Goal: Task Accomplishment & Management: Manage account settings

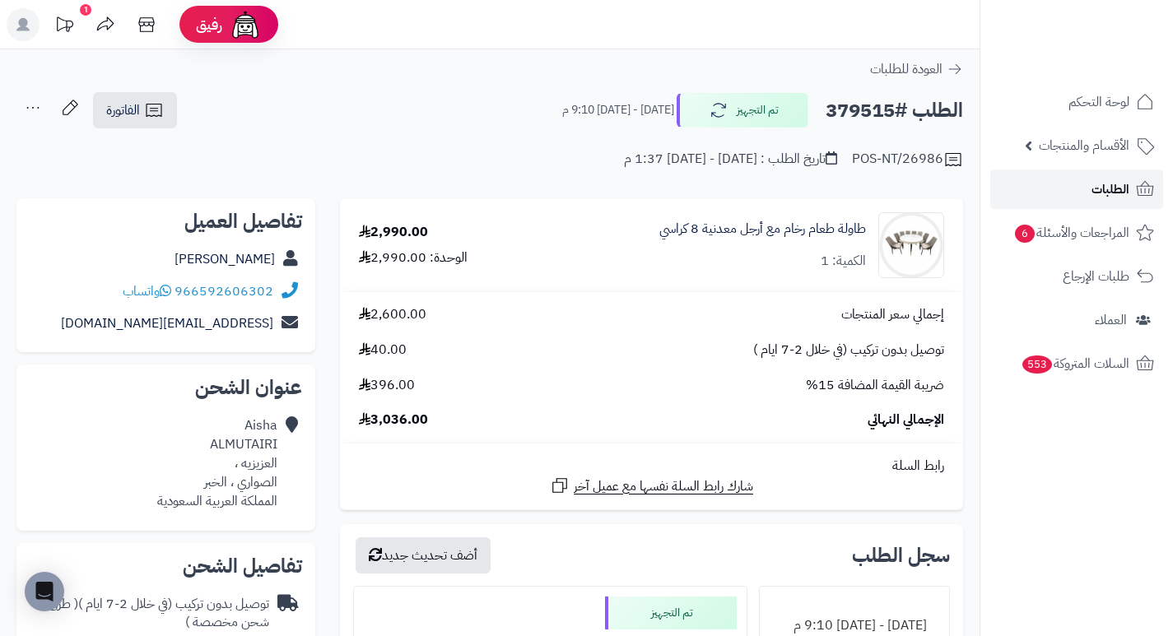
click at [1072, 194] on link "الطلبات" at bounding box center [1076, 190] width 173 height 40
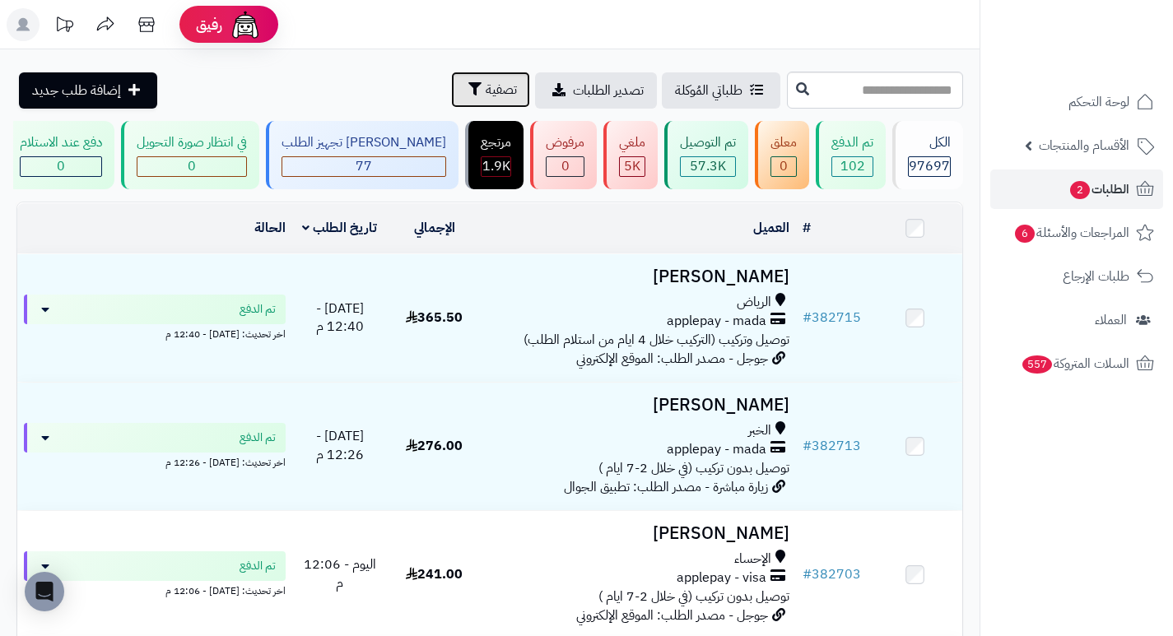
click at [451, 100] on button "تصفية" at bounding box center [490, 90] width 79 height 36
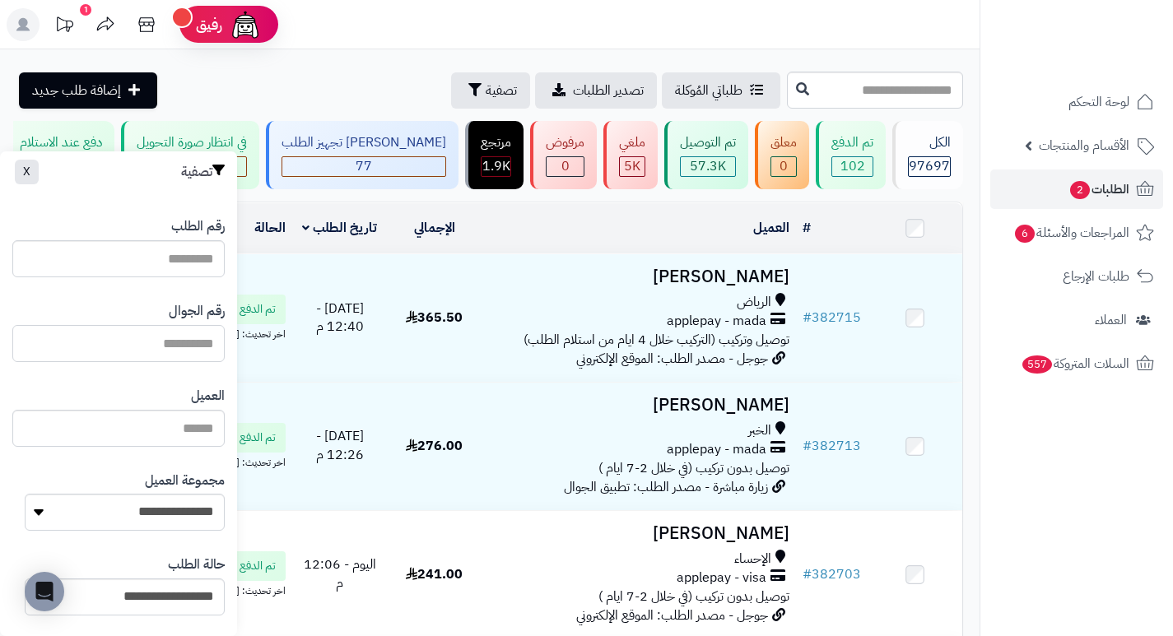
paste input "*********"
type input "*********"
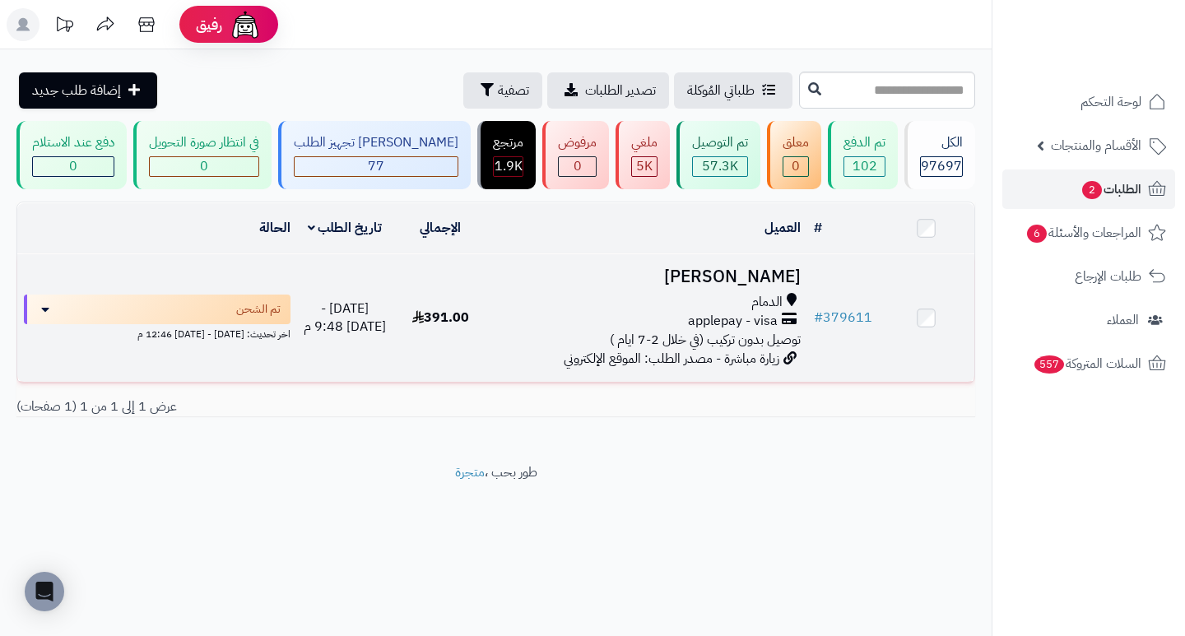
click at [718, 285] on h3 "نوال القحطاني" at bounding box center [647, 276] width 305 height 19
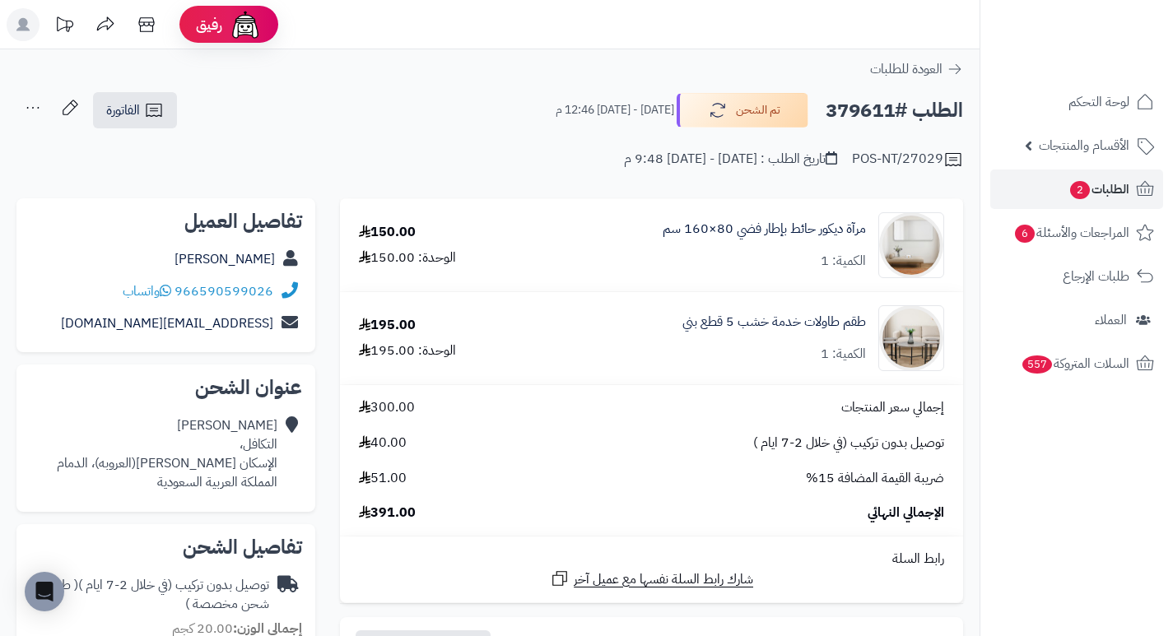
click at [871, 113] on h2 "الطلب #379611" at bounding box center [893, 111] width 137 height 34
copy h2 "379611"
click at [1075, 198] on span "2" at bounding box center [1080, 190] width 20 height 18
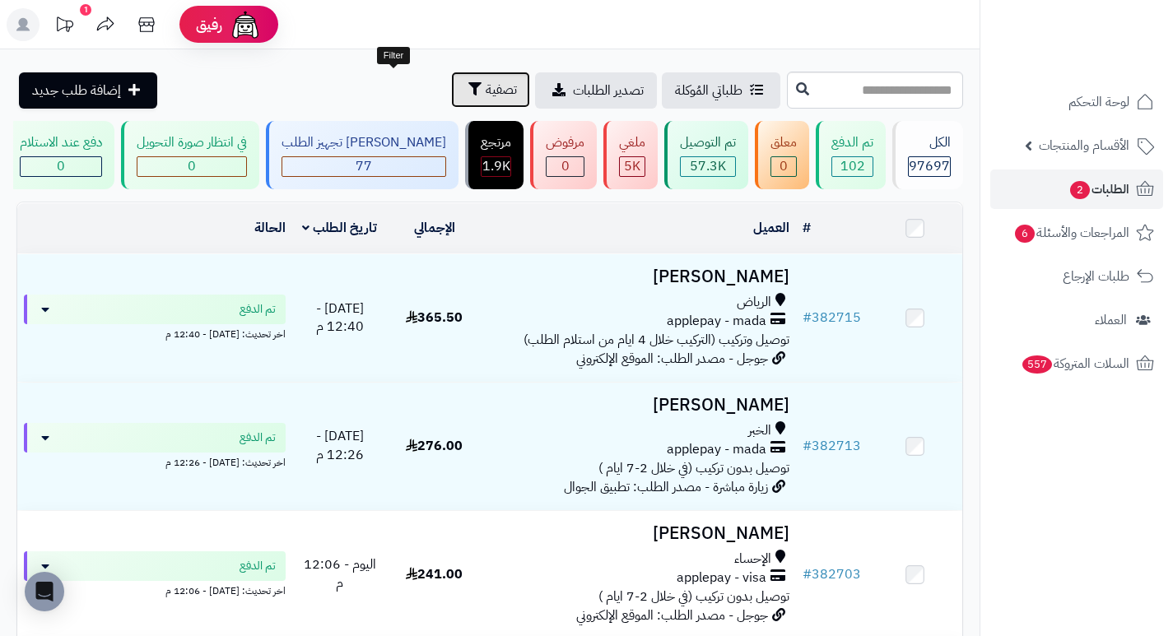
click at [486, 84] on span "تصفية" at bounding box center [501, 90] width 31 height 20
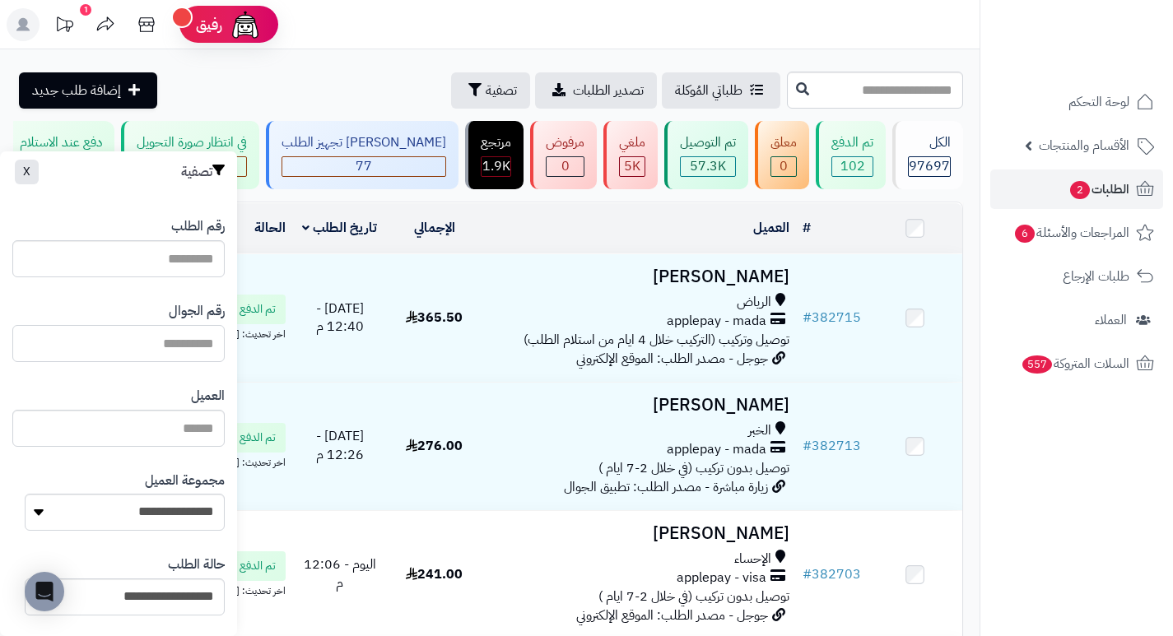
paste input "*********"
type input "*********"
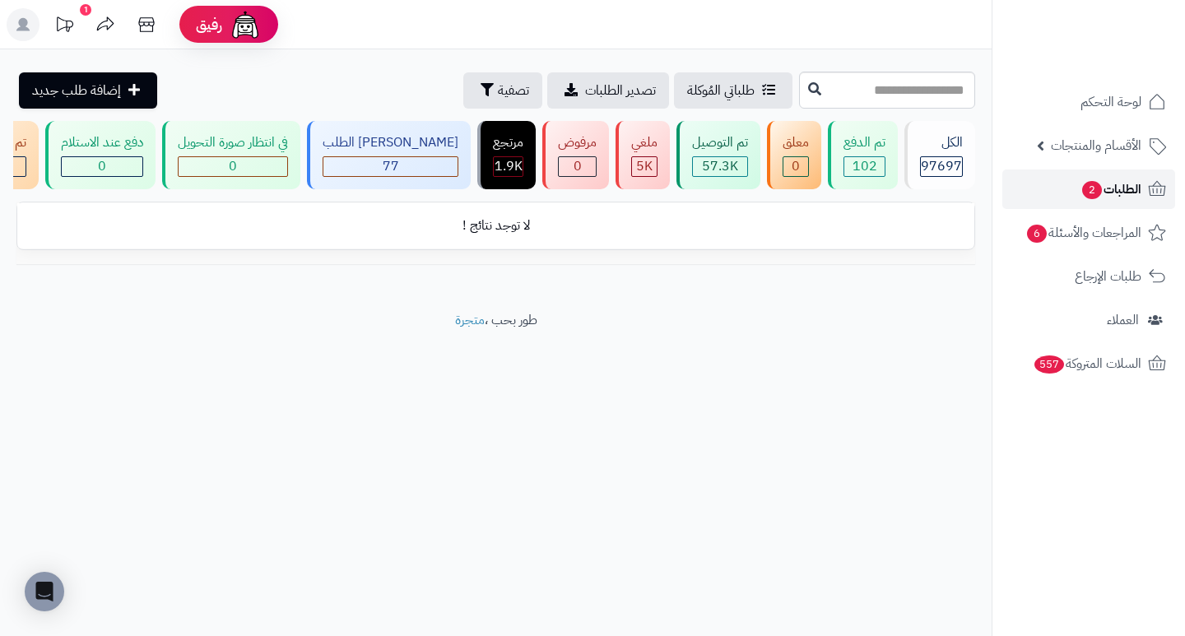
click at [1109, 193] on span "الطلبات 2" at bounding box center [1111, 189] width 61 height 23
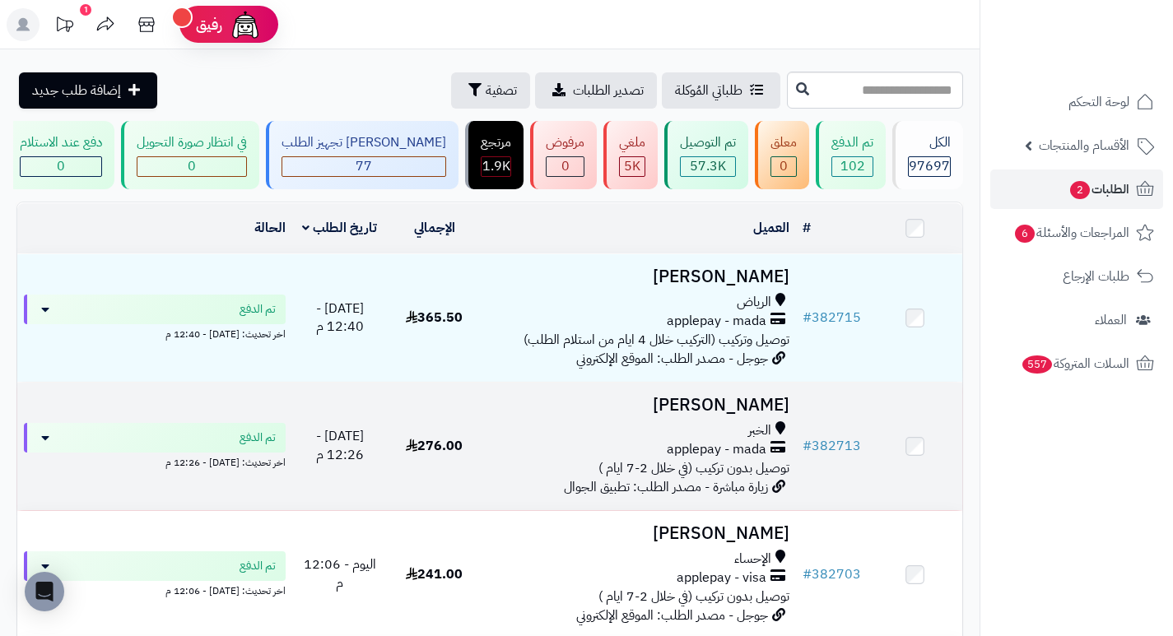
click at [710, 415] on h3 "[PERSON_NAME]" at bounding box center [638, 405] width 301 height 19
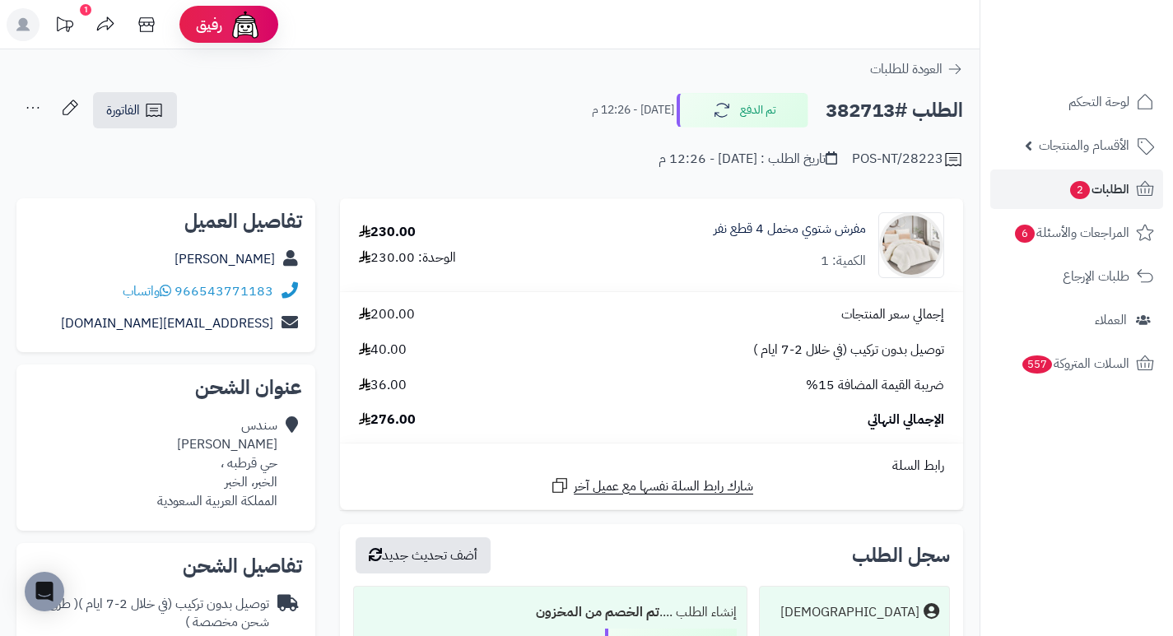
drag, startPoint x: 501, startPoint y: 141, endPoint x: 481, endPoint y: 117, distance: 31.0
click at [481, 117] on div "الطلب #382713 تم الدفع اليوم - 12:26 م الفاتورة طباعة الفاتورة إرسال الفاتورة إ…" at bounding box center [489, 110] width 946 height 39
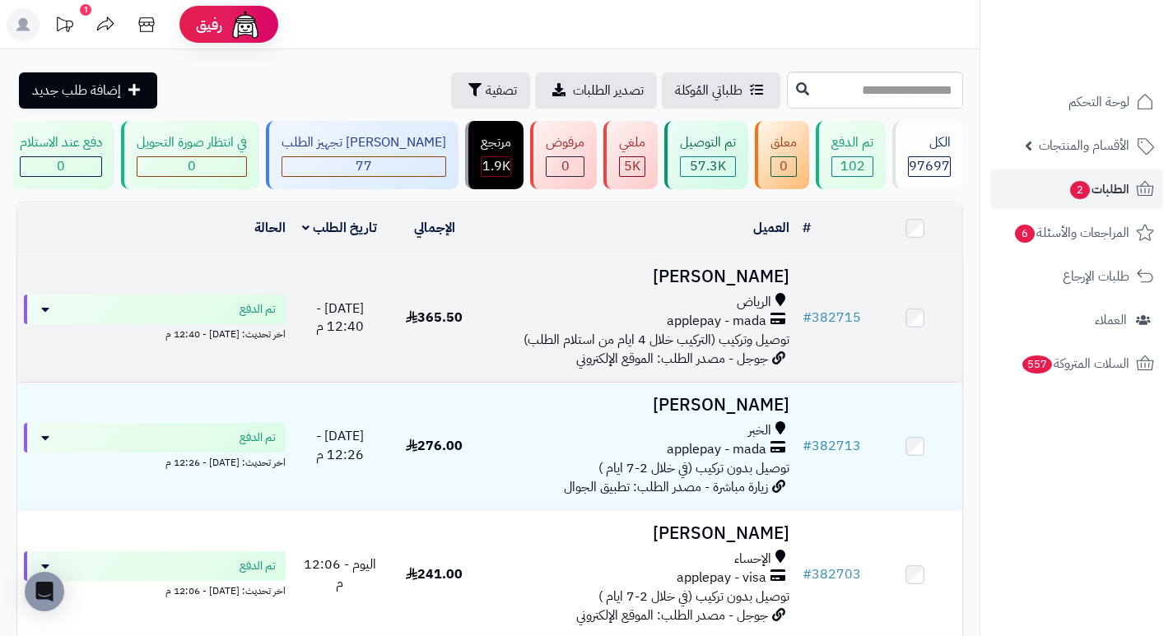
click at [752, 286] on h3 "[PERSON_NAME]" at bounding box center [638, 276] width 301 height 19
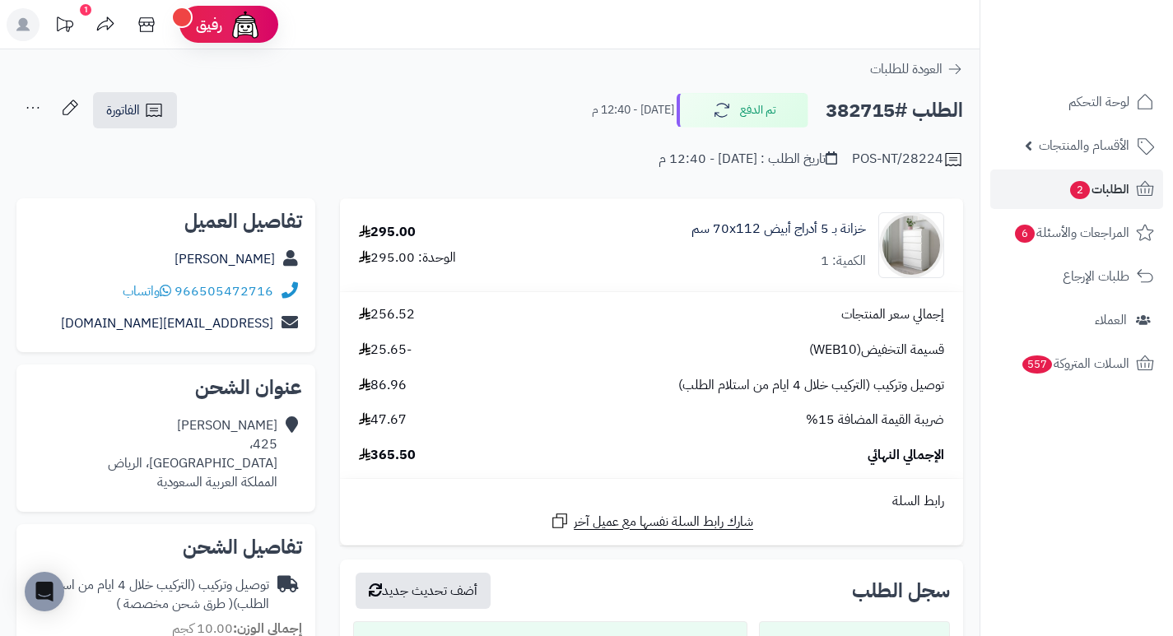
drag, startPoint x: 494, startPoint y: 93, endPoint x: 481, endPoint y: 114, distance: 24.0
click at [481, 114] on div "الطلب #382715 تم الدفع اليوم - 12:40 م الفاتورة طباعة الفاتورة إرسال الفاتورة إ…" at bounding box center [489, 110] width 946 height 39
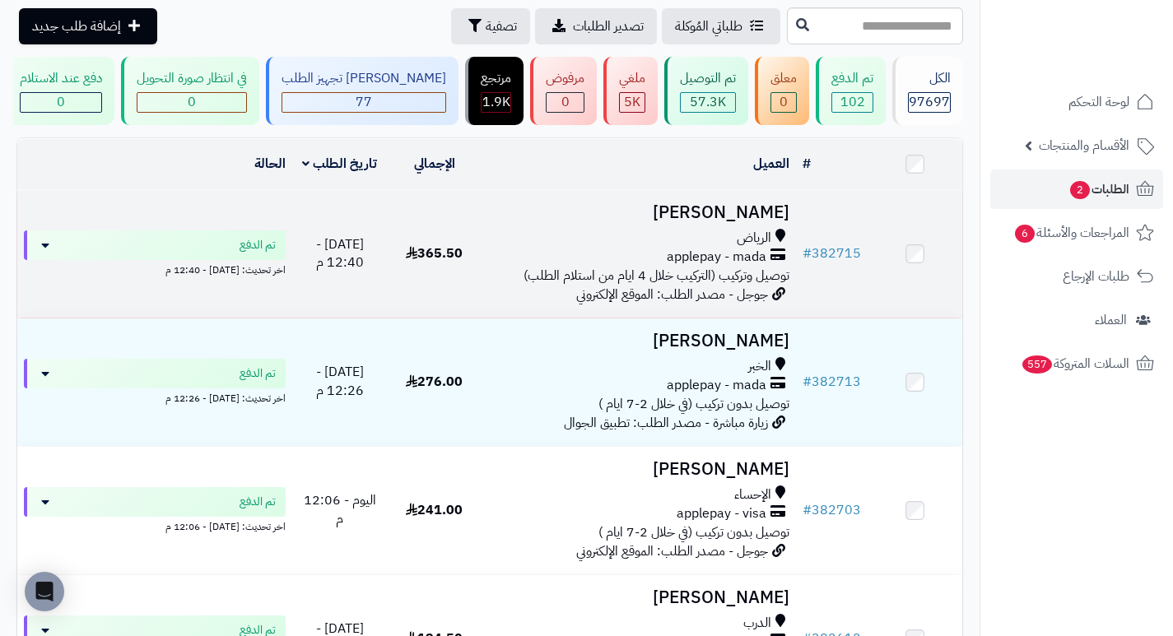
scroll to position [82, 0]
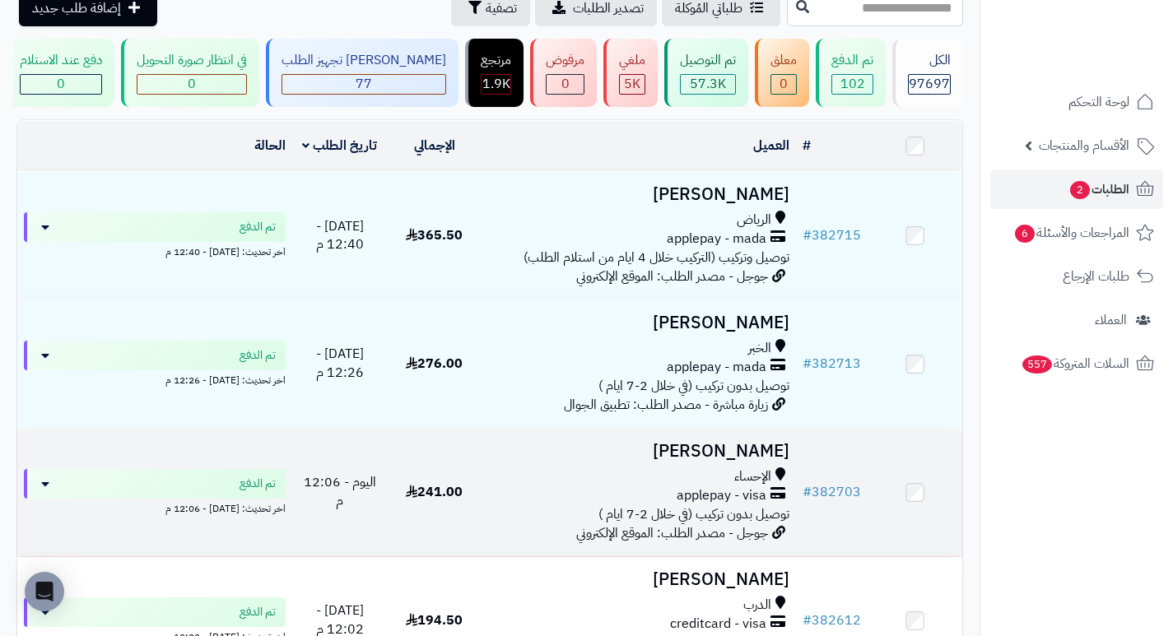
click at [760, 453] on h3 "[PERSON_NAME]" at bounding box center [638, 451] width 301 height 19
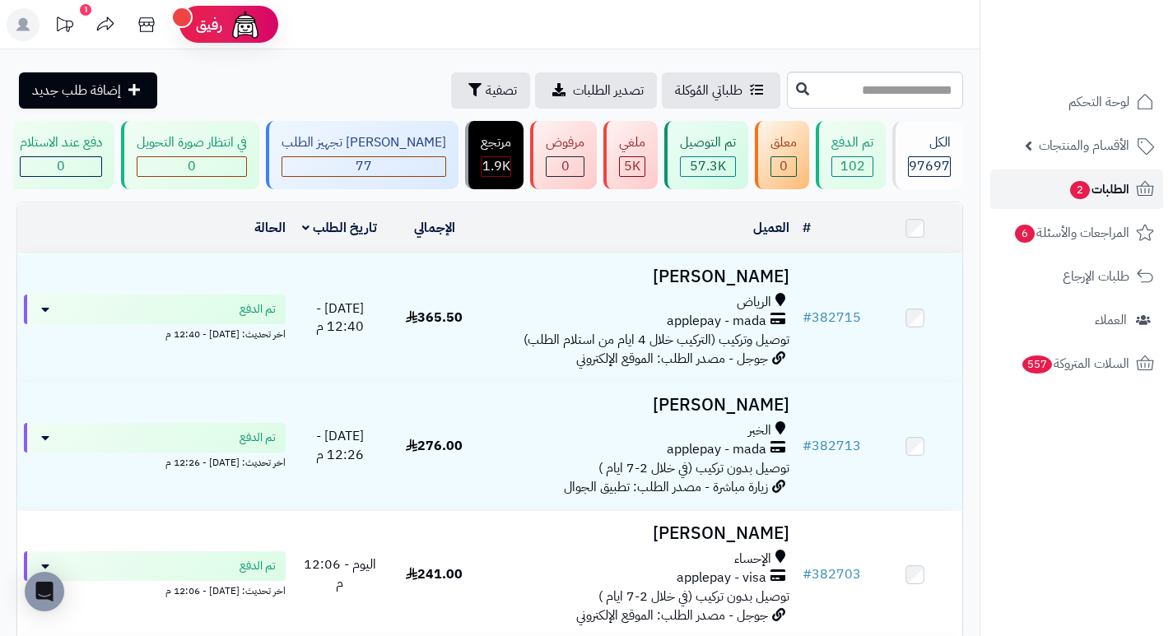
click at [1088, 191] on span "الطلبات 2" at bounding box center [1098, 189] width 61 height 23
click at [486, 85] on span "تصفية" at bounding box center [501, 90] width 31 height 20
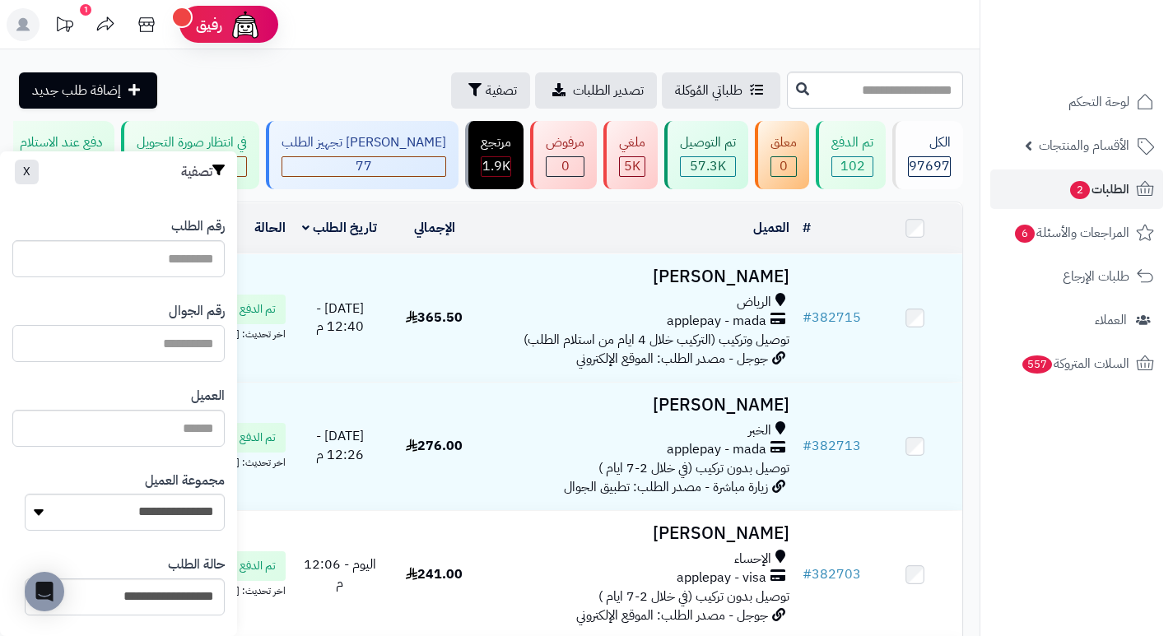
click at [152, 350] on input "text" at bounding box center [118, 343] width 212 height 37
type input "*********"
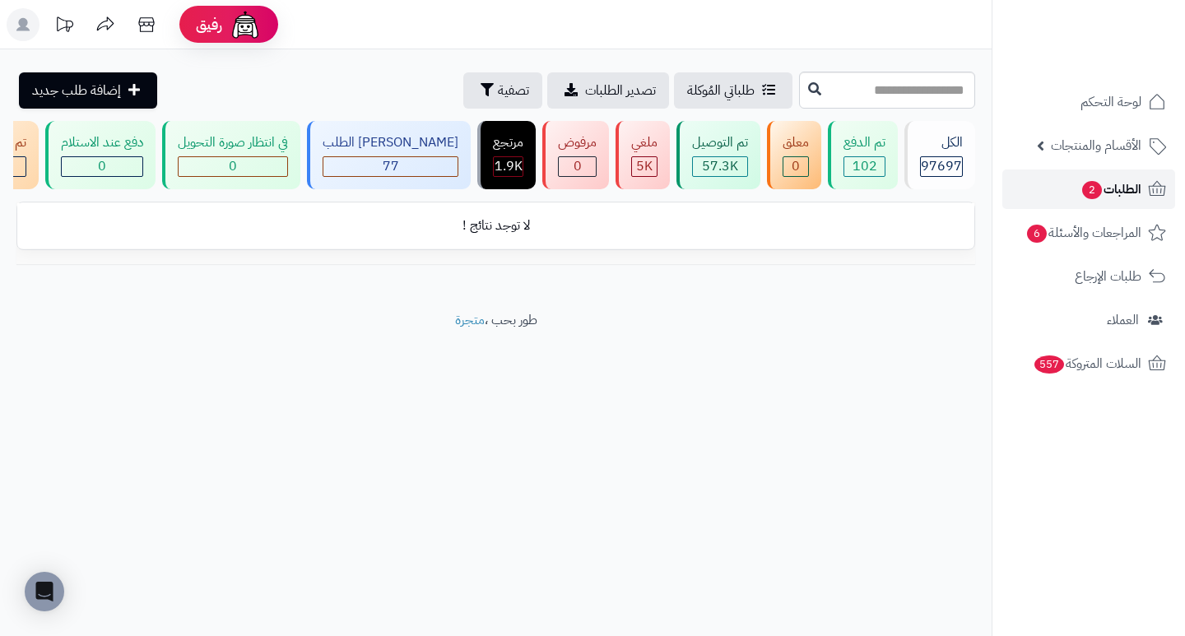
click at [1120, 198] on span "الطلبات 2" at bounding box center [1111, 189] width 61 height 23
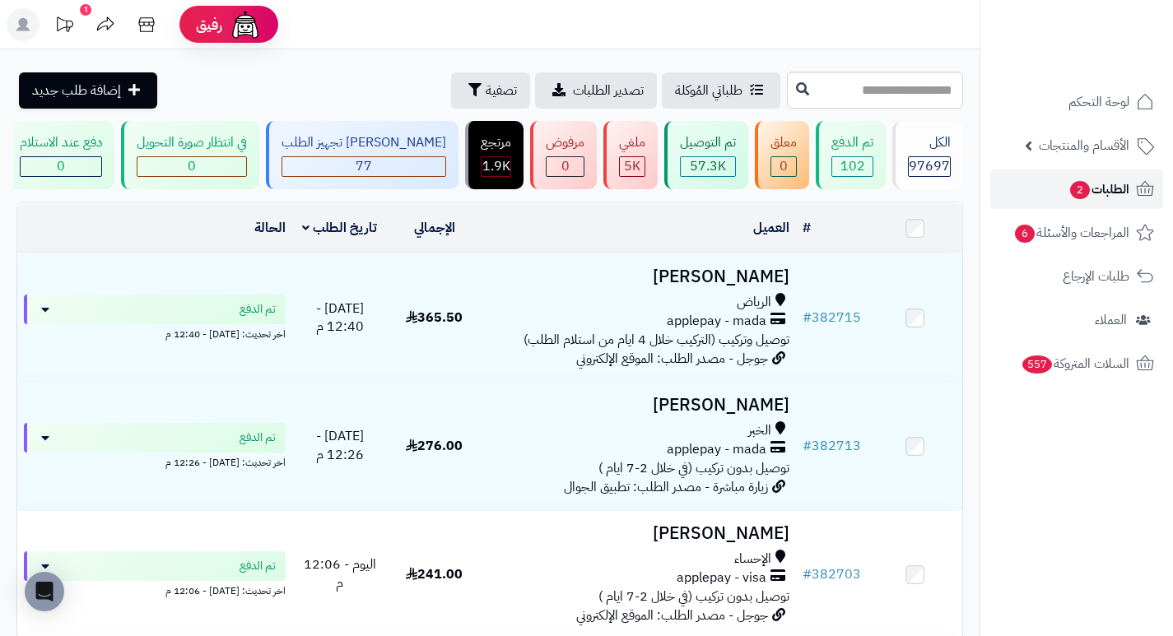
click at [1100, 196] on span "الطلبات 2" at bounding box center [1098, 189] width 61 height 23
click at [451, 102] on button "تصفية" at bounding box center [490, 90] width 79 height 36
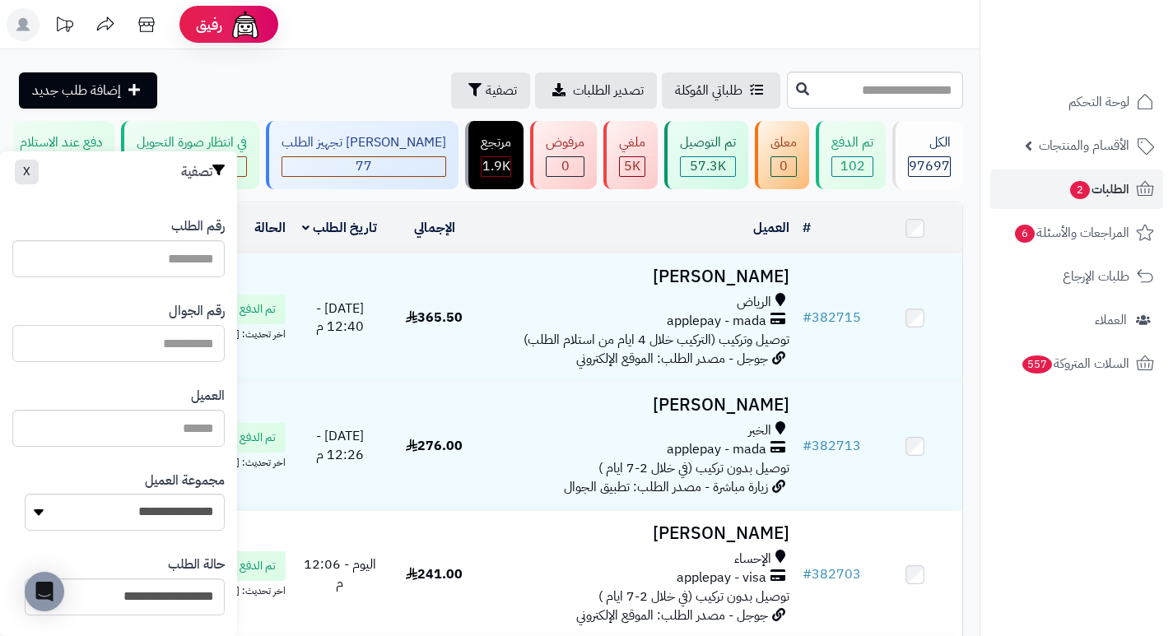
click at [146, 353] on input "text" at bounding box center [118, 343] width 212 height 37
type input "*********"
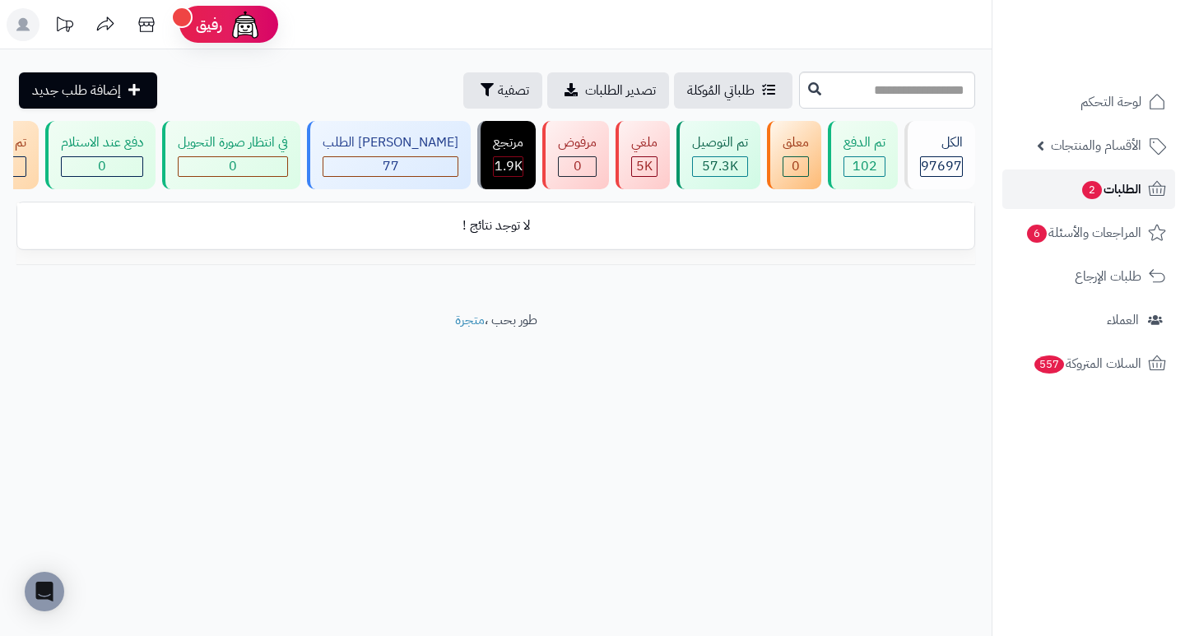
click at [1131, 180] on span "الطلبات 2" at bounding box center [1111, 189] width 61 height 23
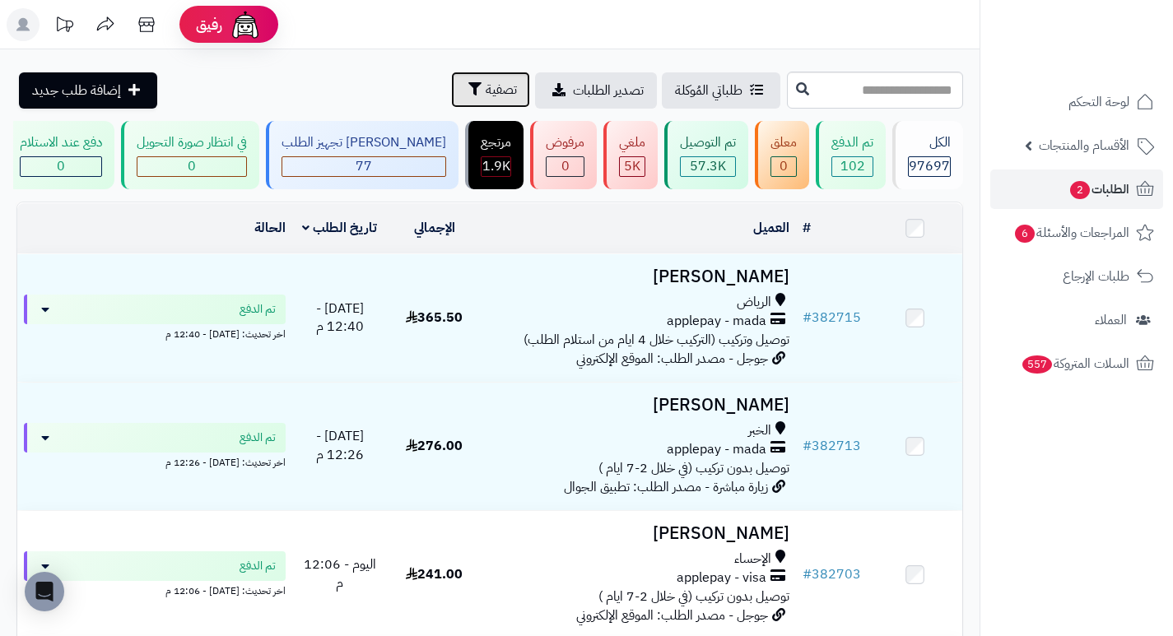
click at [486, 87] on span "تصفية" at bounding box center [501, 90] width 31 height 20
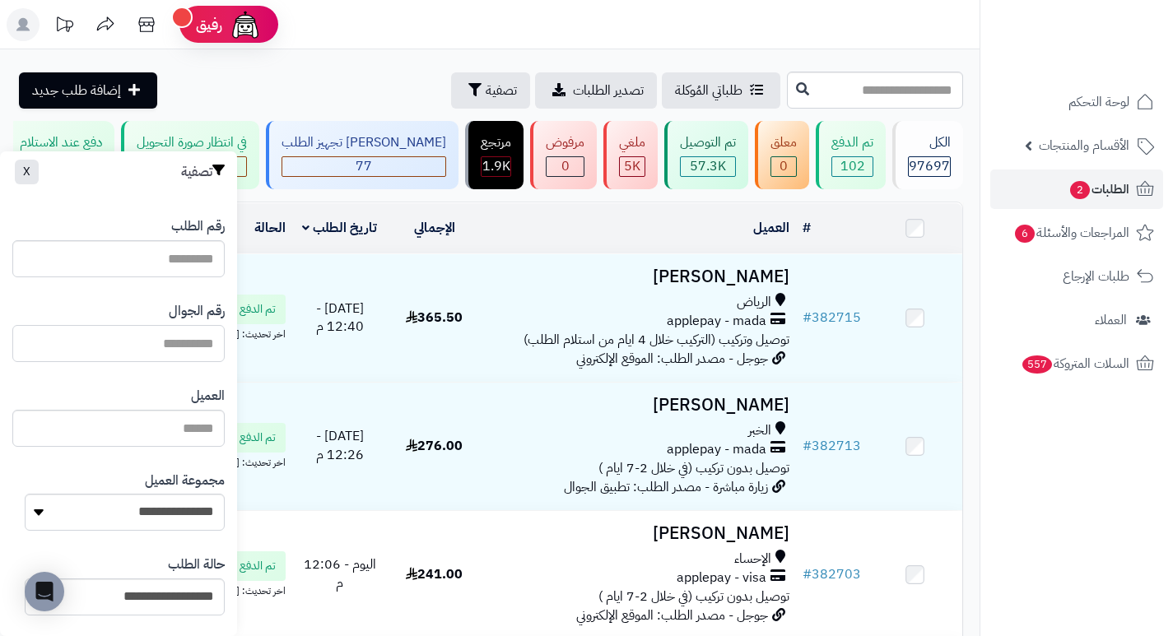
click at [158, 337] on input "text" at bounding box center [118, 343] width 212 height 37
type input "**********"
click at [112, 338] on input "**********" at bounding box center [118, 343] width 212 height 37
click at [112, 338] on input "text" at bounding box center [118, 343] width 212 height 37
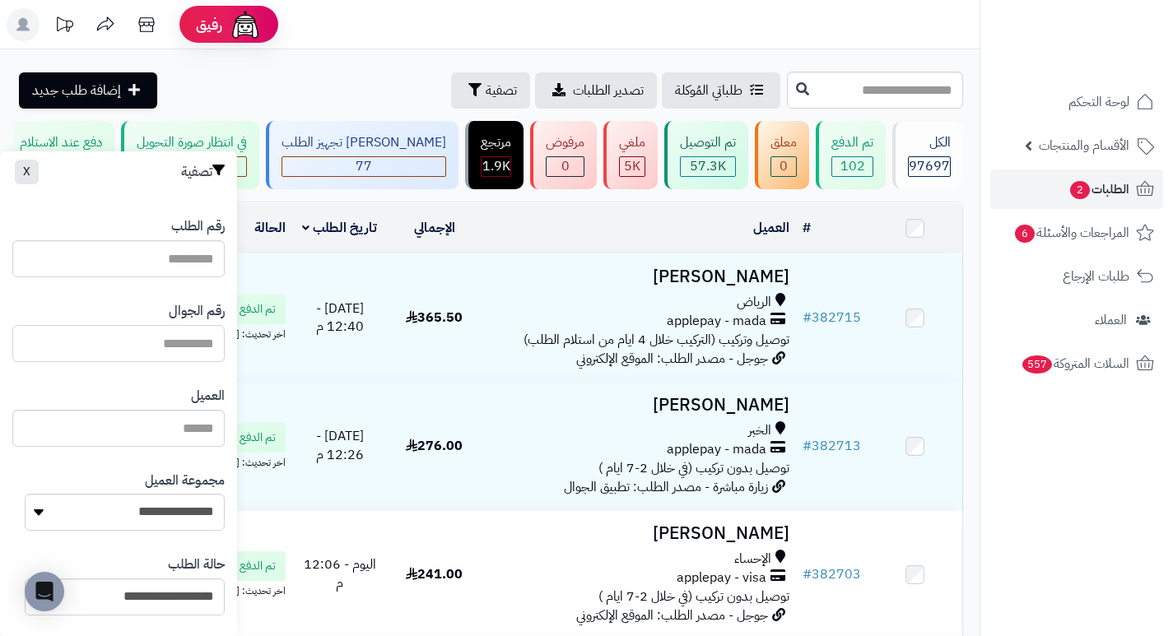
click at [174, 347] on input "text" at bounding box center [118, 343] width 212 height 37
click at [1086, 185] on span "2" at bounding box center [1080, 190] width 20 height 18
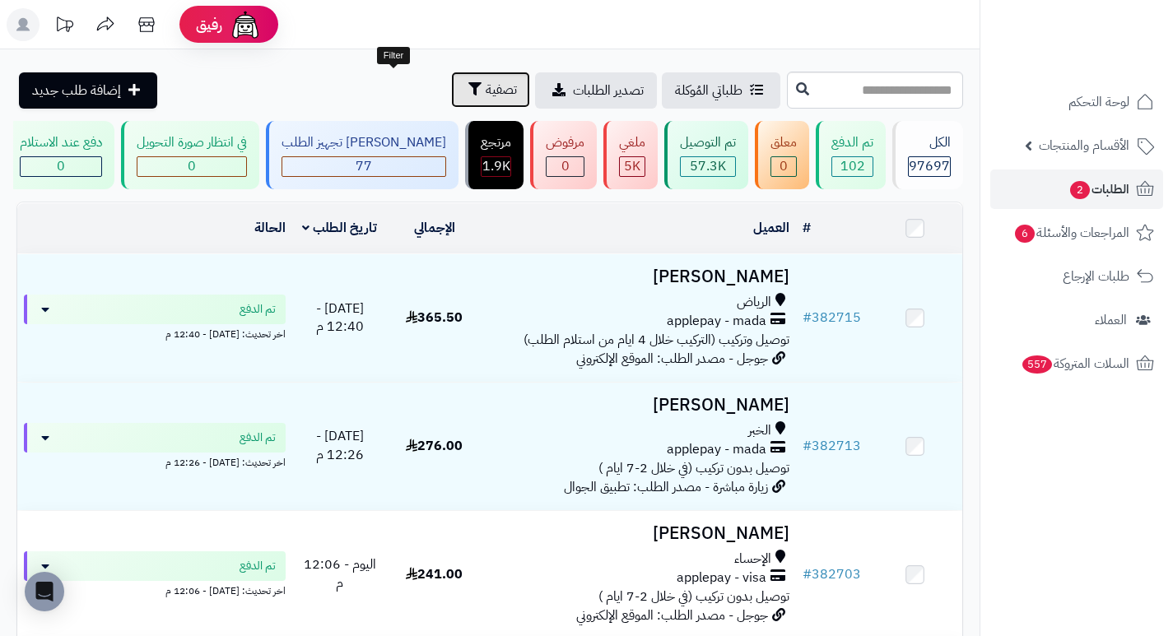
click at [486, 87] on span "تصفية" at bounding box center [501, 90] width 31 height 20
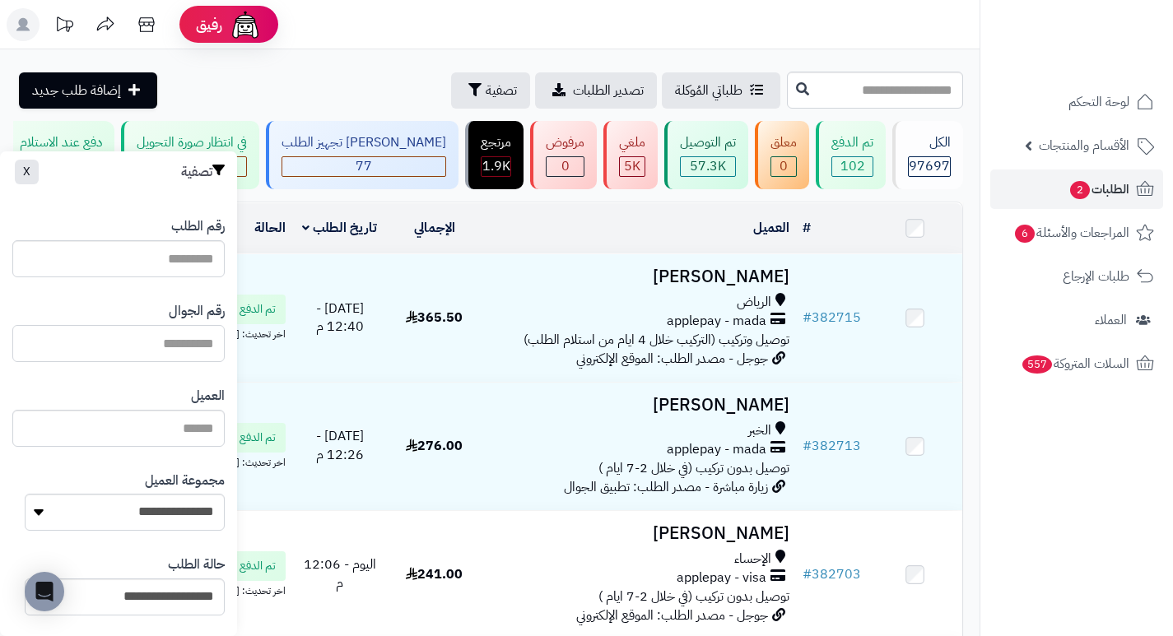
click at [173, 332] on input "text" at bounding box center [118, 343] width 212 height 37
click at [1107, 194] on span "الطلبات 2" at bounding box center [1098, 189] width 61 height 23
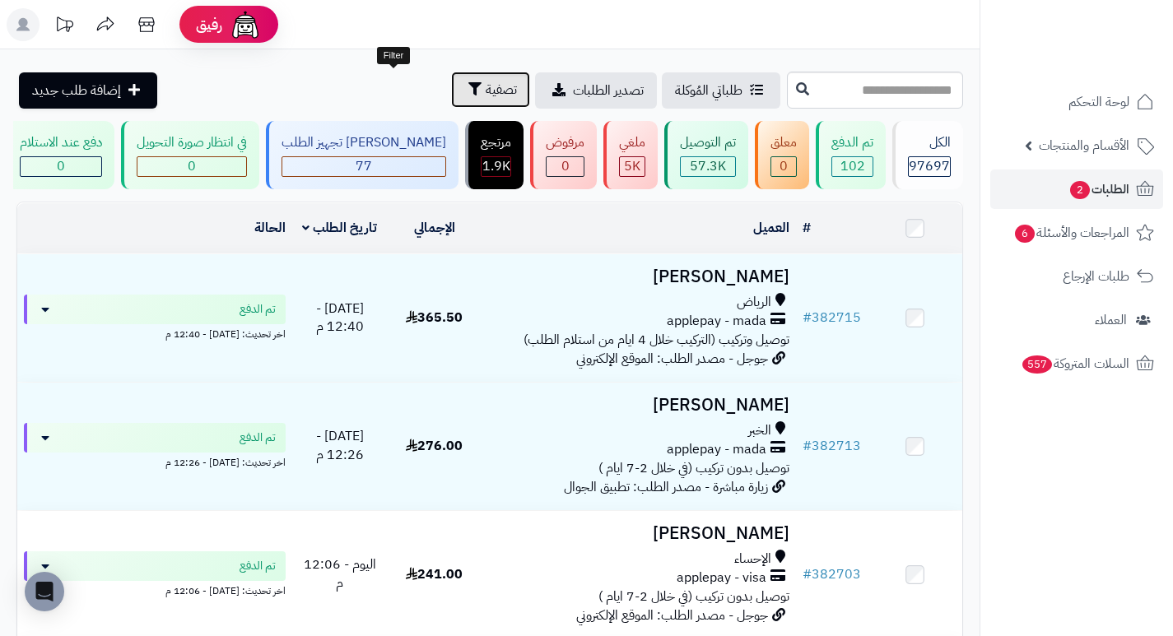
click at [451, 107] on button "تصفية" at bounding box center [490, 90] width 79 height 36
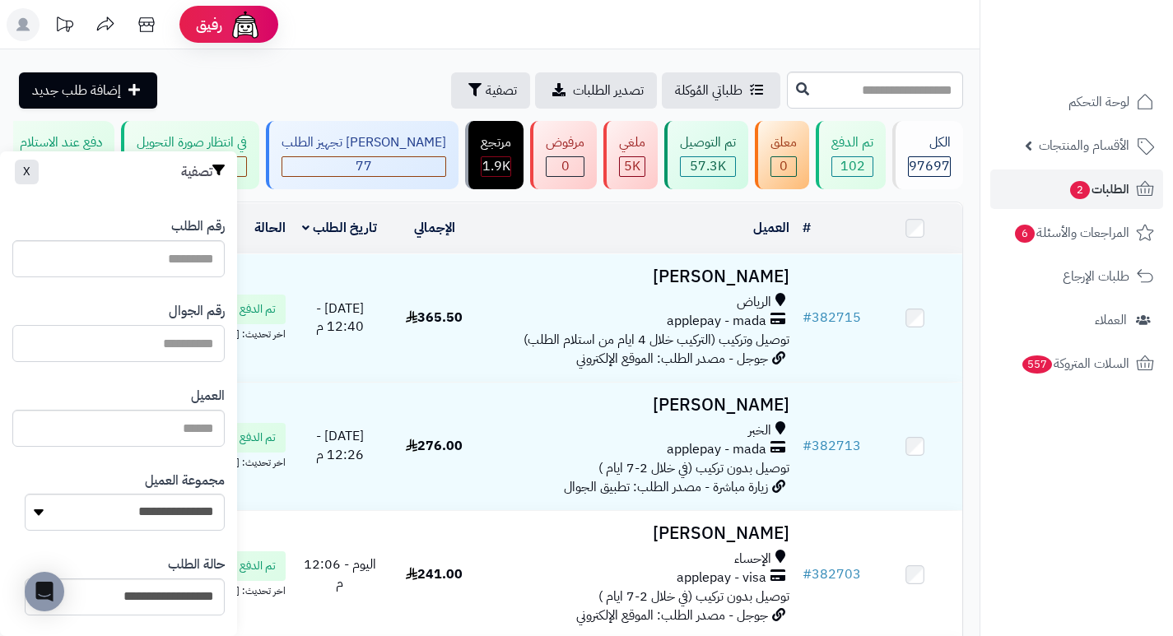
paste input "*********"
type input "*********"
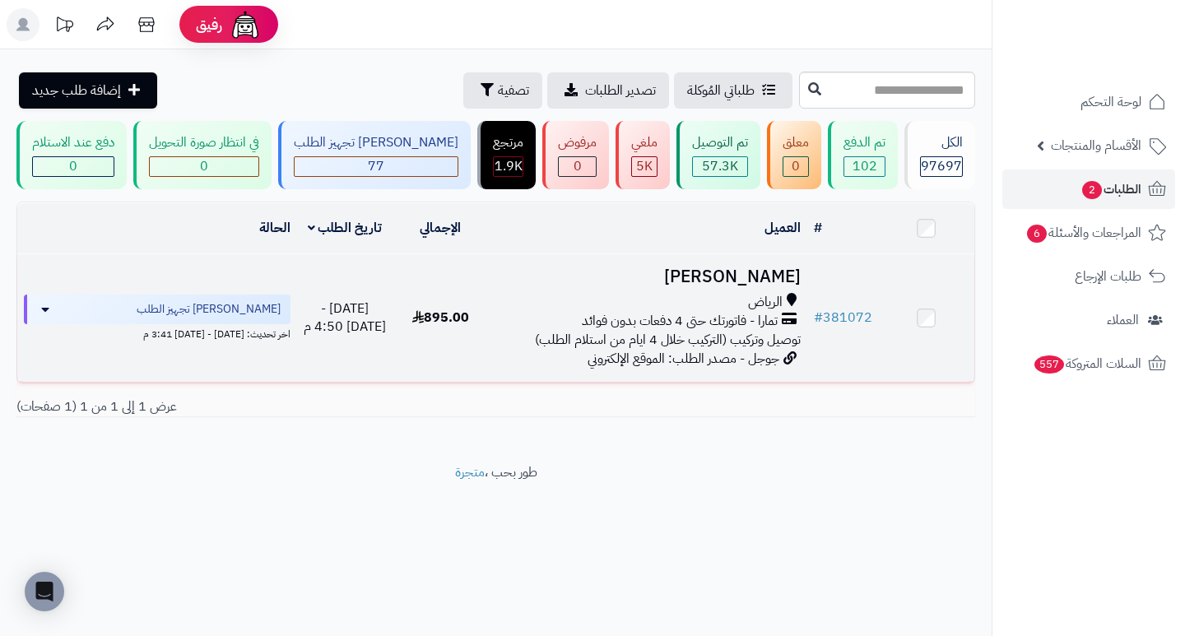
click at [723, 286] on h3 "[PERSON_NAME]" at bounding box center [647, 276] width 305 height 19
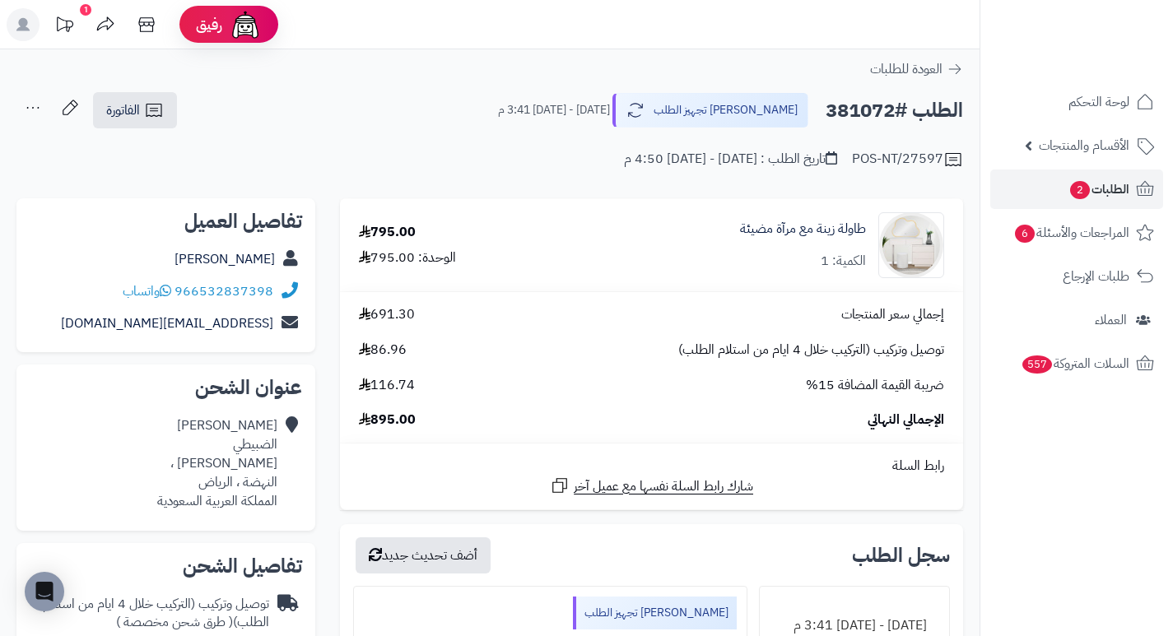
click at [854, 117] on h2 "الطلب #381072" at bounding box center [893, 111] width 137 height 34
copy h2 "381072"
drag, startPoint x: 445, startPoint y: 127, endPoint x: 416, endPoint y: 105, distance: 36.5
click at [416, 105] on div "الطلب #381072 جاري تجهيز الطلب الخميس - ٢ أكتوبر ٢٠٢٥ - 3:41 م الفاتورة طباعة ا…" at bounding box center [489, 110] width 946 height 39
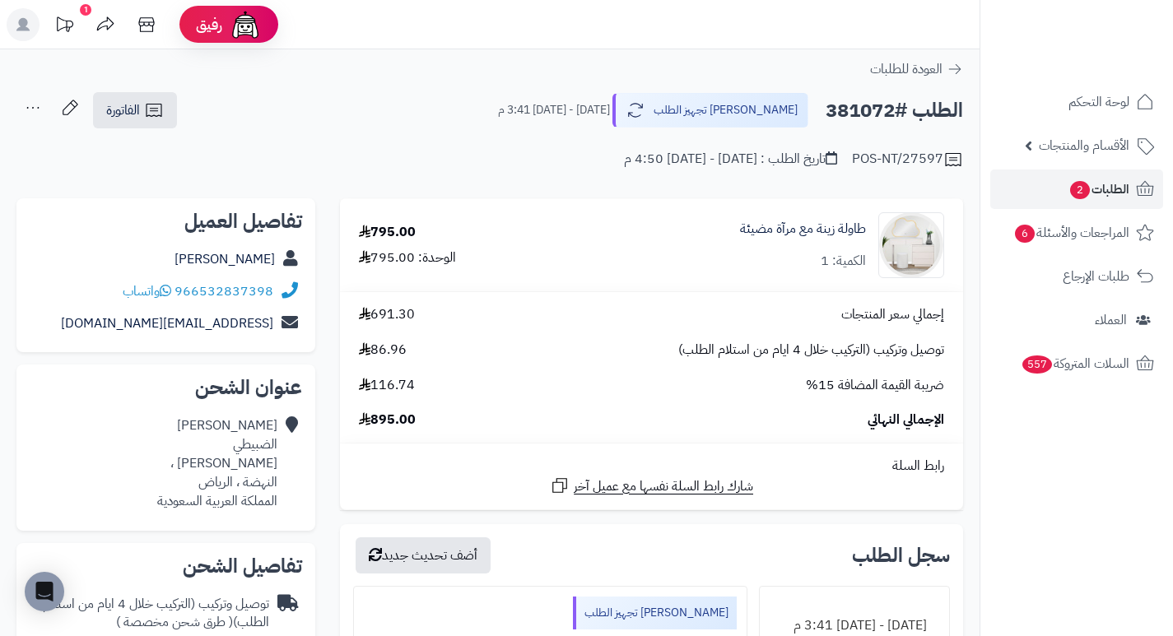
click at [864, 100] on h2 "الطلب #381072" at bounding box center [893, 111] width 137 height 34
click at [862, 102] on h2 "الطلب #381072" at bounding box center [893, 111] width 137 height 34
click at [862, 105] on h2 "الطلب #381072" at bounding box center [893, 111] width 137 height 34
copy h2 "381072"
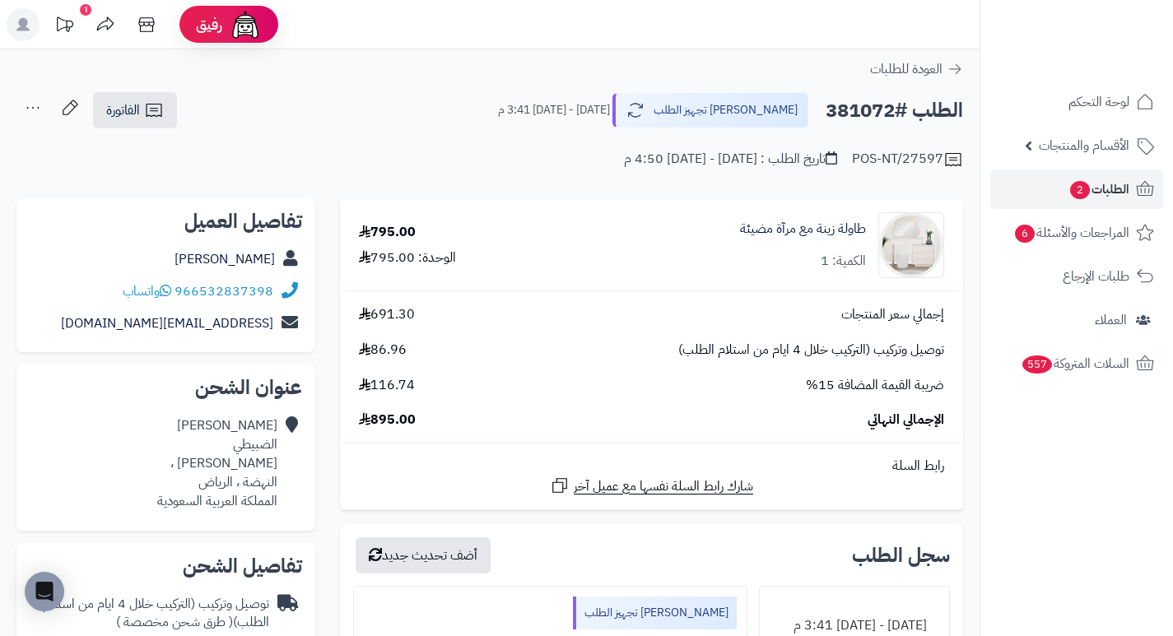
click at [473, 142] on div "POS-NT/27597 تاريخ الطلب : الأربعاء - ١ أكتوبر ٢٠٢٥ - 4:50 م" at bounding box center [489, 150] width 946 height 40
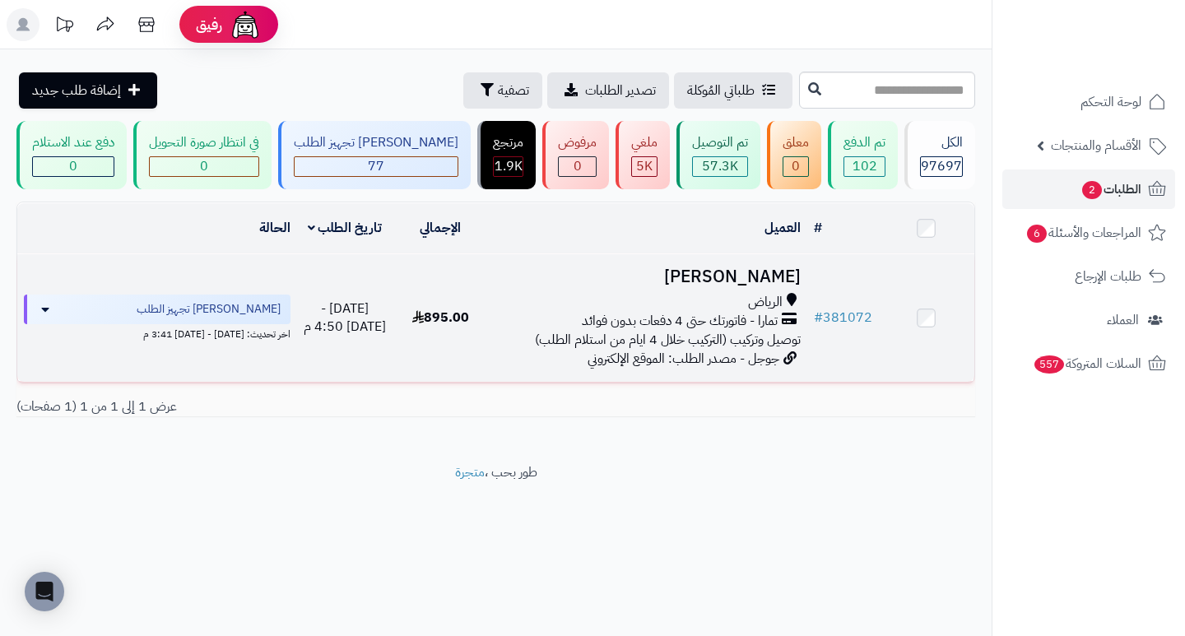
click at [788, 286] on h3 "[PERSON_NAME]" at bounding box center [647, 276] width 305 height 19
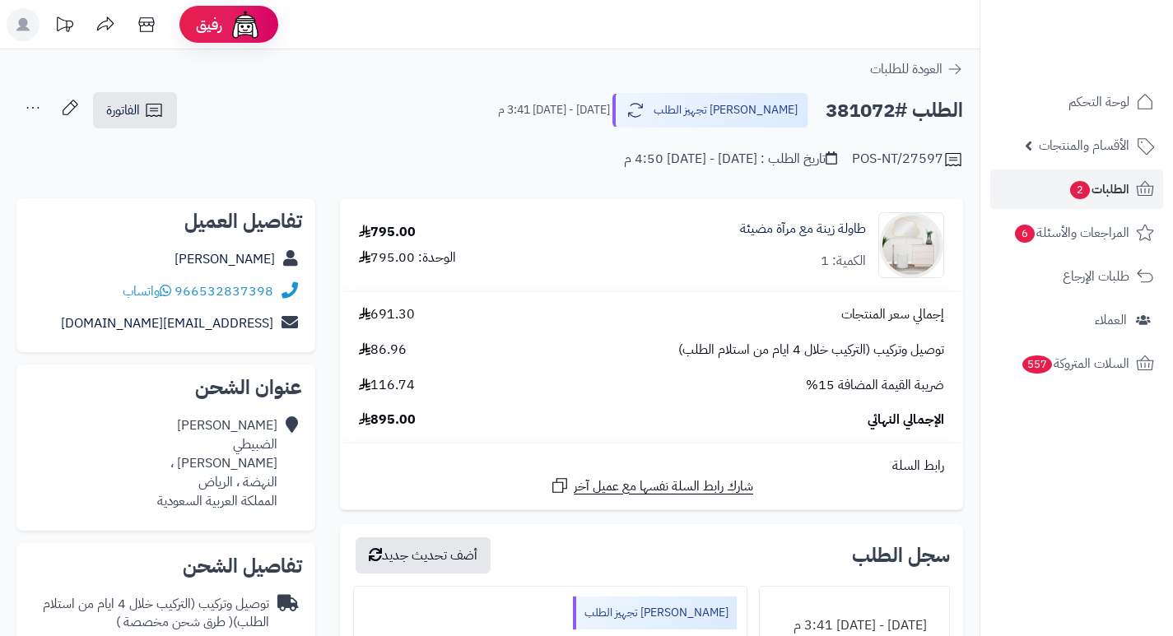
click at [867, 105] on h2 "الطلب #381072" at bounding box center [893, 111] width 137 height 34
click at [866, 105] on h2 "الطلب #381072" at bounding box center [893, 111] width 137 height 34
copy h2 "381072"
click at [1086, 192] on span "2" at bounding box center [1079, 190] width 21 height 20
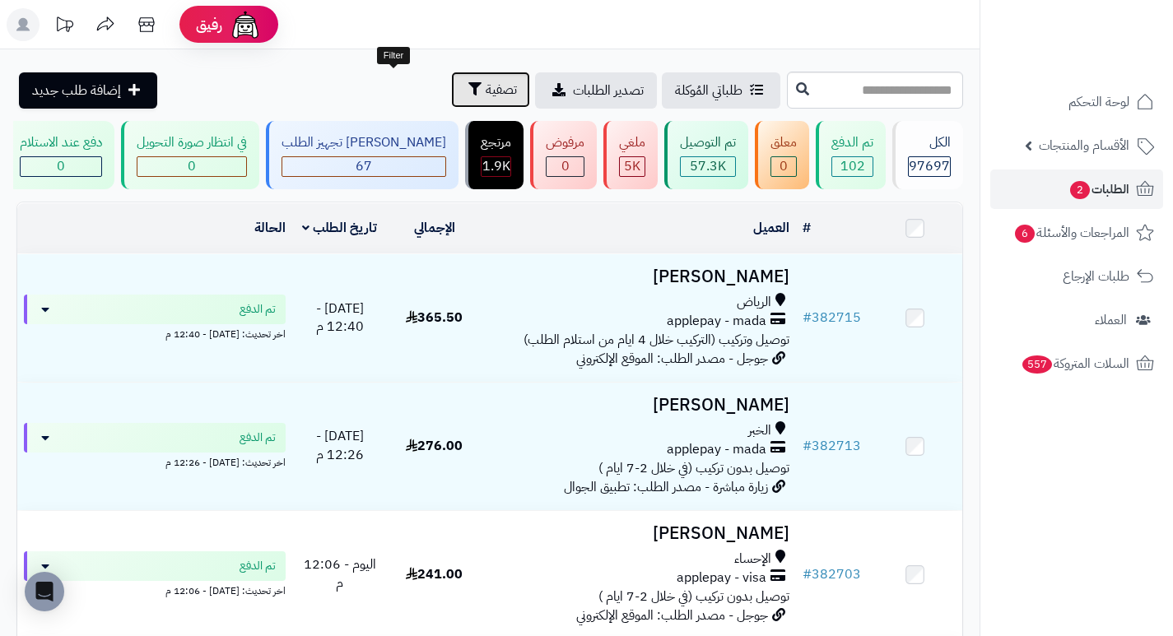
click at [486, 98] on span "تصفية" at bounding box center [501, 90] width 31 height 20
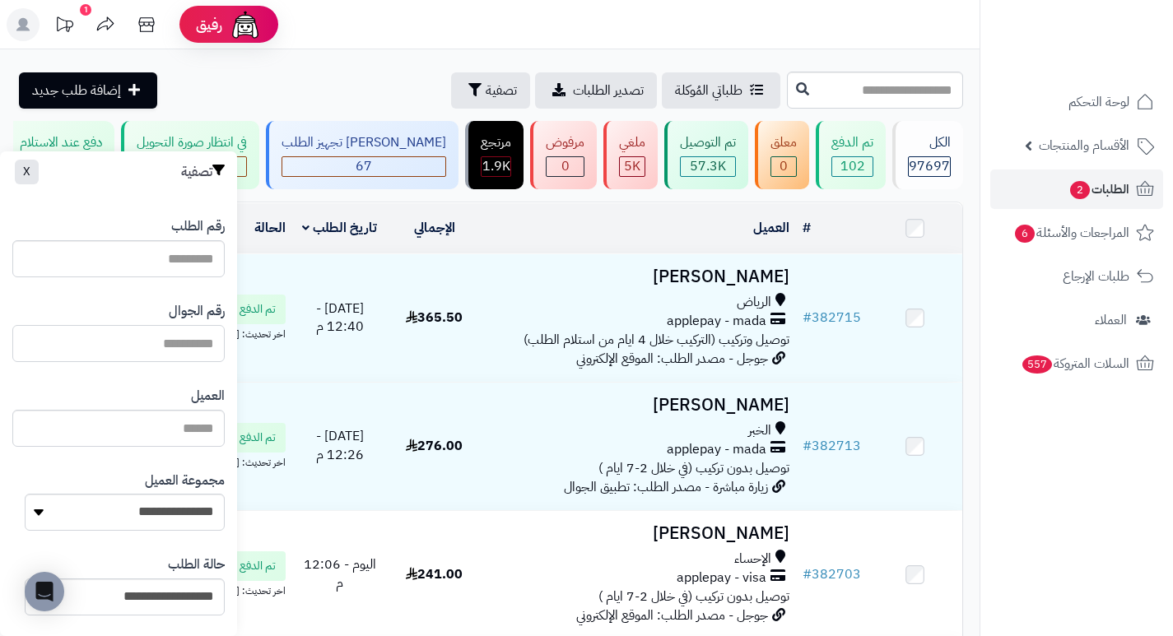
paste input "*********"
type input "*********"
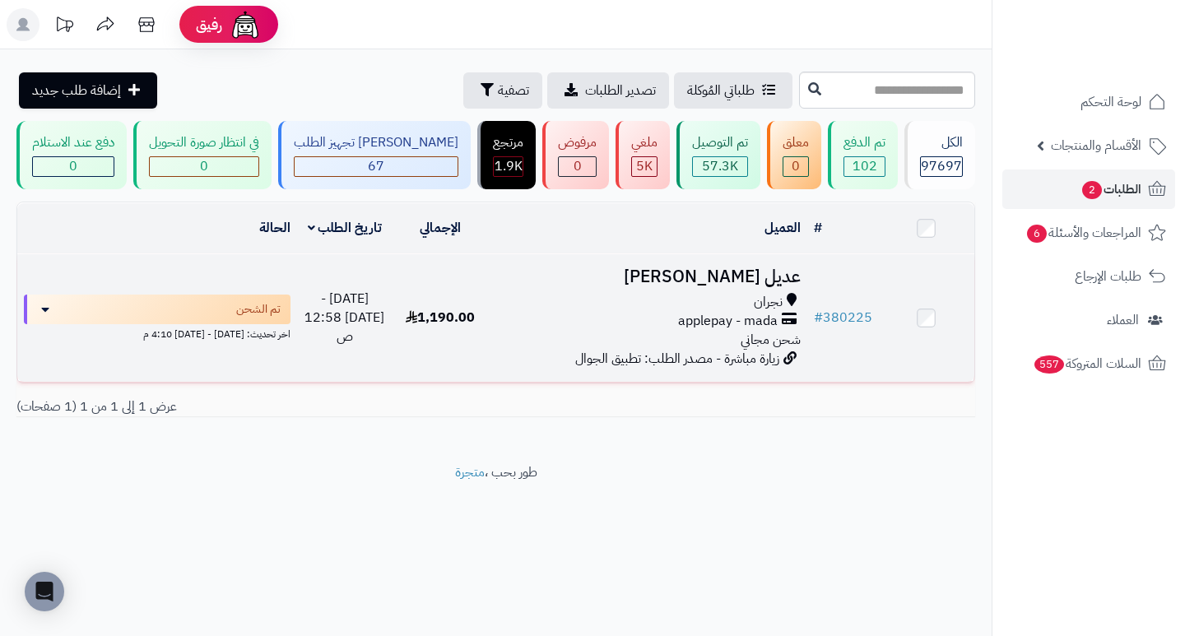
click at [765, 281] on h3 "عديل [PERSON_NAME]" at bounding box center [647, 276] width 305 height 19
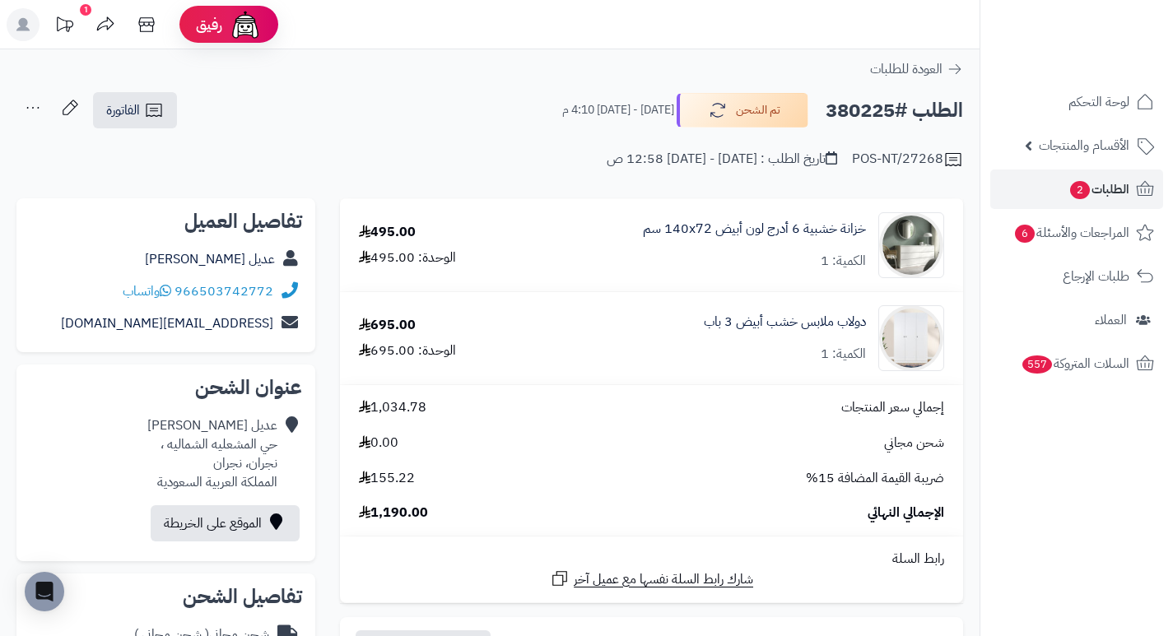
click at [858, 116] on h2 "الطلب #380225" at bounding box center [893, 111] width 137 height 34
click at [422, 153] on div "POS-NT/27268 تاريخ الطلب : [DATE] - [DATE] 12:58 ص" at bounding box center [489, 150] width 946 height 40
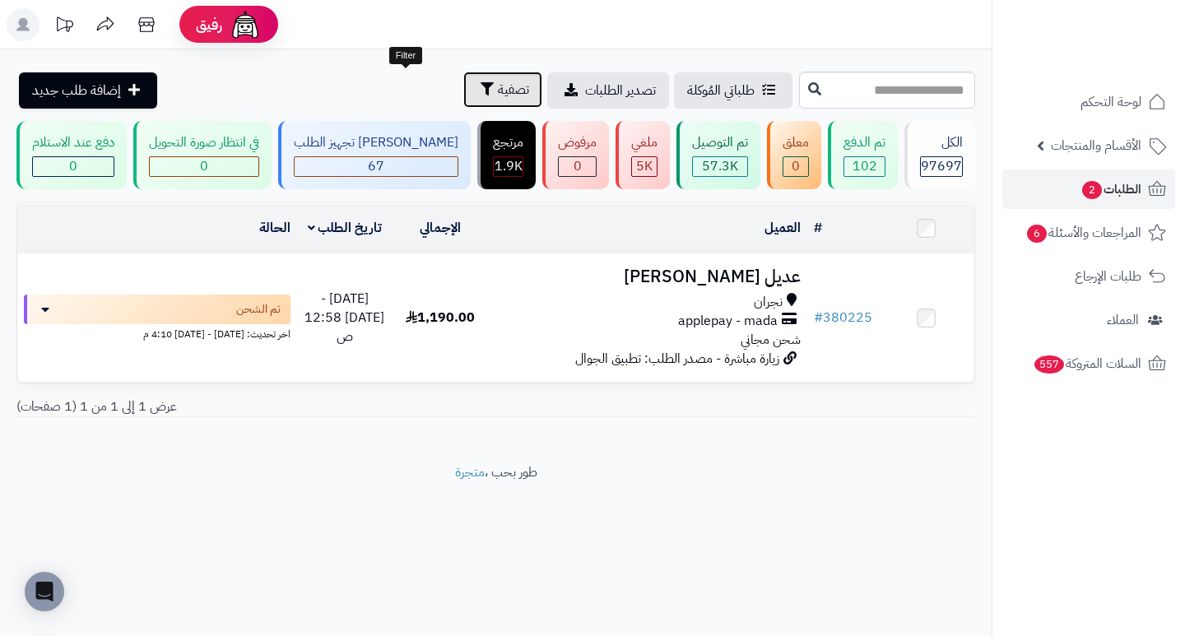
click at [498, 81] on span "تصفية" at bounding box center [513, 90] width 31 height 20
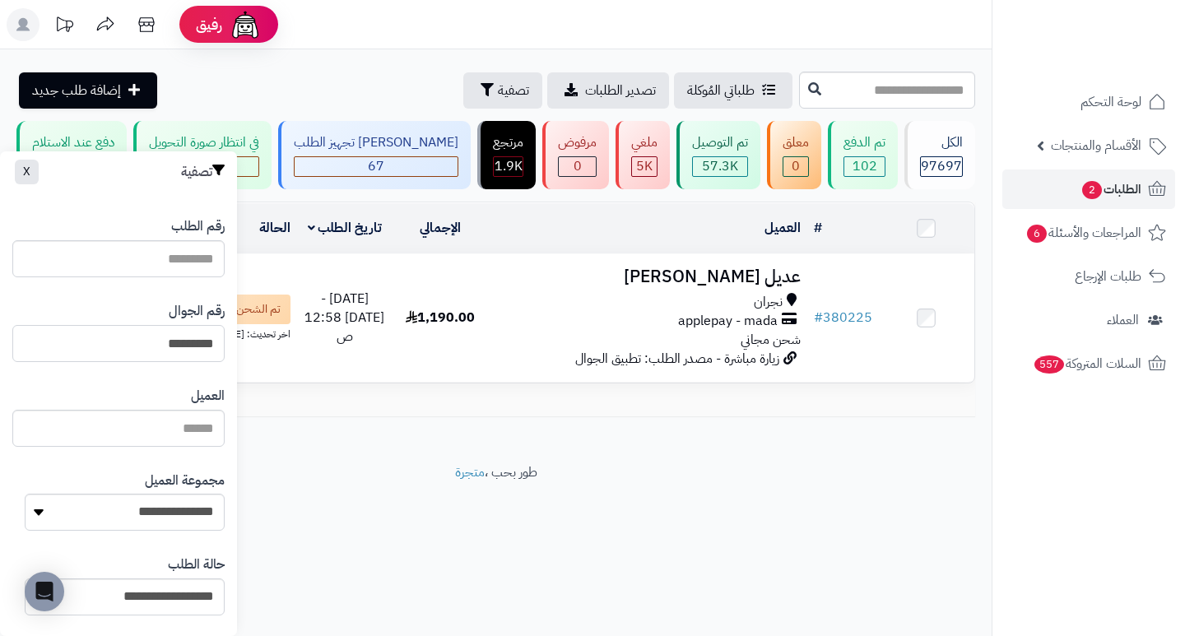
click at [111, 338] on input "*********" at bounding box center [118, 343] width 212 height 37
paste input "*********"
type input "*********"
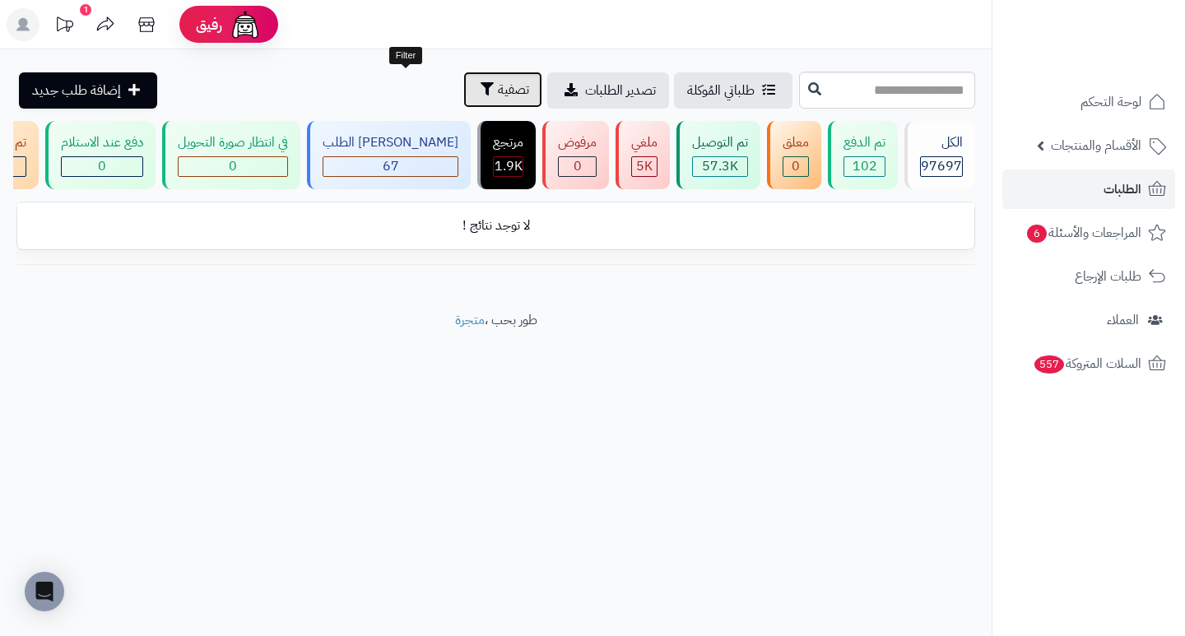
click at [498, 97] on span "تصفية" at bounding box center [513, 90] width 31 height 20
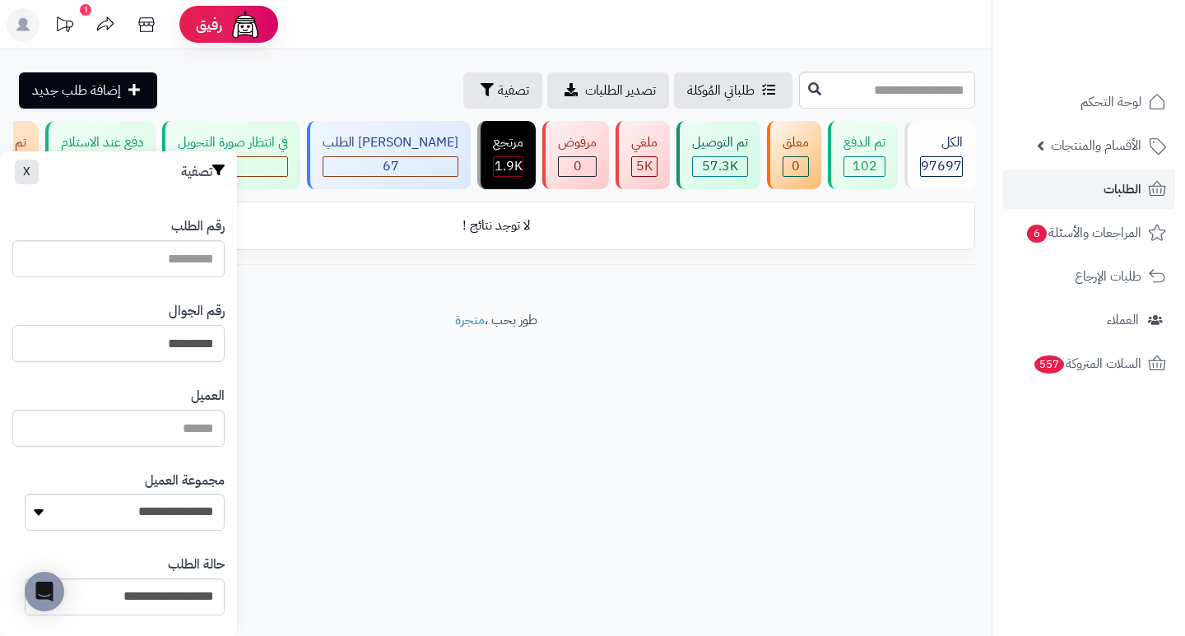
click at [126, 351] on input "*********" at bounding box center [118, 343] width 212 height 37
paste input "*********"
type input "*********"
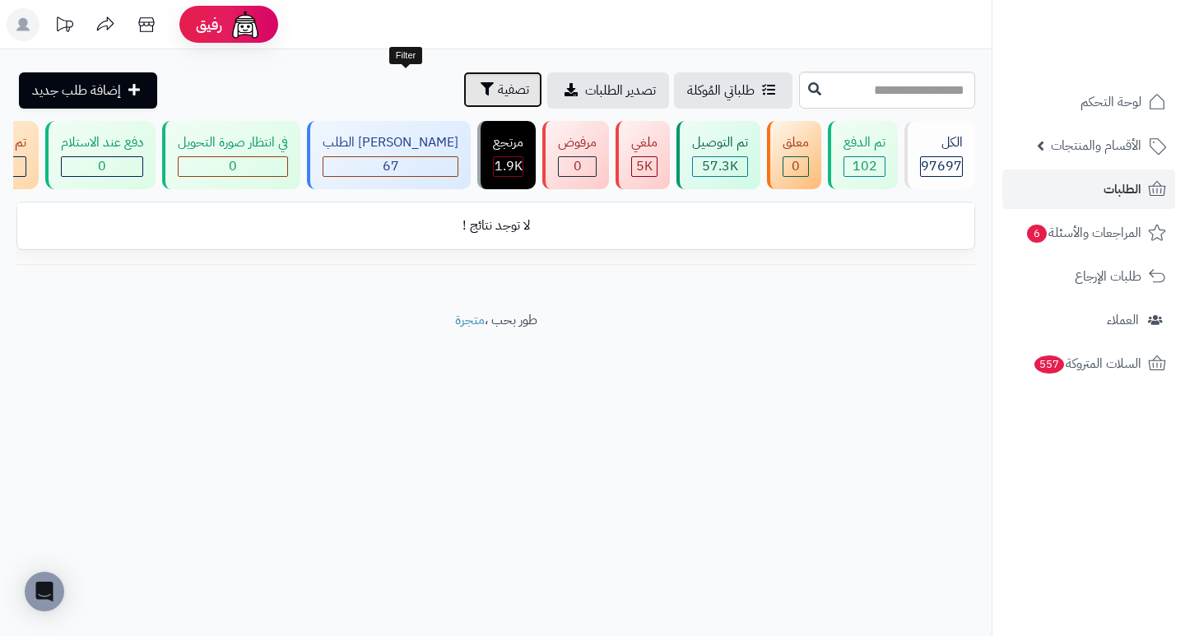
click at [498, 94] on span "تصفية" at bounding box center [513, 90] width 31 height 20
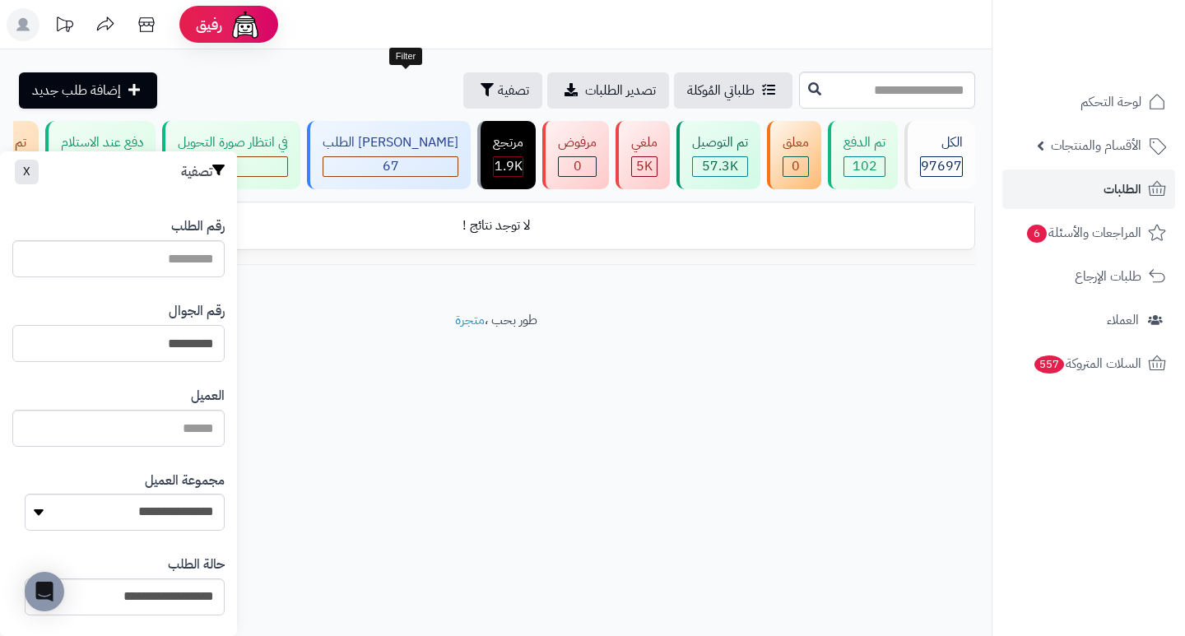
click at [122, 349] on input "*********" at bounding box center [118, 343] width 212 height 37
paste input "*********"
type input "*********"
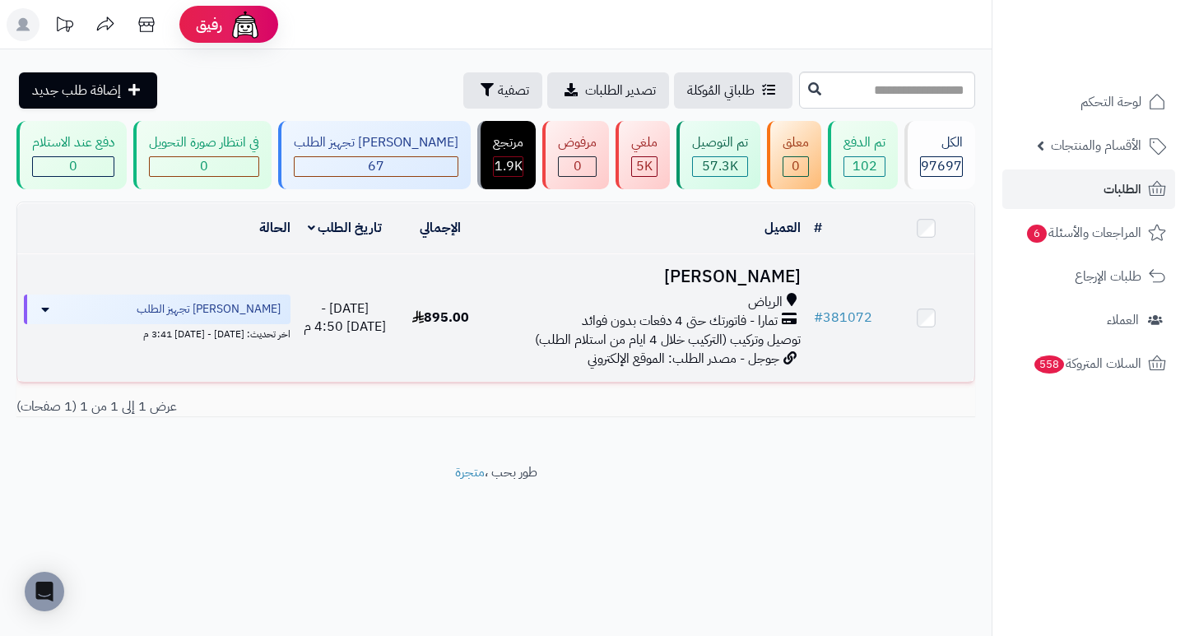
click at [760, 286] on h3 "[PERSON_NAME]" at bounding box center [647, 276] width 305 height 19
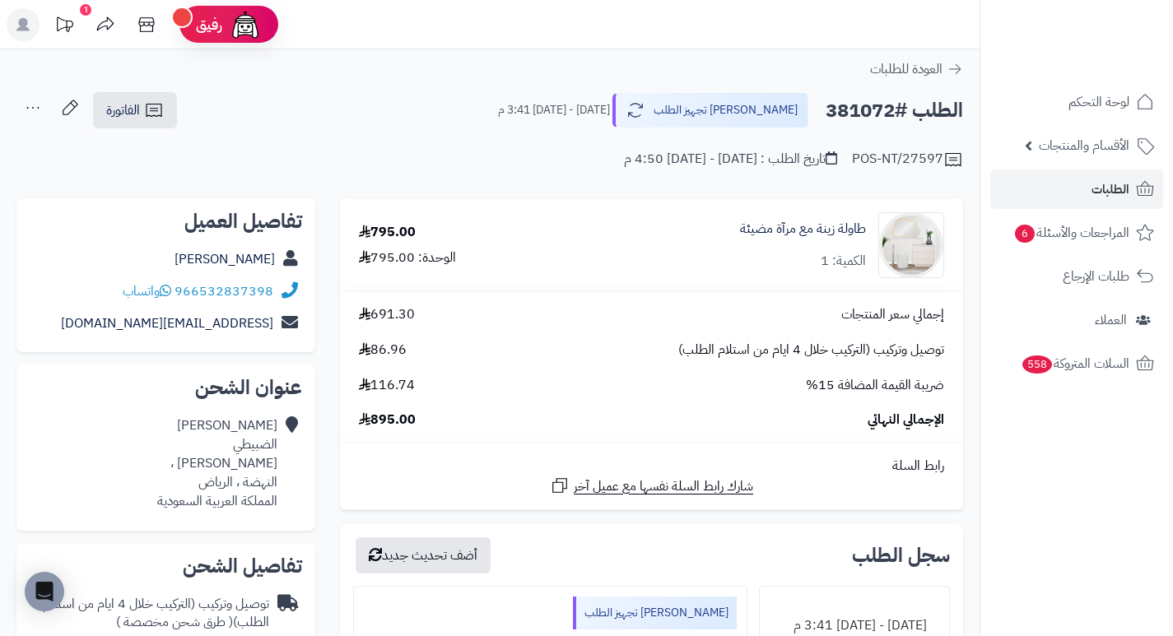
click at [867, 109] on h2 "الطلب #381072" at bounding box center [893, 111] width 137 height 34
copy h2 "381072"
click at [500, 141] on div "POS-NT/27597 تاريخ الطلب : الأربعاء - ١ أكتوبر ٢٠٢٥ - 4:50 م" at bounding box center [489, 150] width 946 height 40
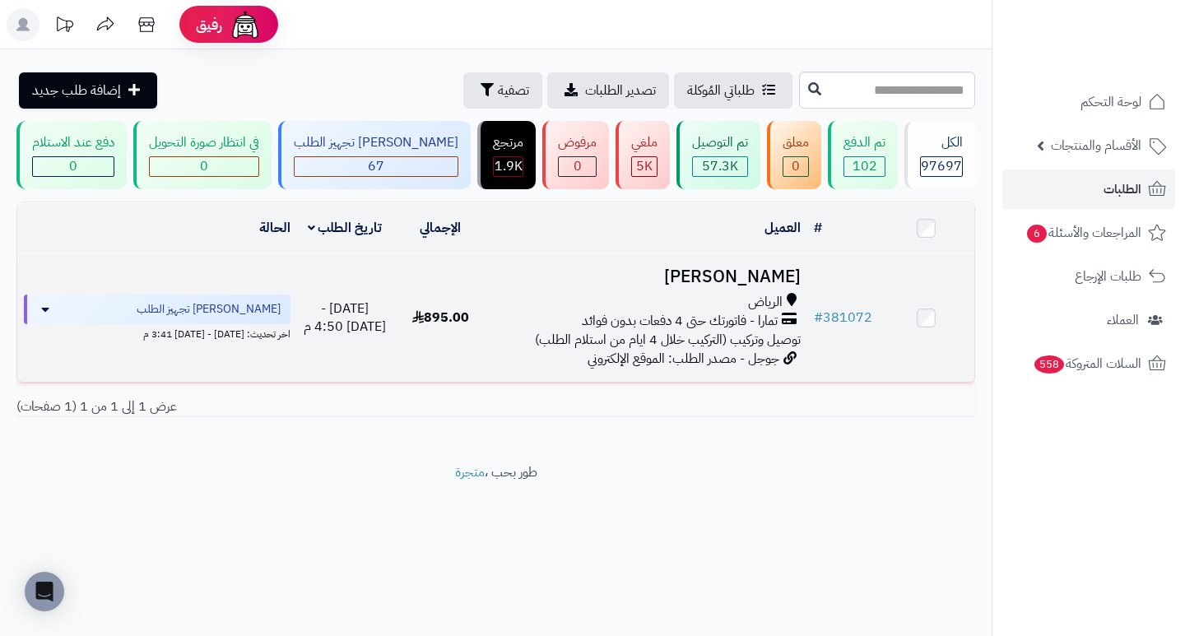
click at [746, 286] on h3 "[PERSON_NAME]" at bounding box center [647, 276] width 305 height 19
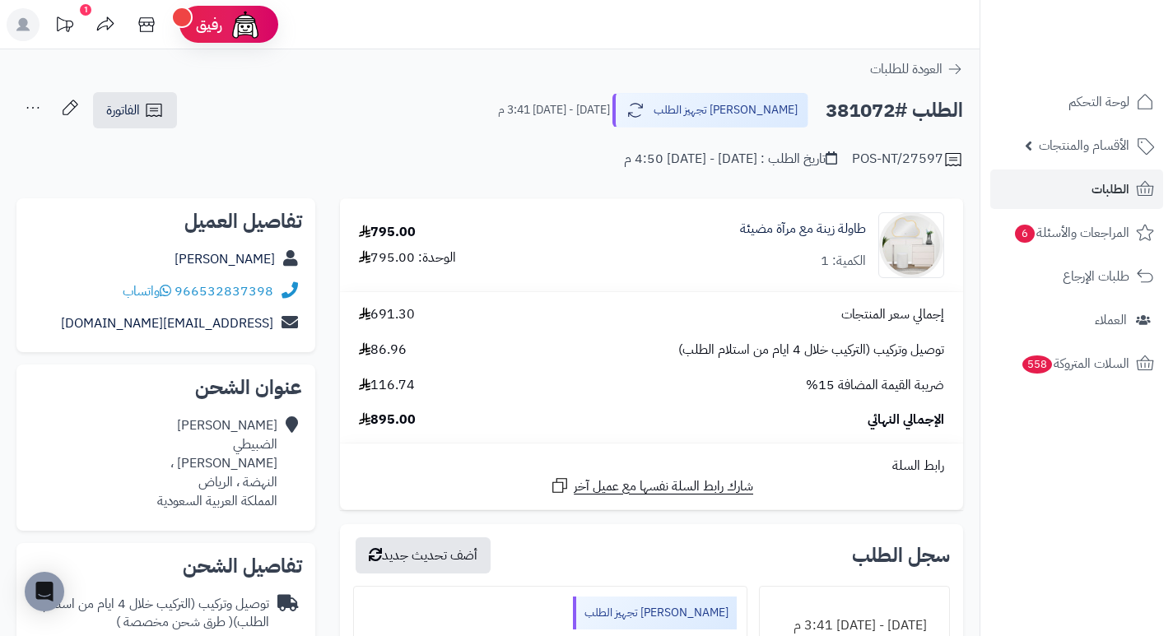
click at [872, 110] on h2 "الطلب #381072" at bounding box center [893, 111] width 137 height 34
click at [505, 124] on div "الطلب #381072 جاري تجهيز الطلب الخميس - ٢ أكتوبر ٢٠٢٥ - 3:41 م الفاتورة طباعة ا…" at bounding box center [489, 110] width 946 height 39
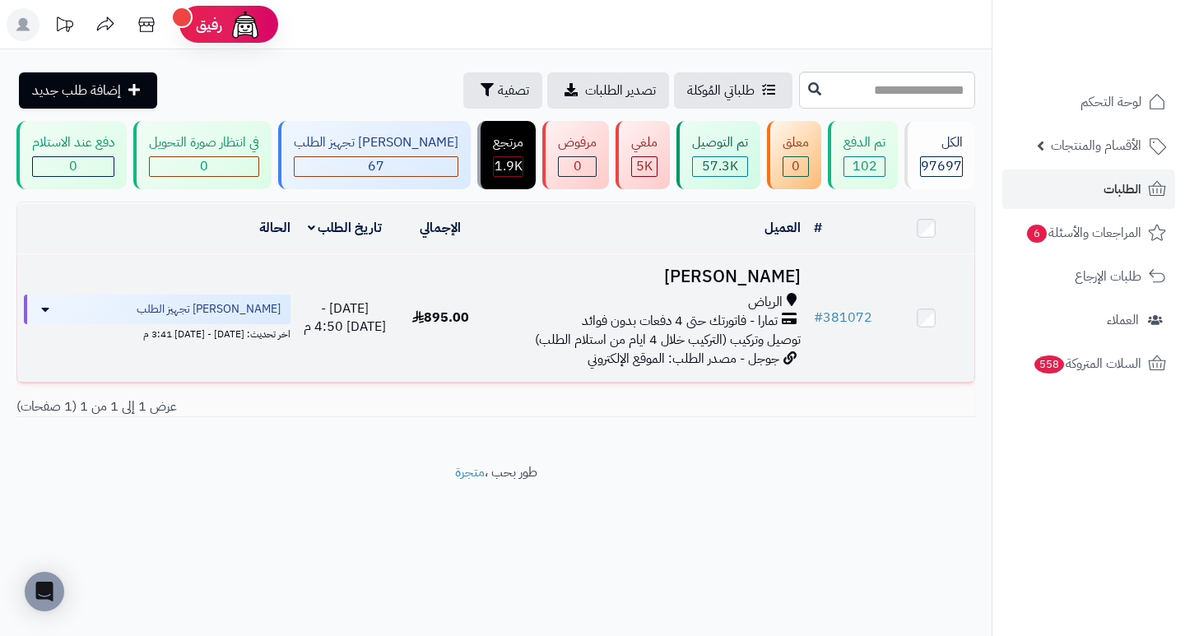
click at [742, 286] on h3 "[PERSON_NAME]" at bounding box center [647, 276] width 305 height 19
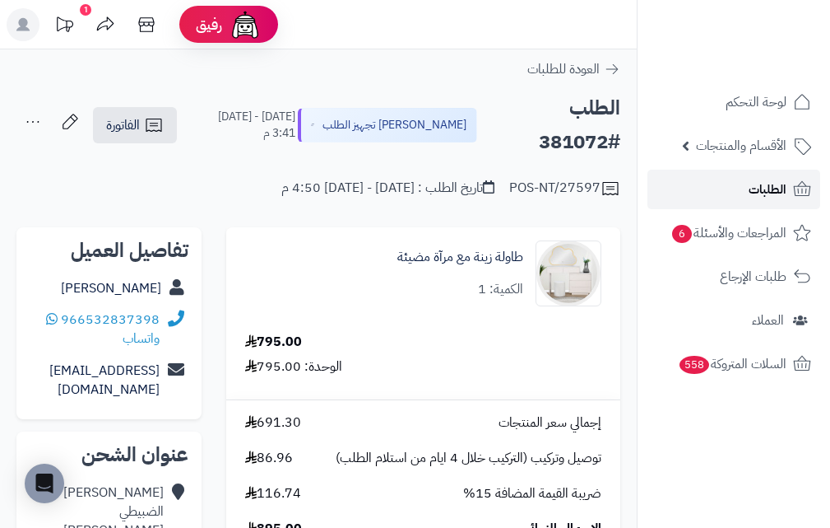
click at [762, 192] on span "الطلبات" at bounding box center [768, 189] width 38 height 23
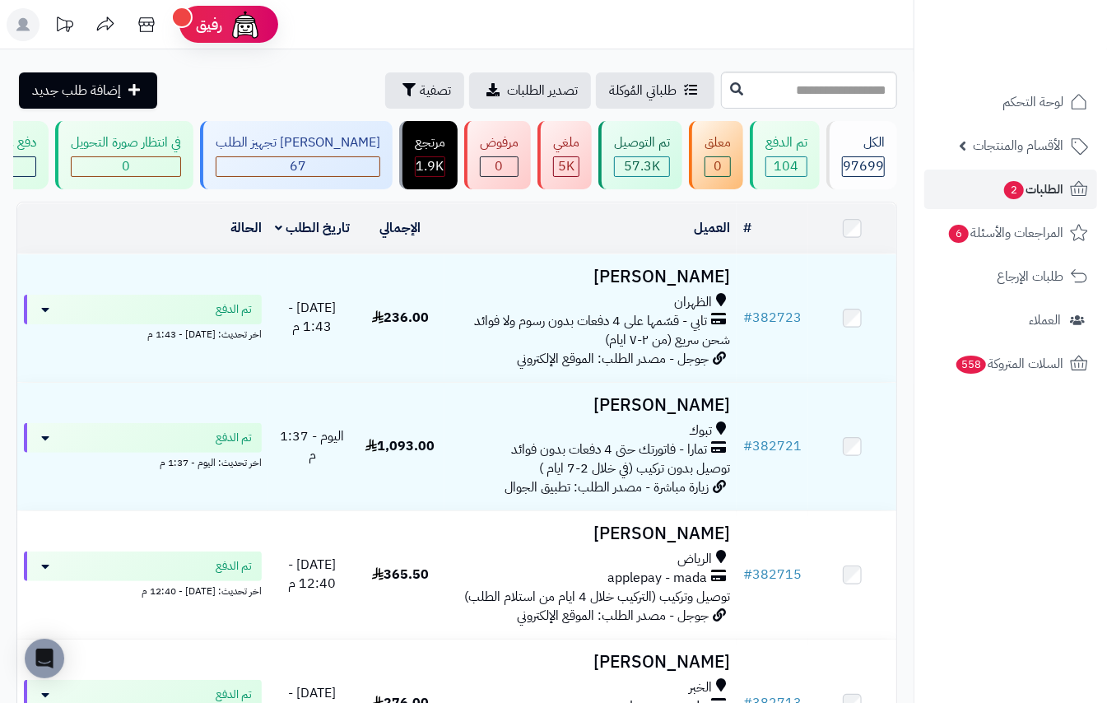
click at [741, 43] on header "رفيق ! الطلبات معالجة مكتمل إرجاع المنتجات العملاء المتواجدون الان 233843 عملاء…" at bounding box center [553, 24] width 1107 height 49
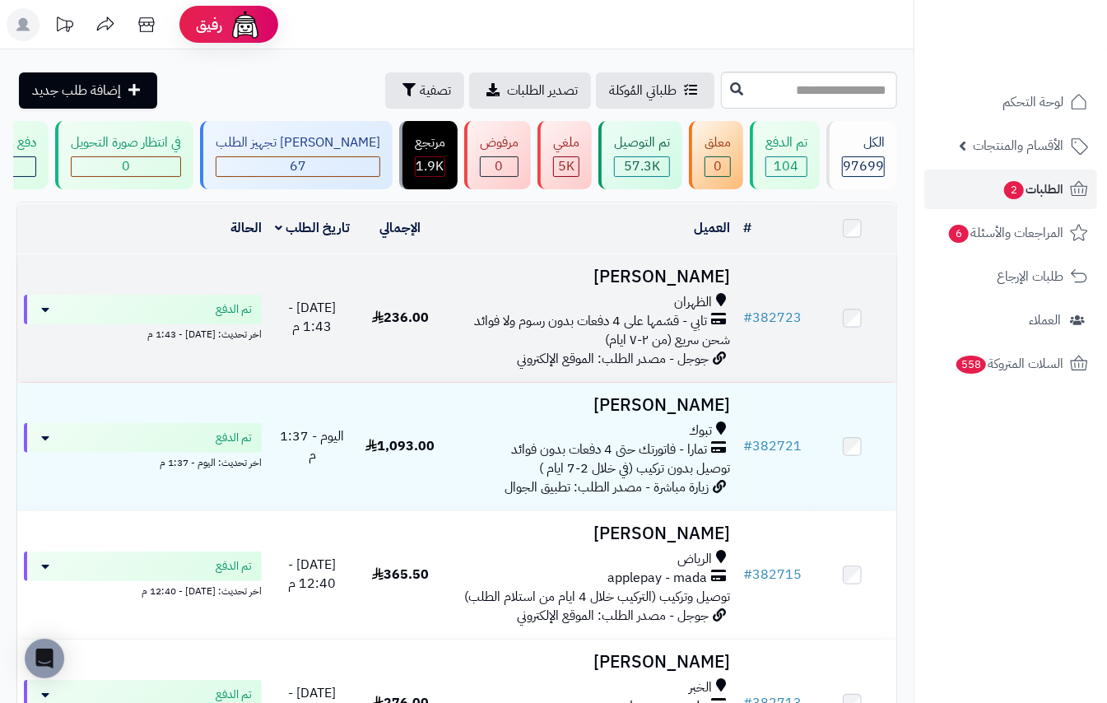
click at [676, 286] on h3 "Ayman Alghamdi" at bounding box center [591, 276] width 280 height 19
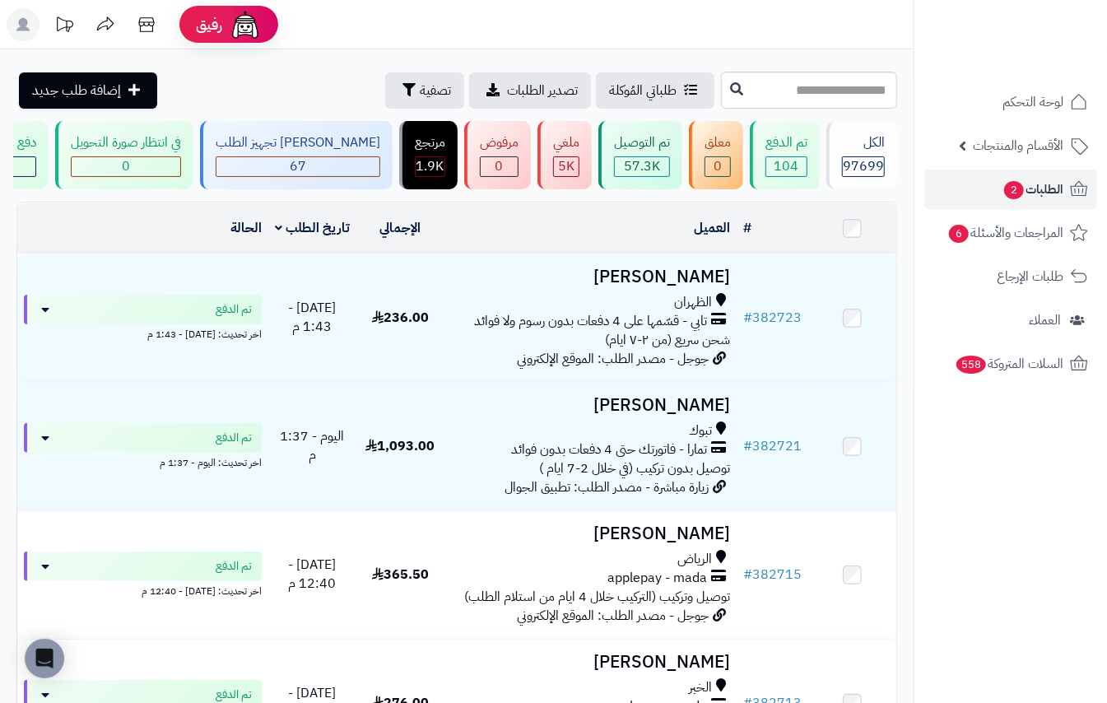
click at [955, 545] on nav "لوحة التحكم الأقسام والمنتجات المنتجات الأقسام الماركات مواصفات المنتجات مواصفا…" at bounding box center [1010, 372] width 193 height 703
click at [1017, 365] on span "السلات المتروكة 558" at bounding box center [1008, 363] width 109 height 23
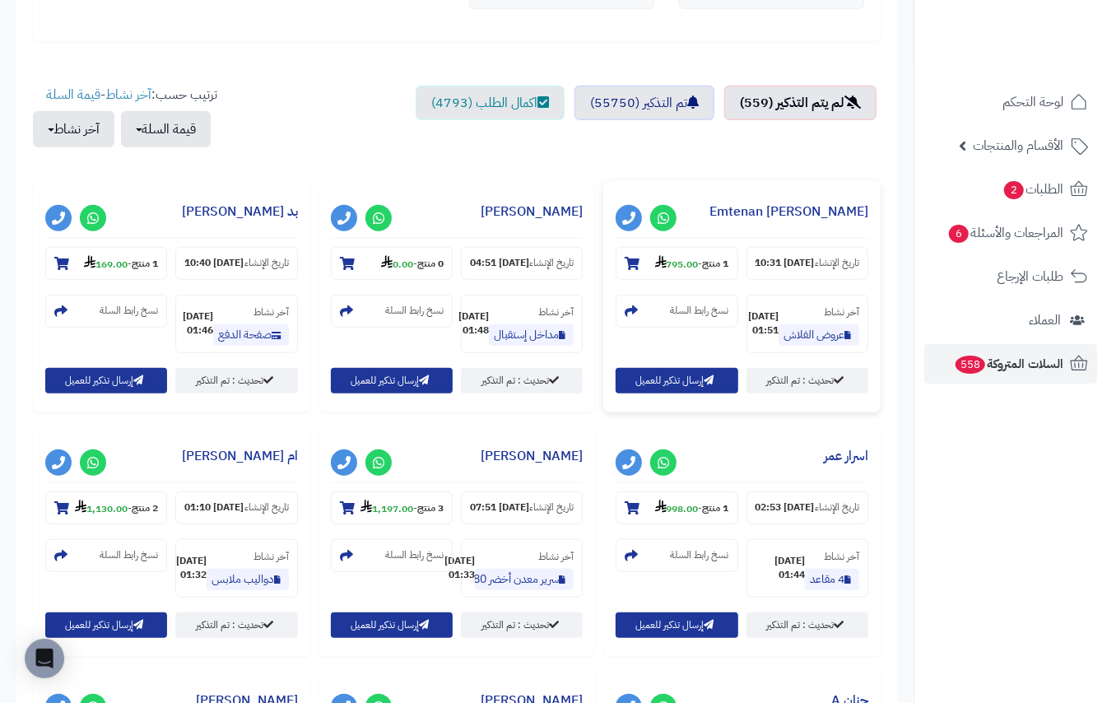
scroll to position [548, 0]
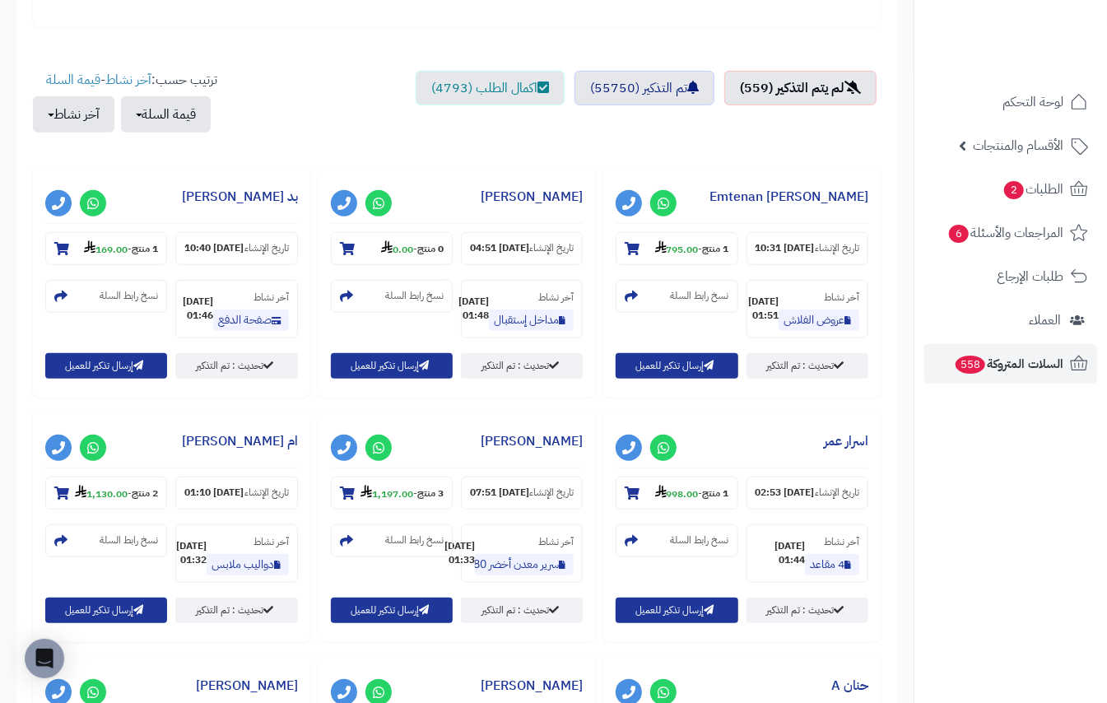
click at [969, 443] on nav "لوحة التحكم الأقسام والمنتجات المنتجات الأقسام الماركات مواصفات المنتجات مواصفا…" at bounding box center [1010, 372] width 193 height 703
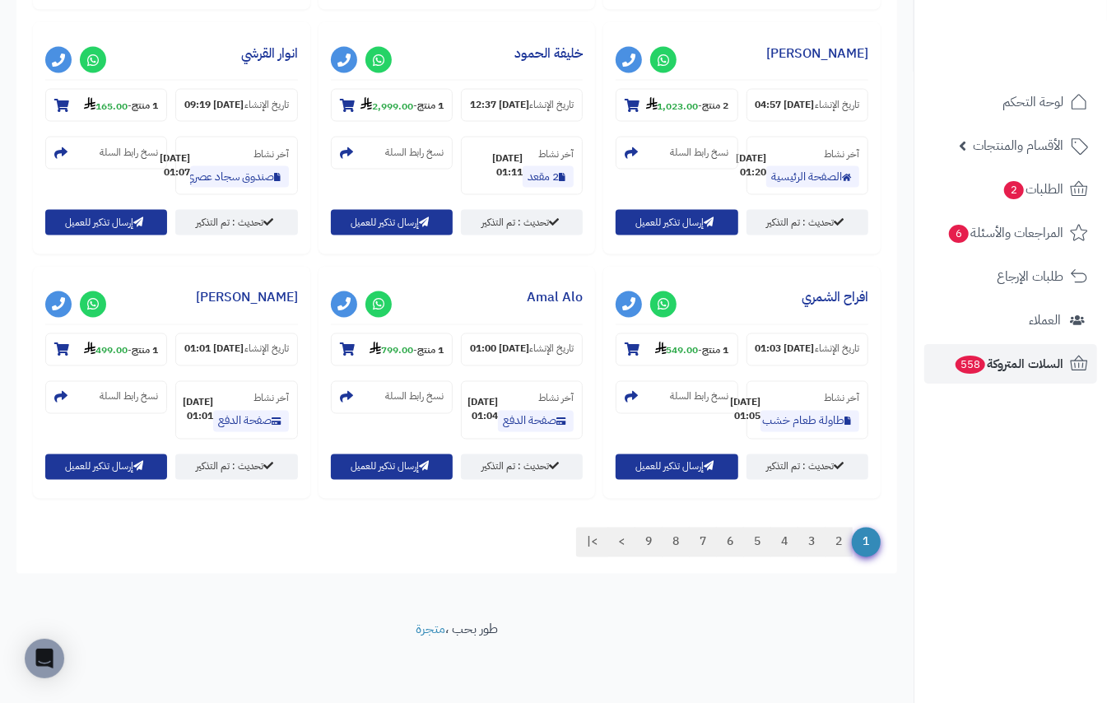
scroll to position [1806, 0]
click at [588, 540] on link ">|" at bounding box center [592, 543] width 32 height 30
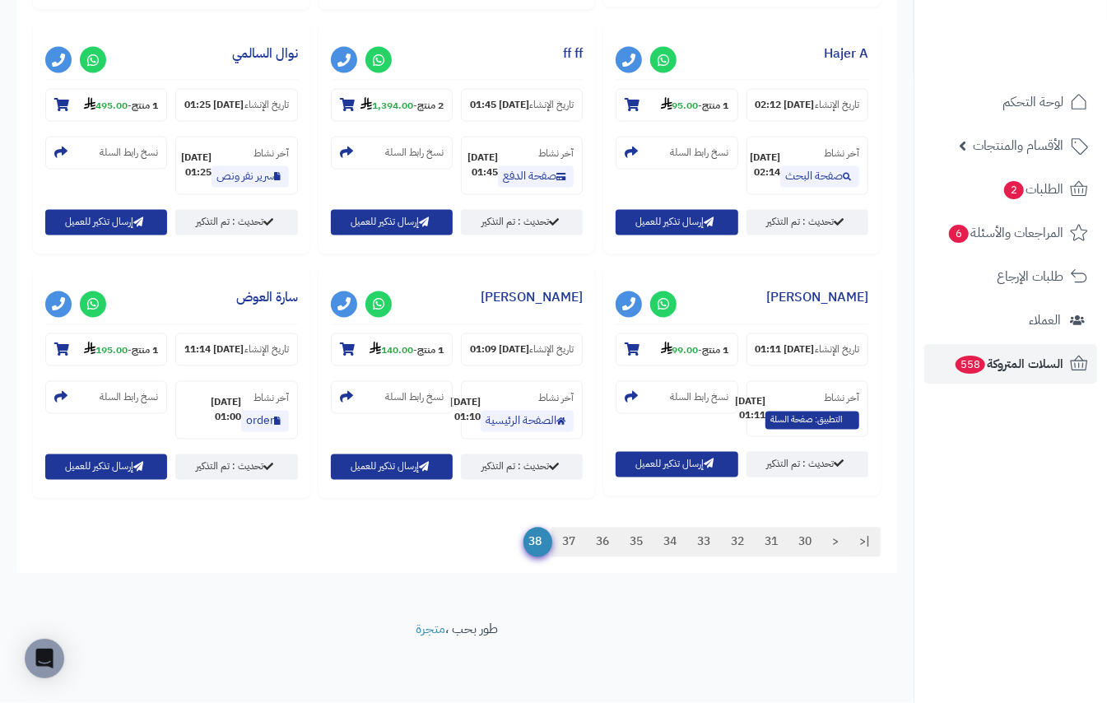
scroll to position [1959, 0]
click at [870, 542] on link "|<" at bounding box center [864, 543] width 32 height 30
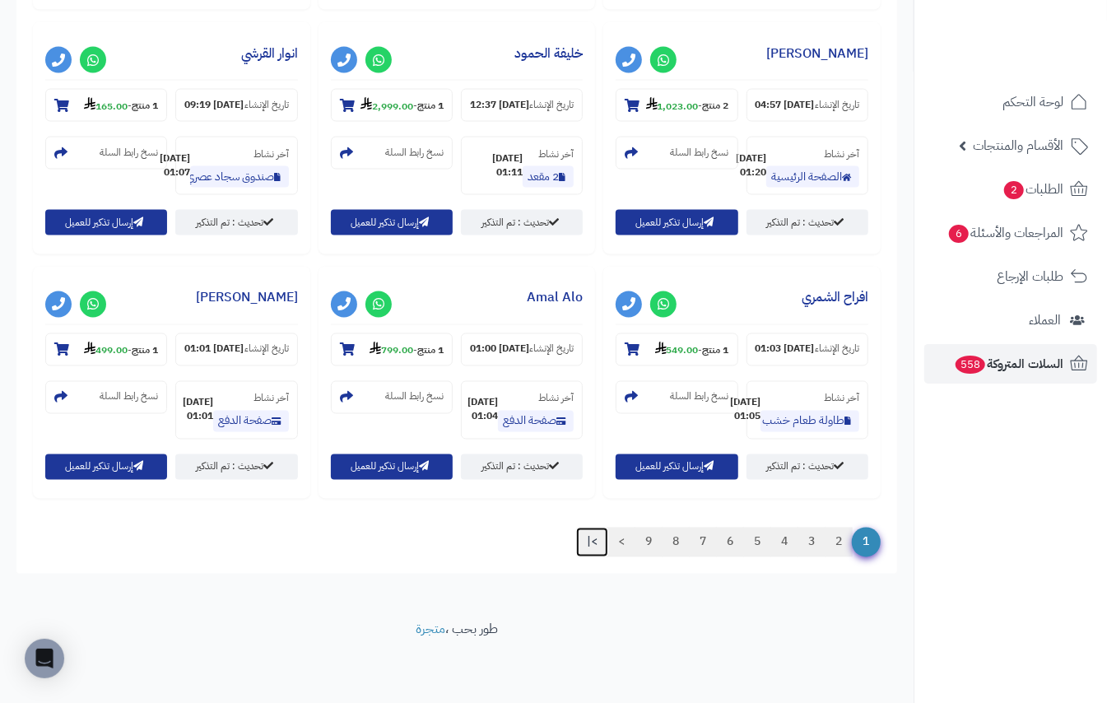
click at [586, 541] on link ">|" at bounding box center [592, 543] width 32 height 30
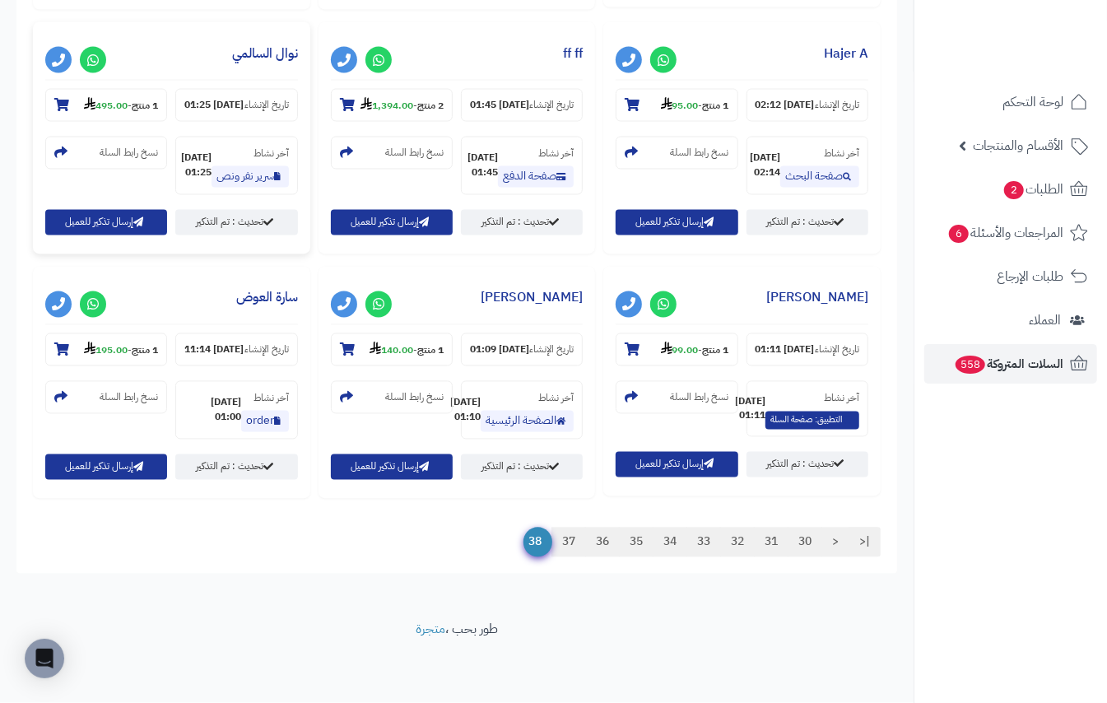
scroll to position [1959, 0]
click at [566, 543] on link "37" at bounding box center [568, 543] width 35 height 30
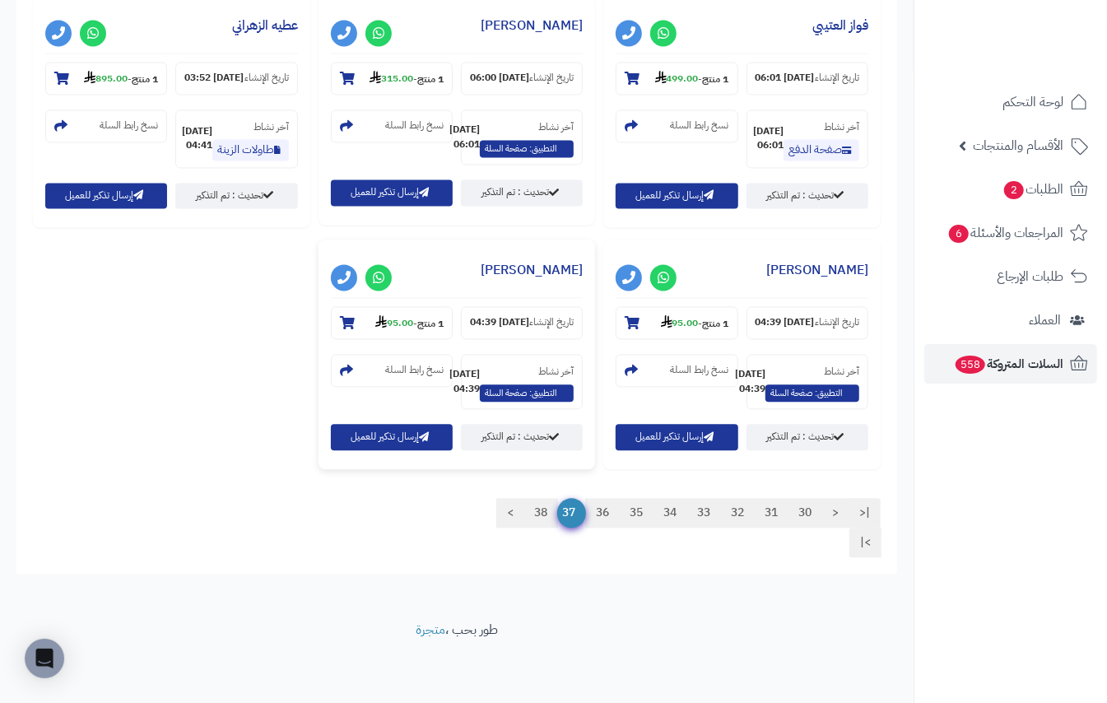
scroll to position [1838, 0]
click at [530, 511] on link "38" at bounding box center [540, 513] width 35 height 30
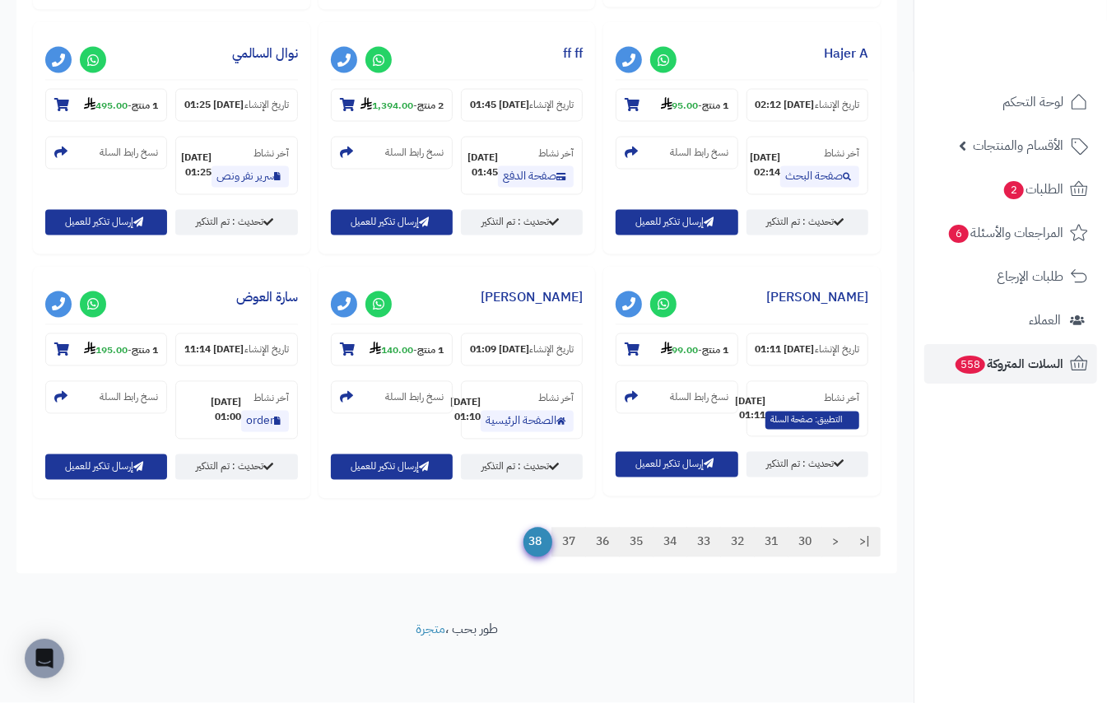
scroll to position [1959, 0]
click at [601, 531] on link "36" at bounding box center [602, 543] width 35 height 30
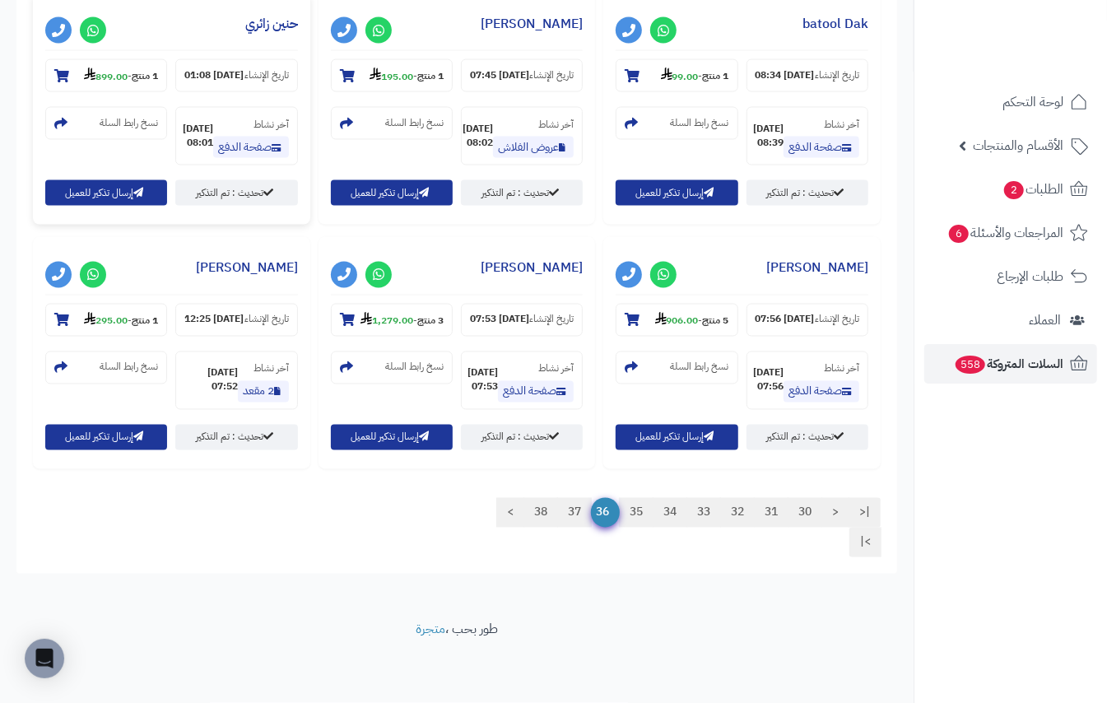
scroll to position [1848, 0]
click at [866, 535] on link ">|" at bounding box center [865, 543] width 32 height 30
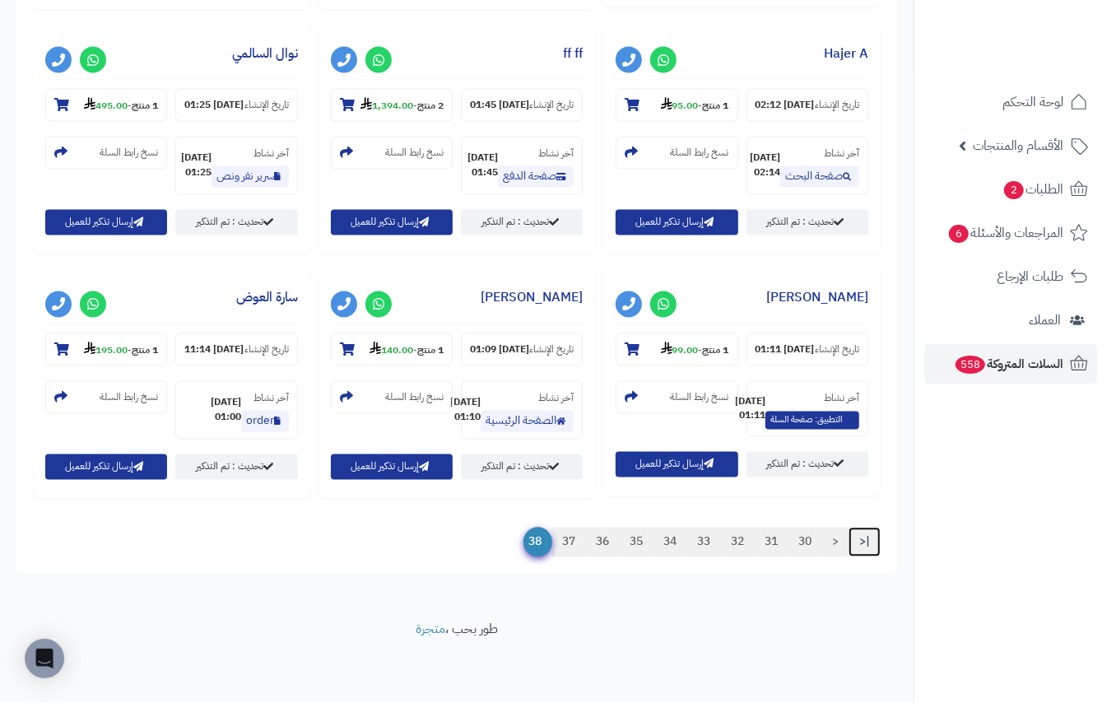
click at [876, 557] on link "|<" at bounding box center [864, 543] width 32 height 30
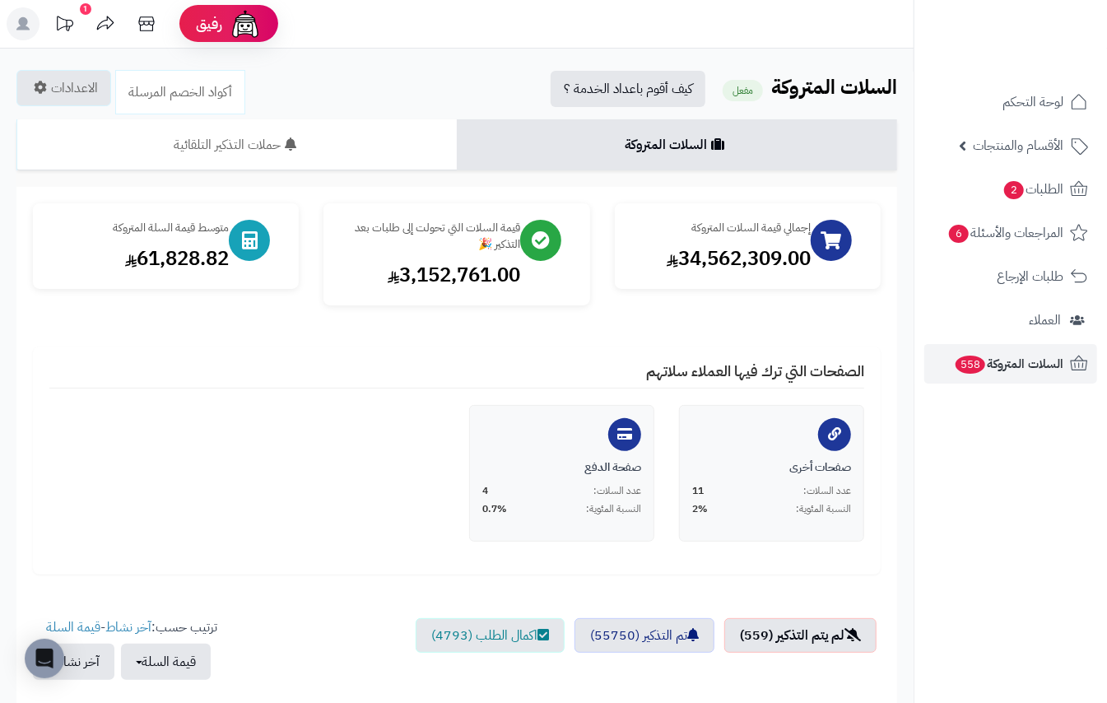
scroll to position [0, 0]
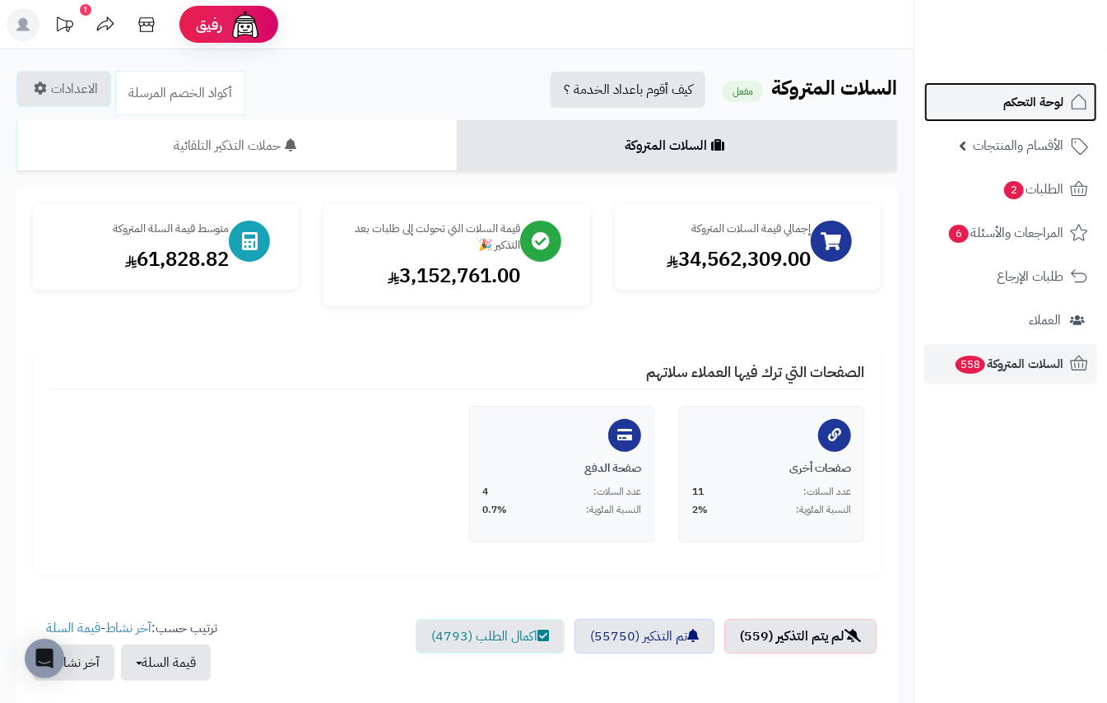
click at [1015, 97] on span "لوحة التحكم" at bounding box center [1033, 102] width 60 height 23
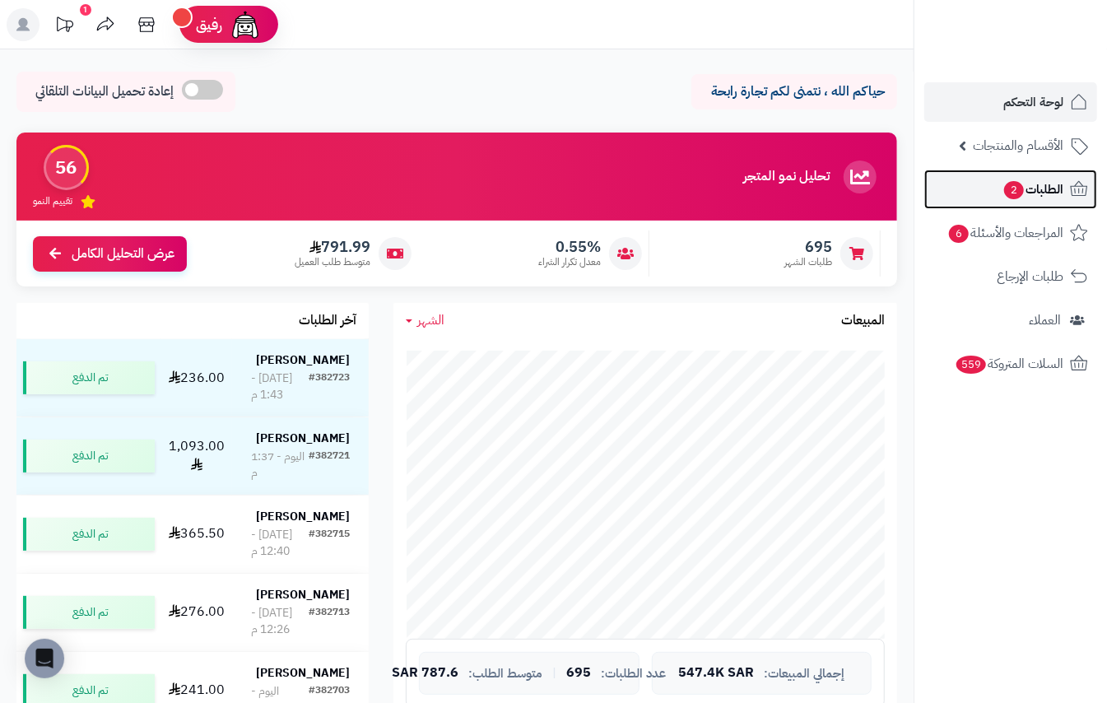
click at [1055, 191] on span "الطلبات 2" at bounding box center [1032, 189] width 61 height 23
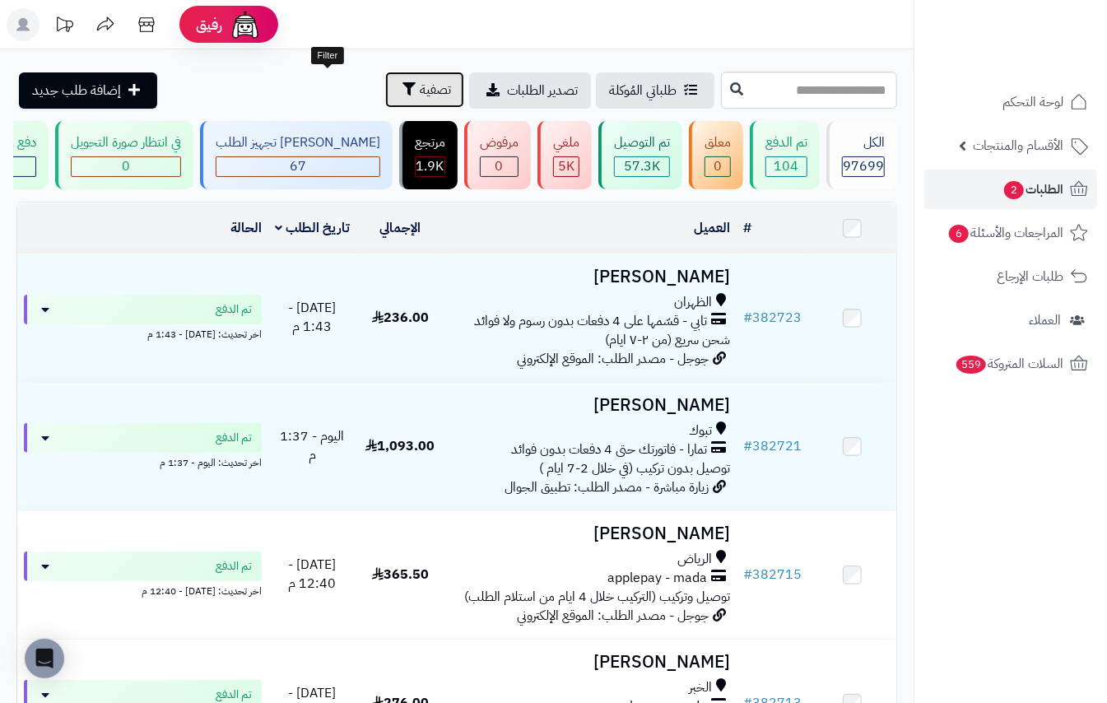
click at [420, 97] on span "تصفية" at bounding box center [435, 90] width 31 height 20
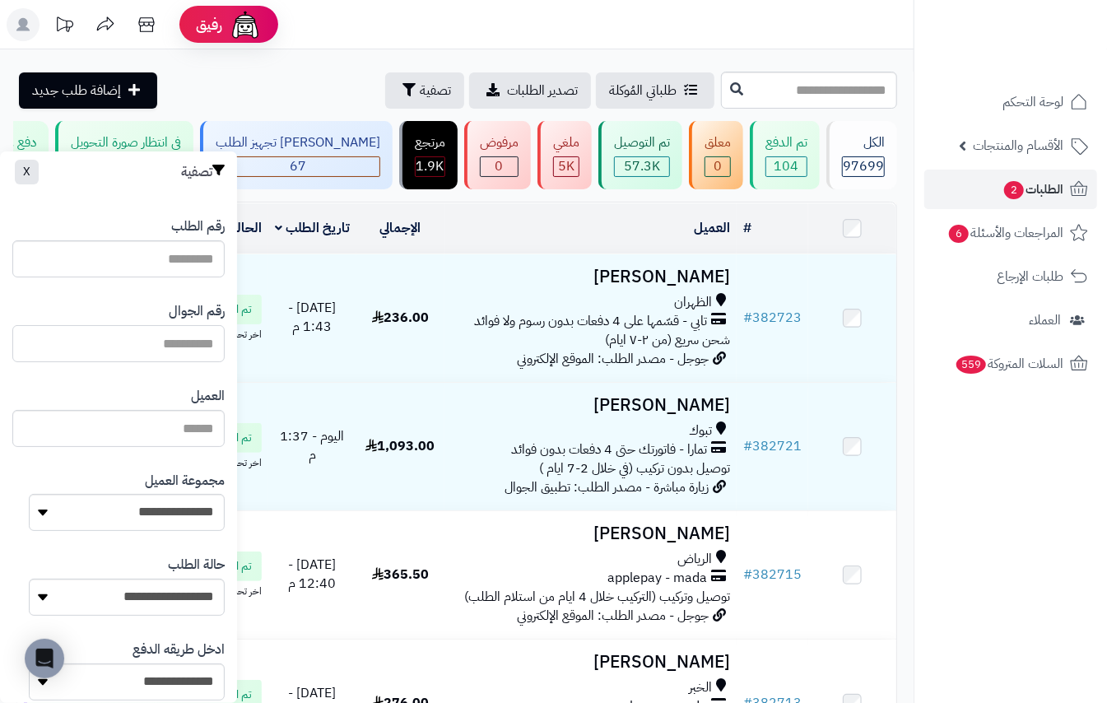
paste input "*********"
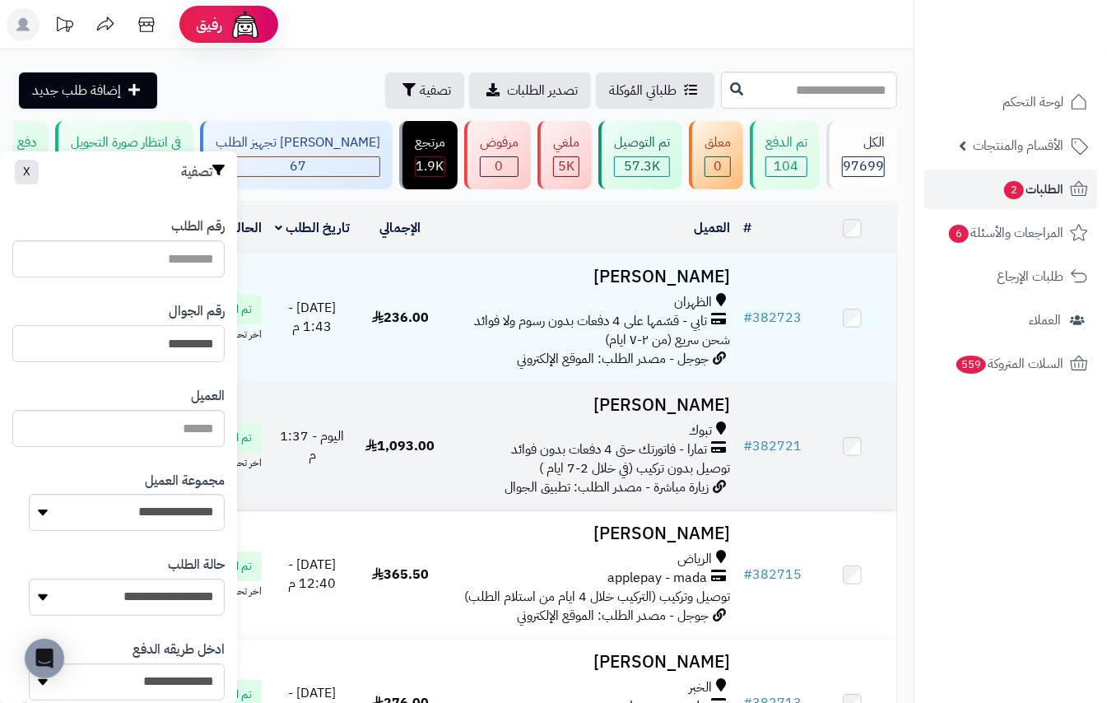
type input "*********"
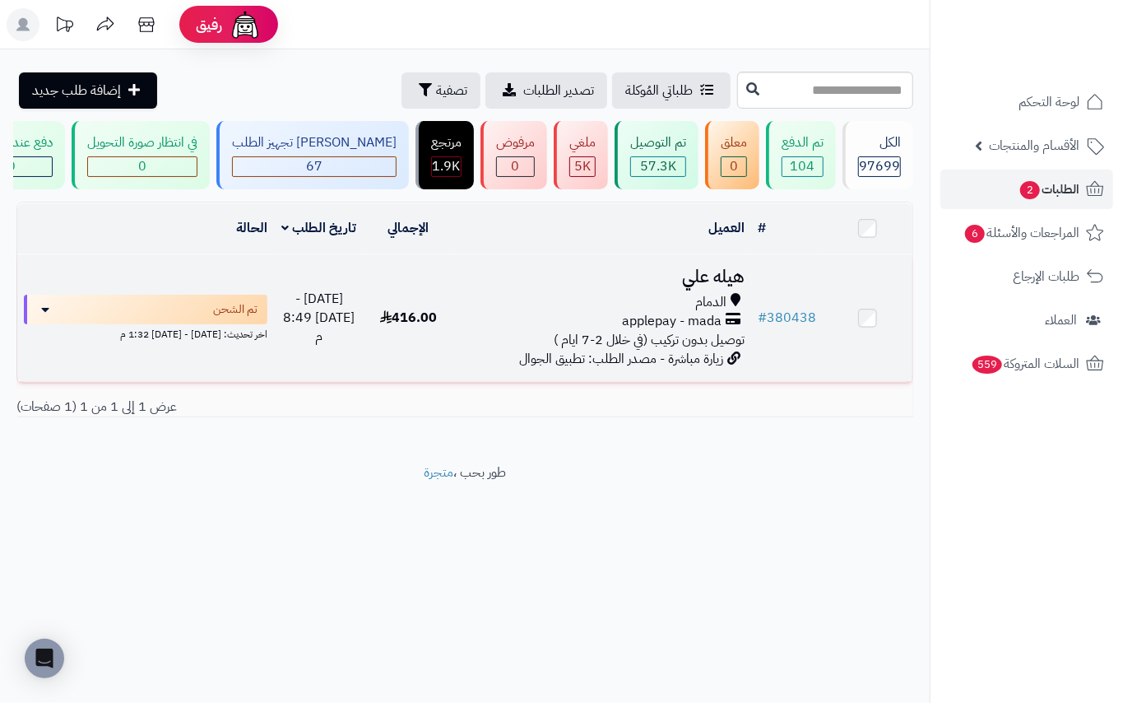
click at [749, 285] on td "هيله علي الدمام applepay - mada توصيل بدون تركيب (في خلال 2-7 ايام ) زيارة مباش…" at bounding box center [602, 318] width 298 height 128
click at [736, 286] on h3 "هيله علي" at bounding box center [602, 276] width 285 height 19
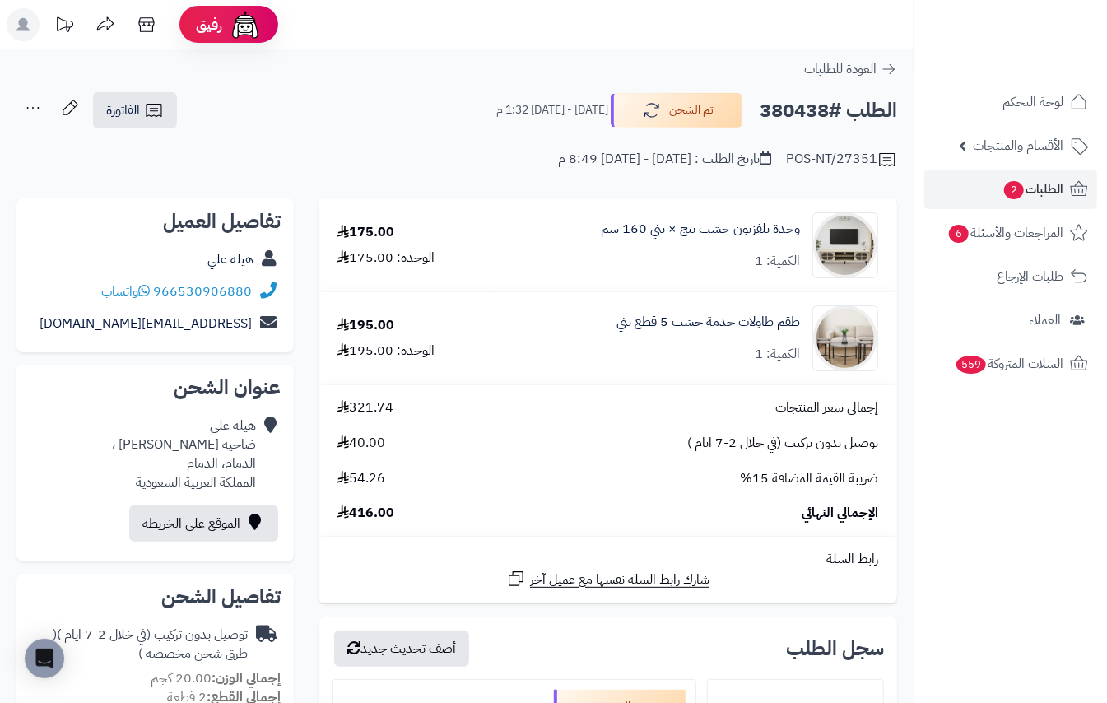
click at [797, 116] on h2 "الطلب #380438" at bounding box center [828, 111] width 137 height 34
copy h2 "380438"
click at [1030, 192] on span "الطلبات 2" at bounding box center [1032, 189] width 61 height 23
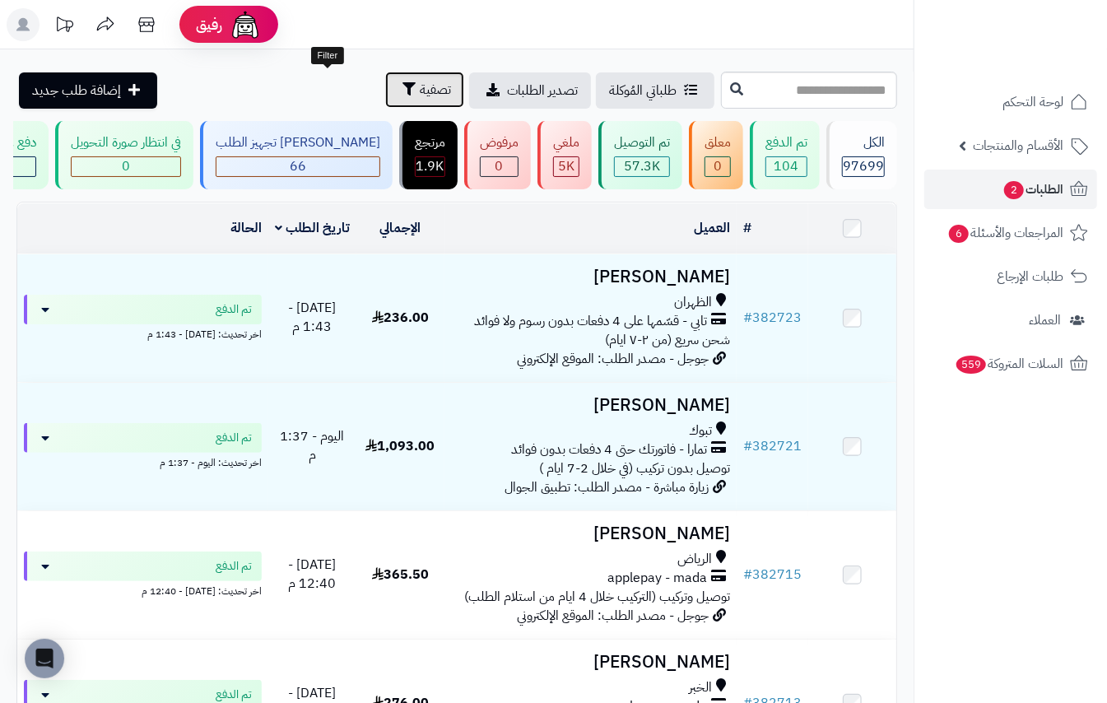
click at [420, 86] on span "تصفية" at bounding box center [435, 90] width 31 height 20
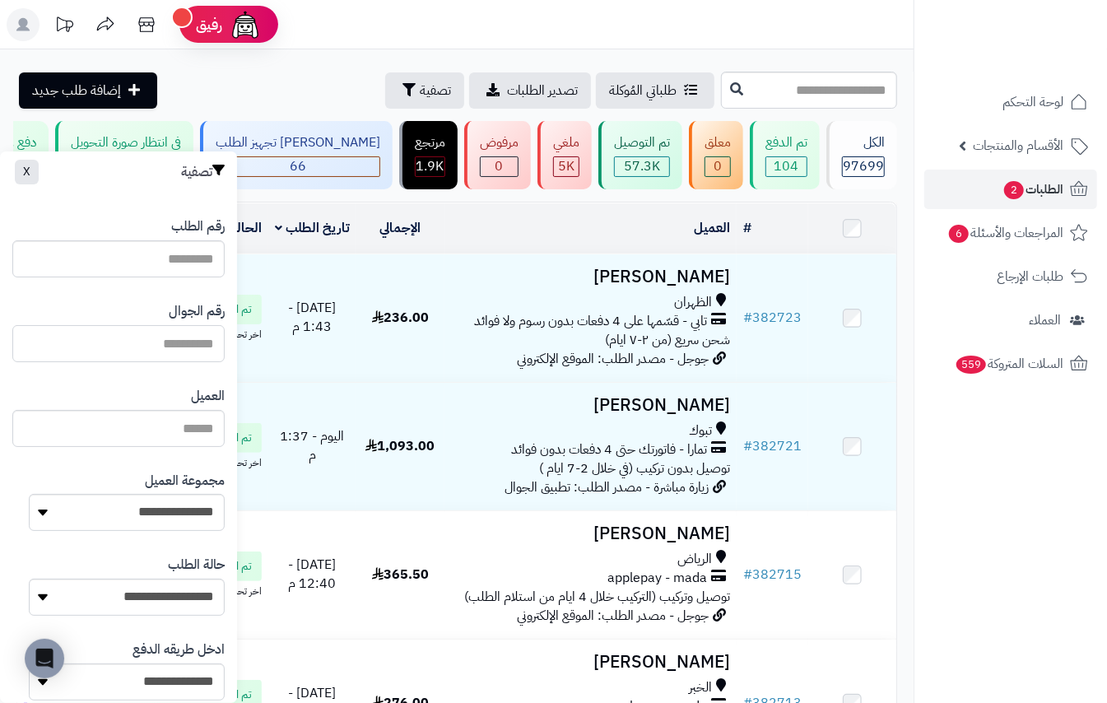
paste input "*********"
type input "*********"
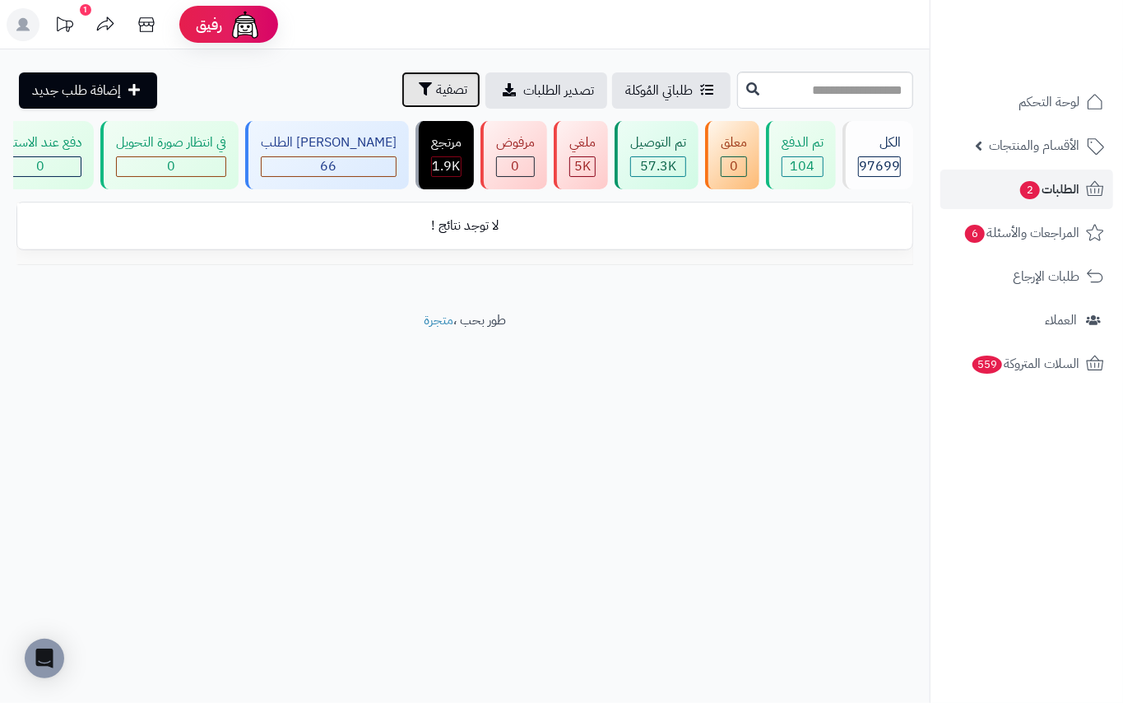
click at [419, 91] on icon "button" at bounding box center [425, 88] width 13 height 13
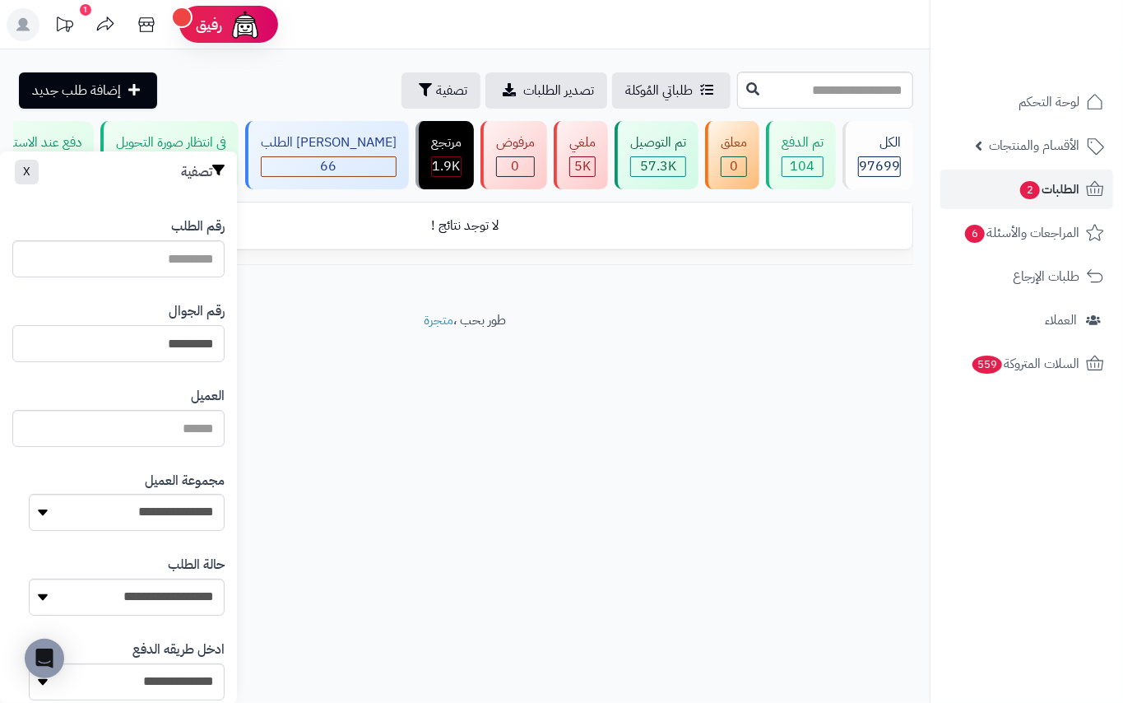
click at [119, 339] on input "*********" at bounding box center [118, 343] width 212 height 37
type input "*********"
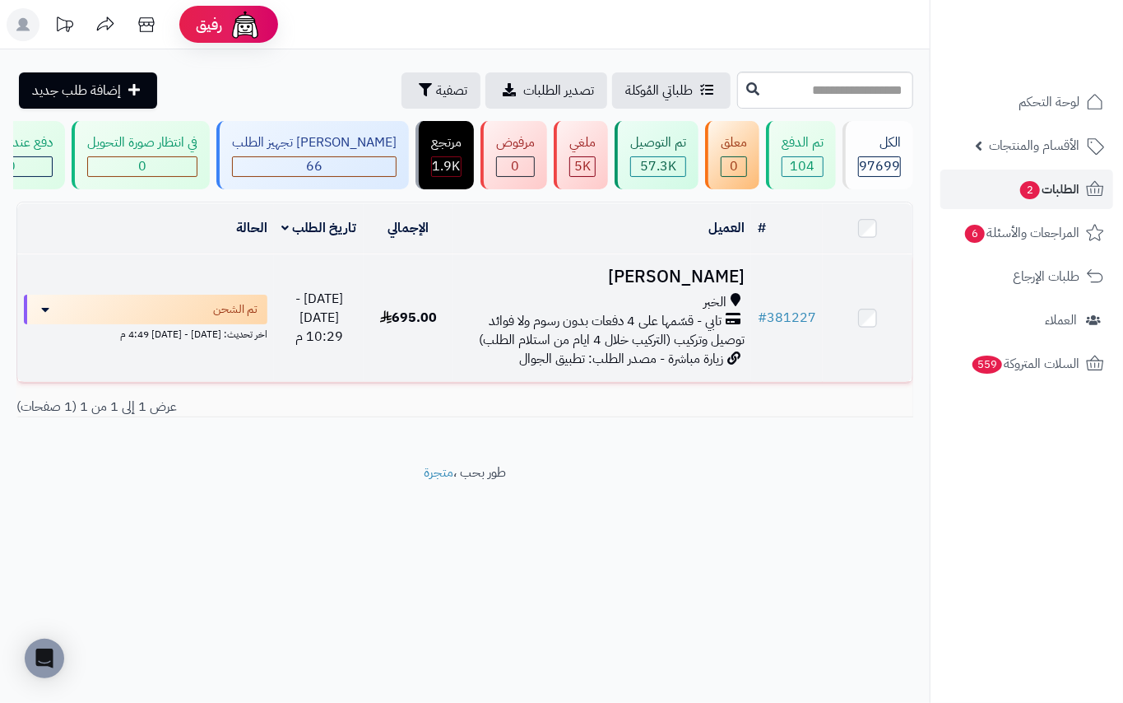
click at [722, 286] on h3 "[PERSON_NAME]" at bounding box center [602, 276] width 285 height 19
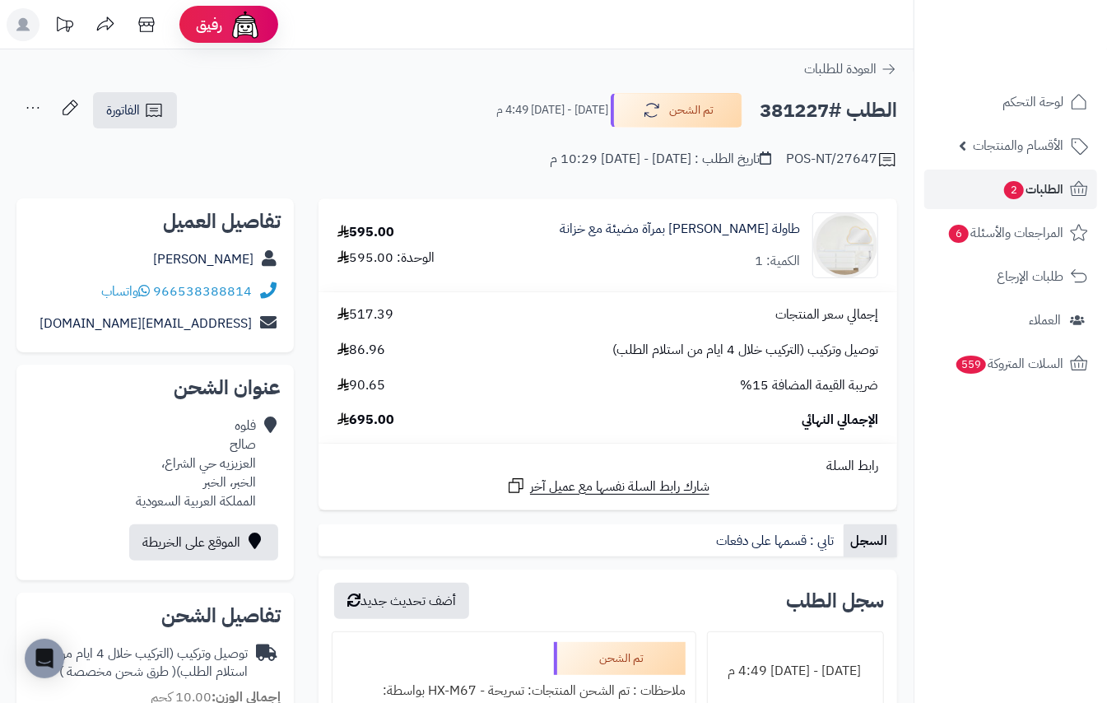
click at [790, 106] on h2 "الطلب #381227" at bounding box center [828, 111] width 137 height 34
copy h2 "381227"
click at [1027, 176] on link "الطلبات 2" at bounding box center [1010, 190] width 173 height 40
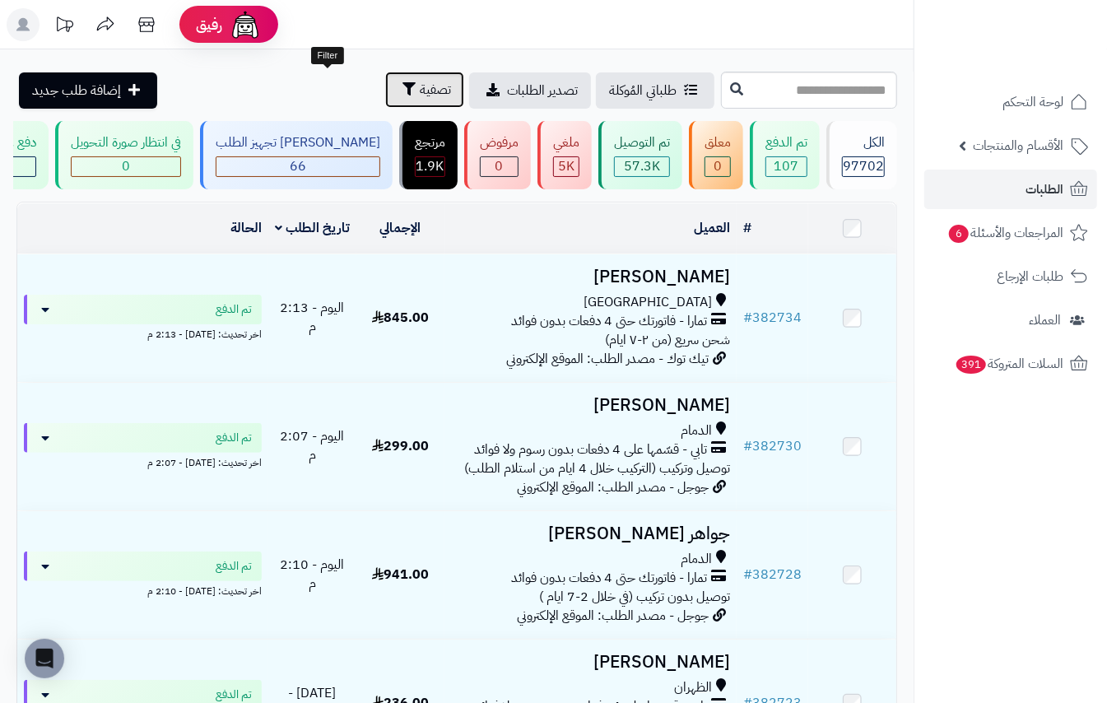
click at [420, 80] on span "تصفية" at bounding box center [435, 90] width 31 height 20
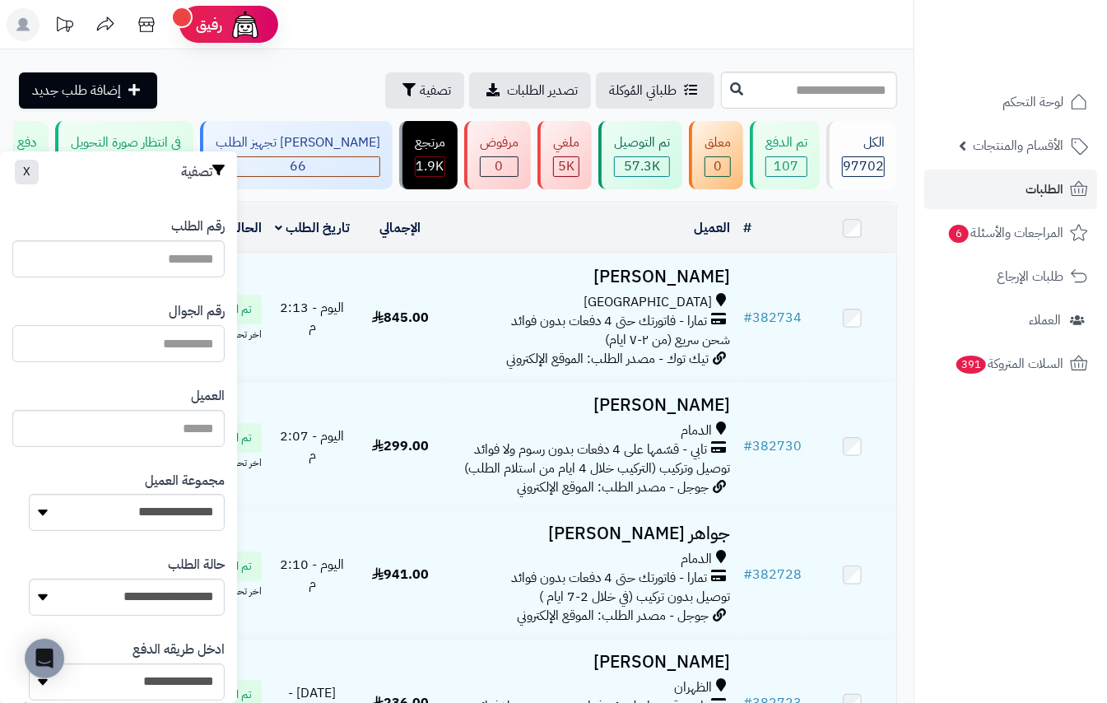
paste input "*********"
type input "*********"
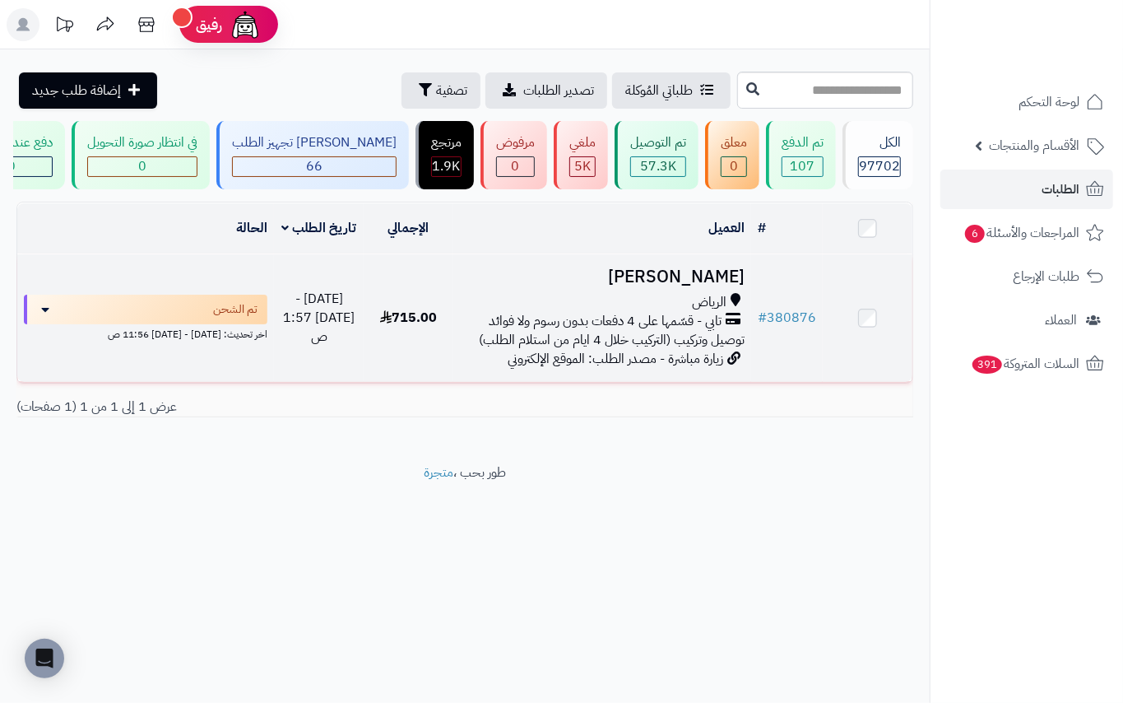
click at [706, 286] on h3 "غاليه العتيبي" at bounding box center [602, 276] width 285 height 19
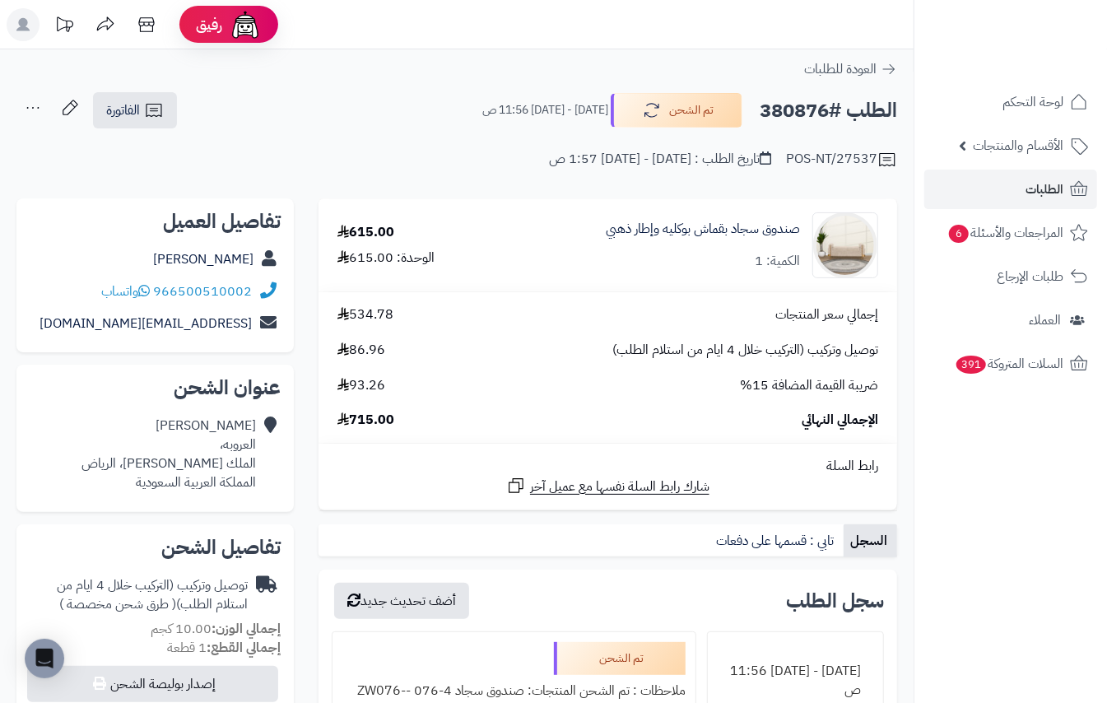
click at [795, 117] on h2 "الطلب #380876" at bounding box center [828, 111] width 137 height 34
copy h2 "380876"
drag, startPoint x: 343, startPoint y: 128, endPoint x: 374, endPoint y: 87, distance: 51.2
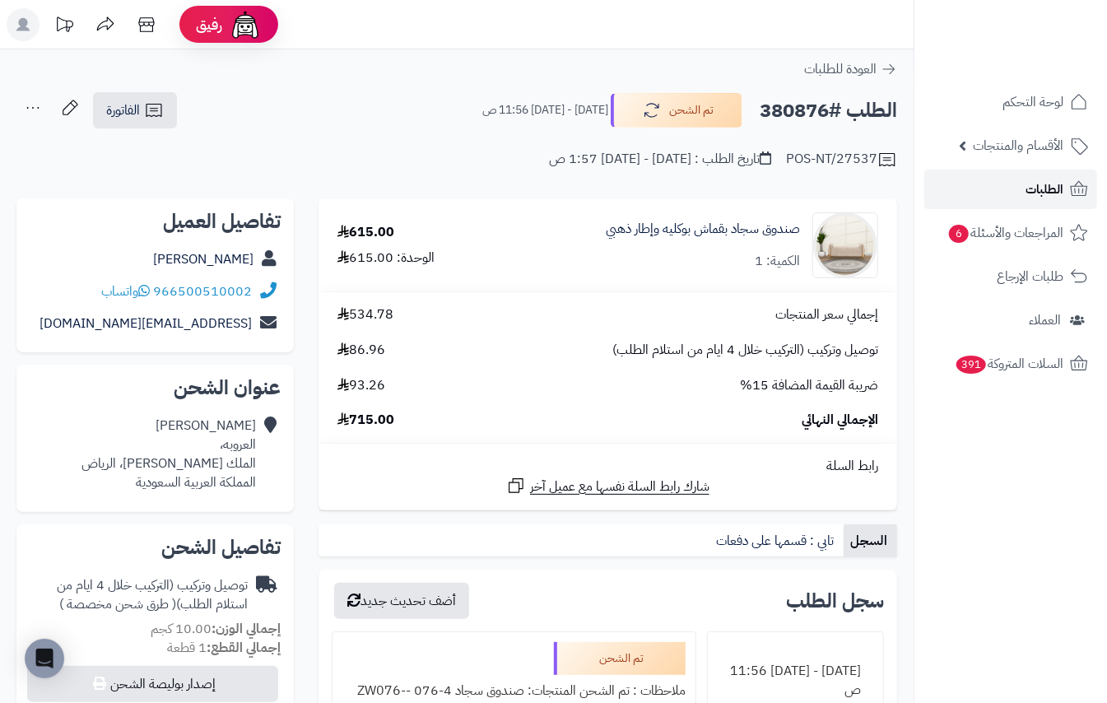
click at [983, 176] on link "الطلبات" at bounding box center [1010, 190] width 173 height 40
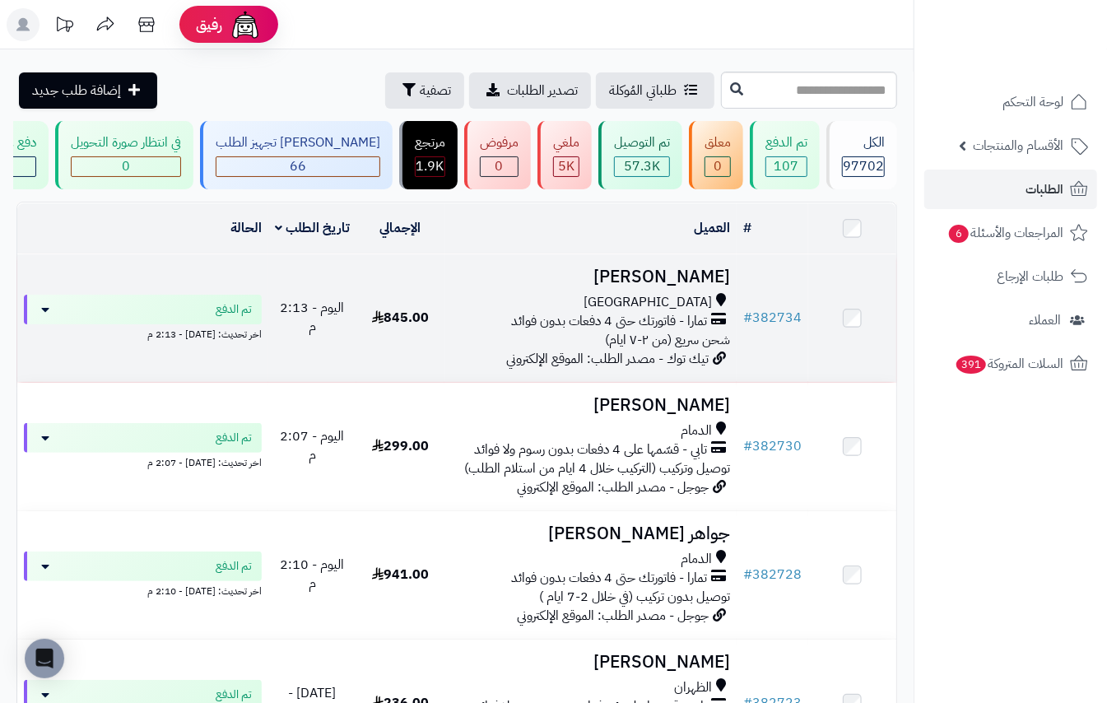
click at [666, 285] on h3 "Rari Alshehri" at bounding box center [591, 276] width 280 height 19
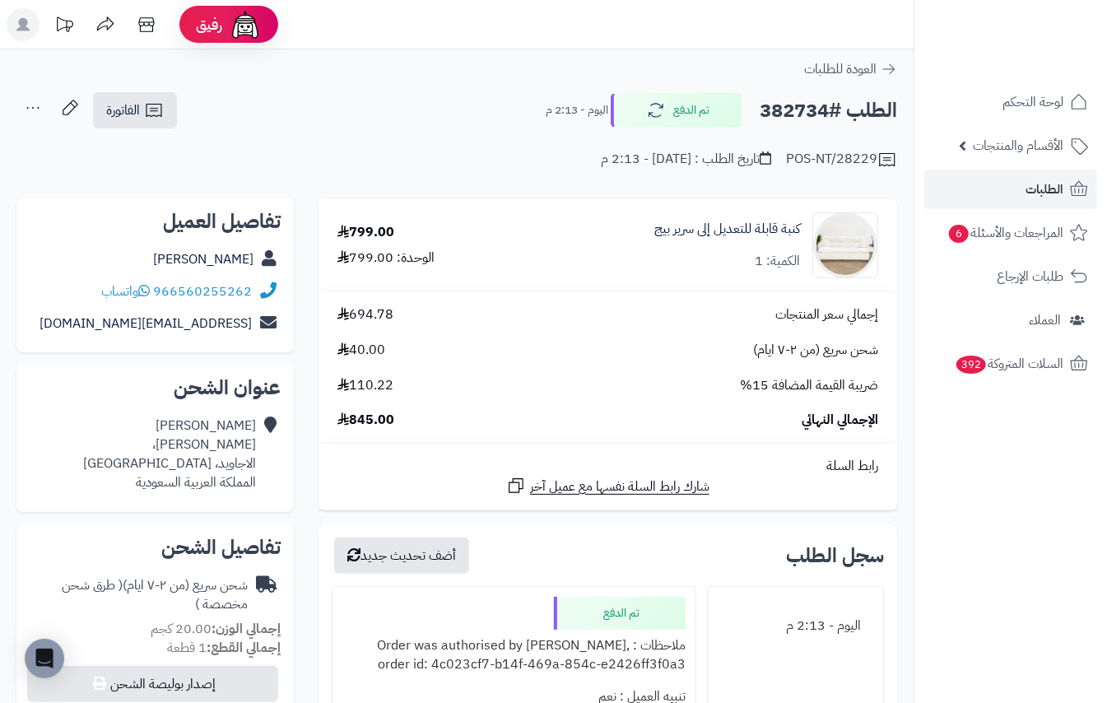
drag, startPoint x: 419, startPoint y: 84, endPoint x: 458, endPoint y: 99, distance: 41.4
click at [452, 95] on div "الطلب #382734 تم الدفع اليوم - 2:13 م الفاتورة طباعة الفاتورة إرسال الفاتورة إل…" at bounding box center [456, 110] width 881 height 39
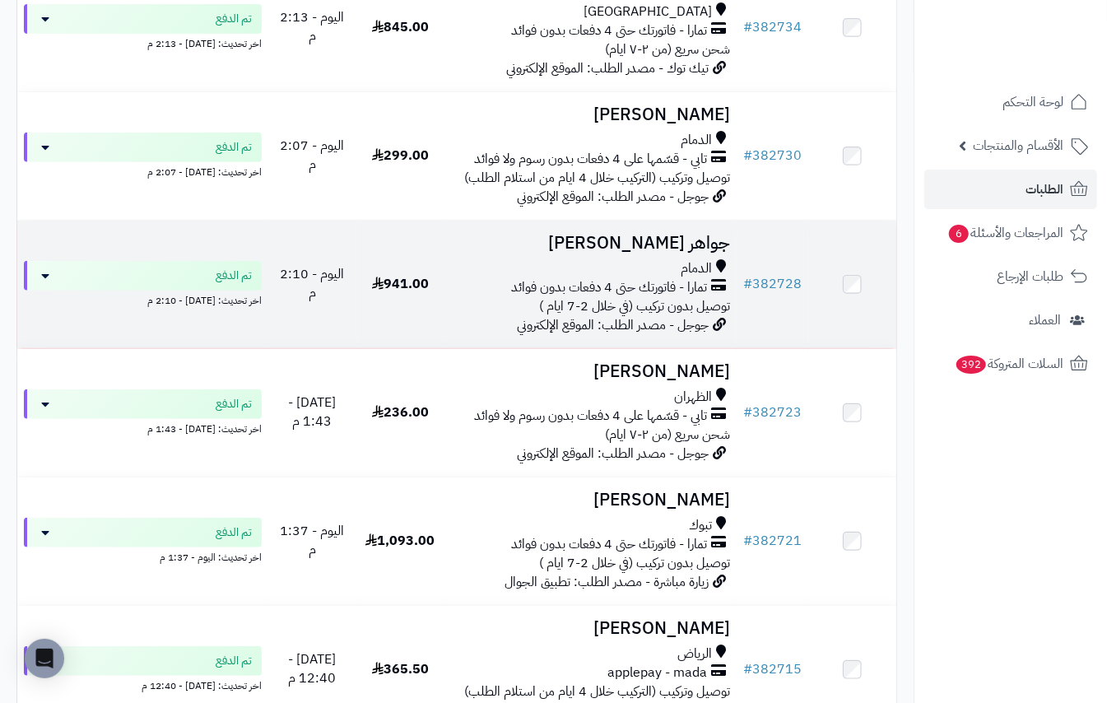
scroll to position [329, 0]
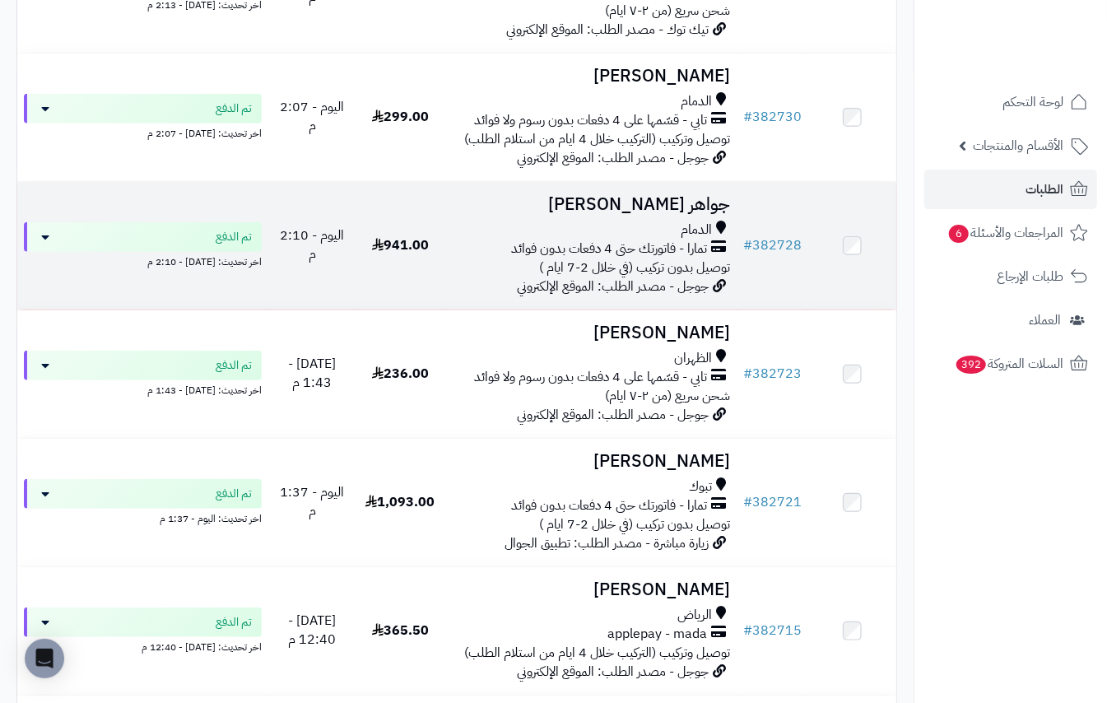
click at [712, 214] on h3 "جواهر [PERSON_NAME]" at bounding box center [591, 204] width 280 height 19
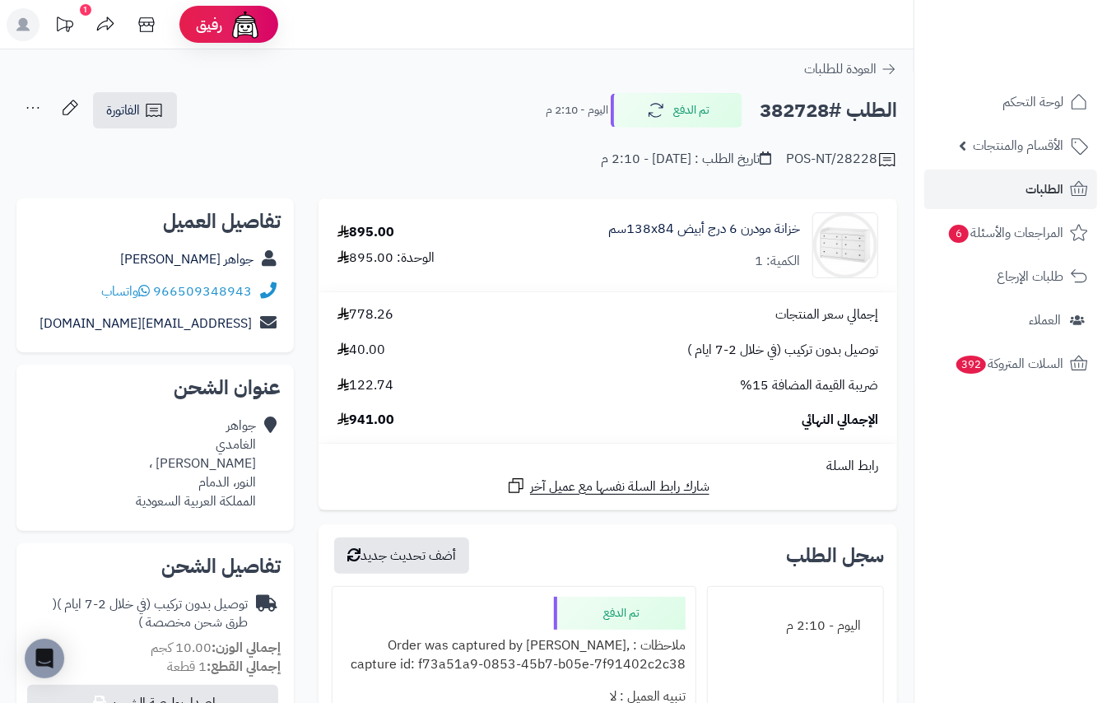
drag, startPoint x: 478, startPoint y: 133, endPoint x: 449, endPoint y: 153, distance: 35.6
click at [449, 153] on div "POS-NT/28228 تاريخ الطلب : اليوم - 2:10 م" at bounding box center [456, 150] width 881 height 40
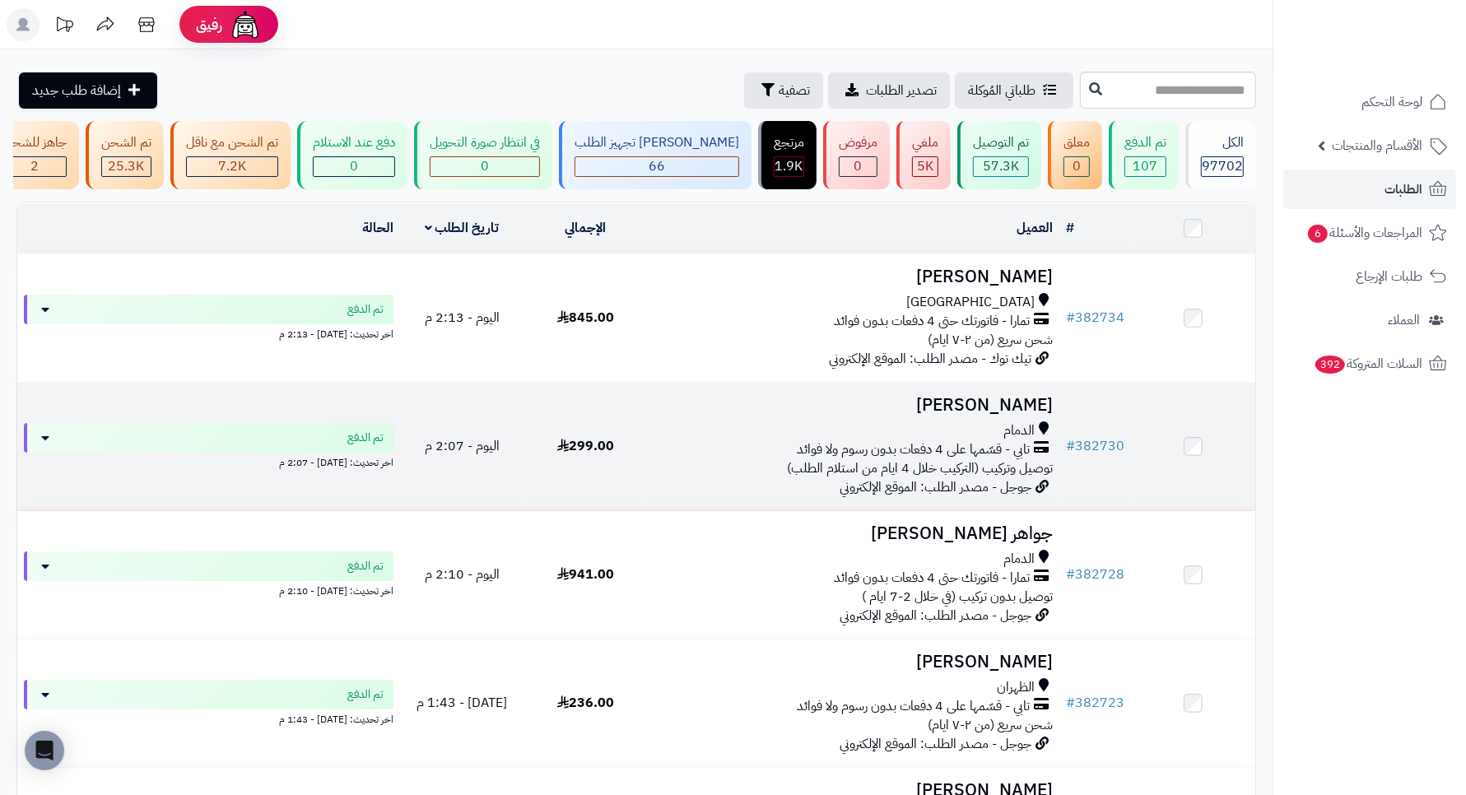
click at [988, 412] on h3 "[PERSON_NAME]" at bounding box center [853, 405] width 399 height 19
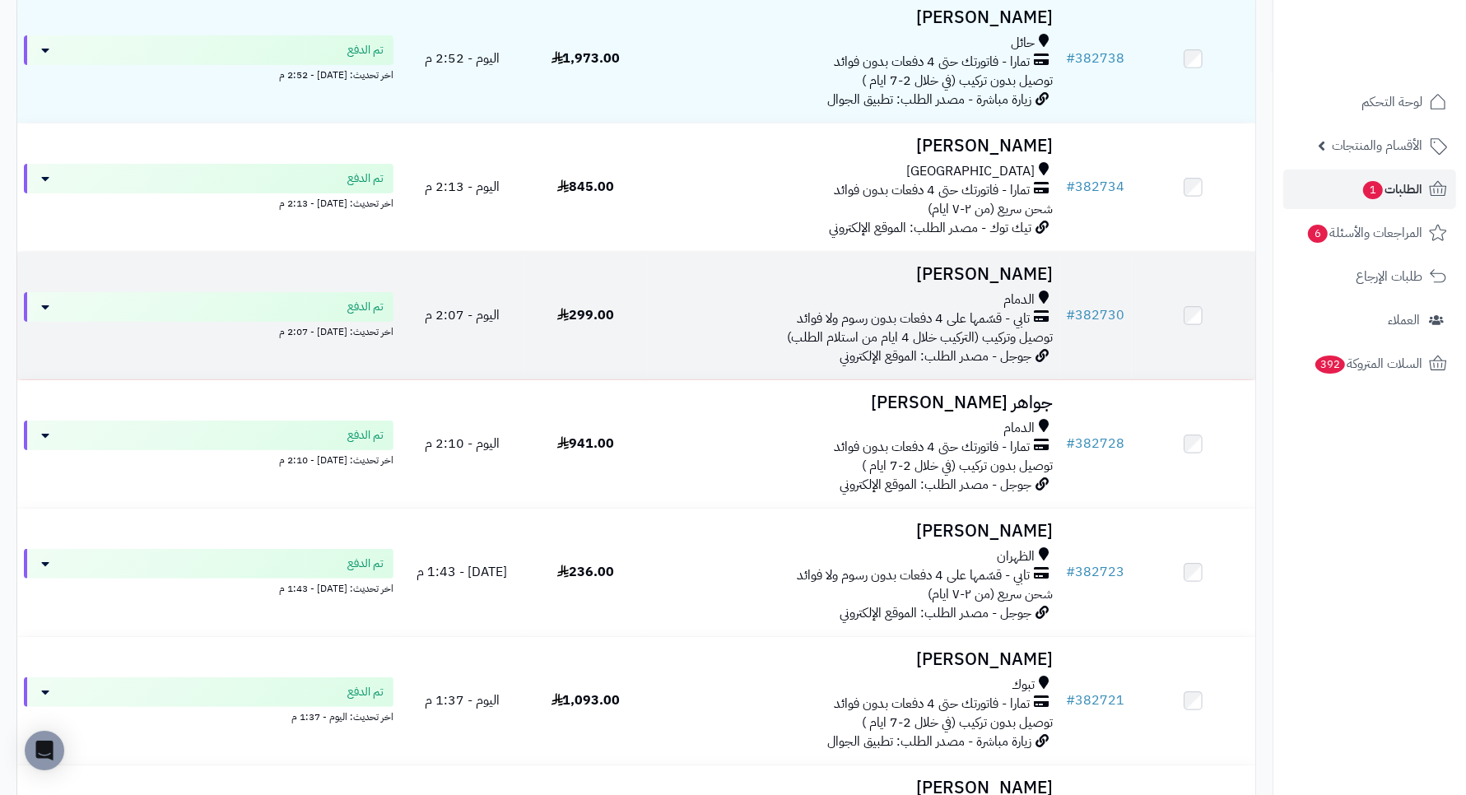
scroll to position [309, 0]
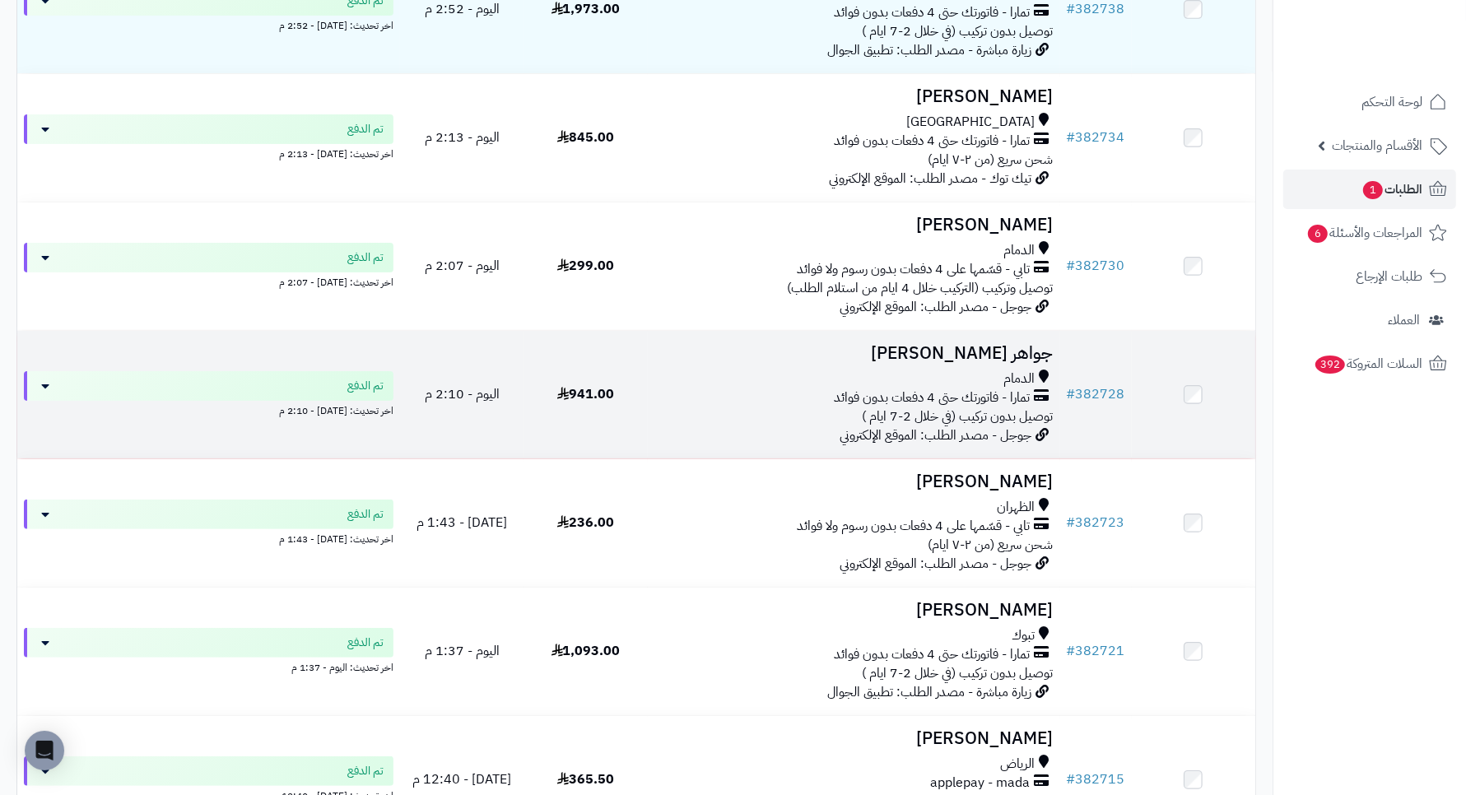
click at [1053, 358] on h3 "جواهر الغامدي" at bounding box center [853, 353] width 399 height 19
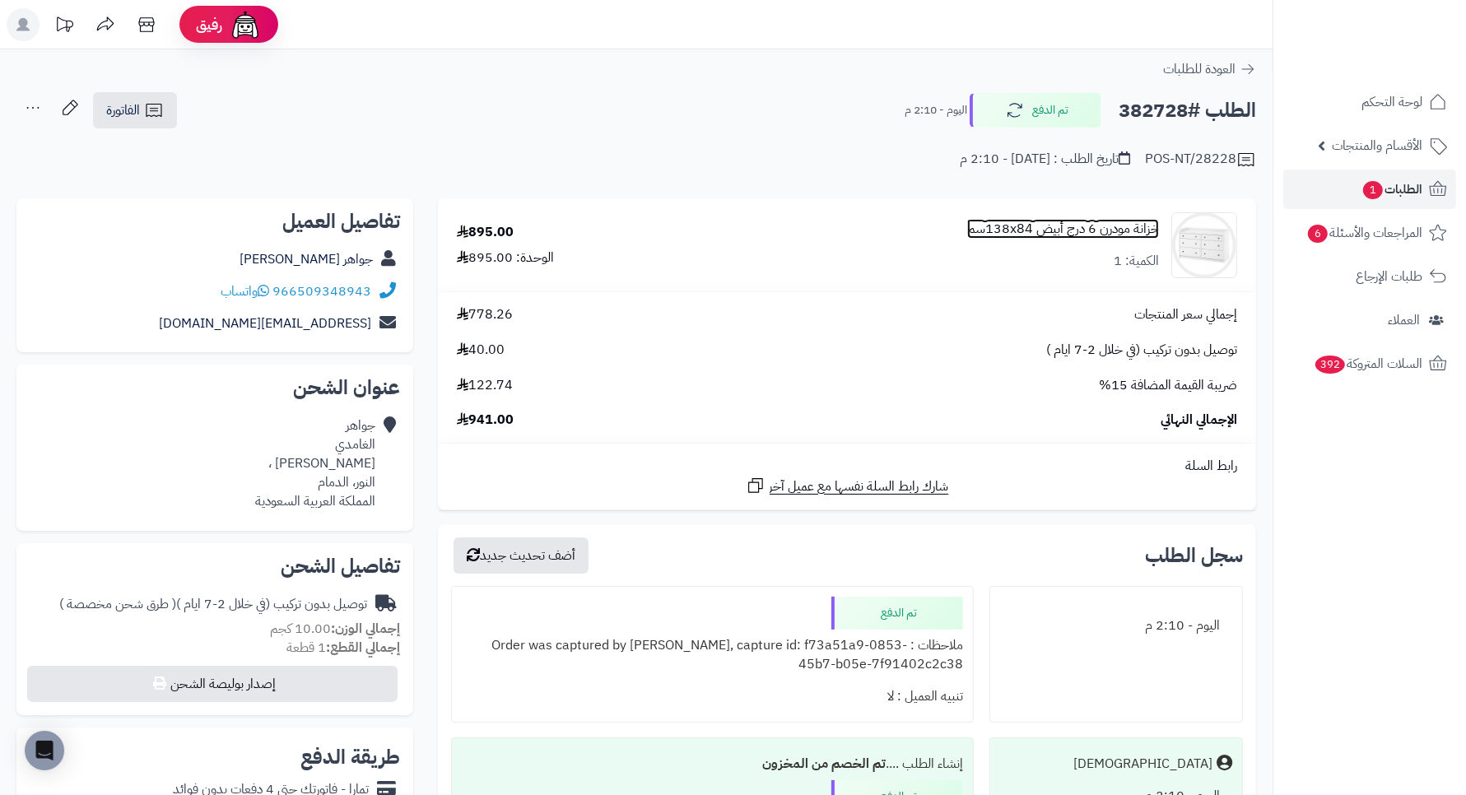
click at [1039, 230] on link "خزانة مودرن 6 درج أبيض 138x84سم" at bounding box center [1063, 229] width 192 height 19
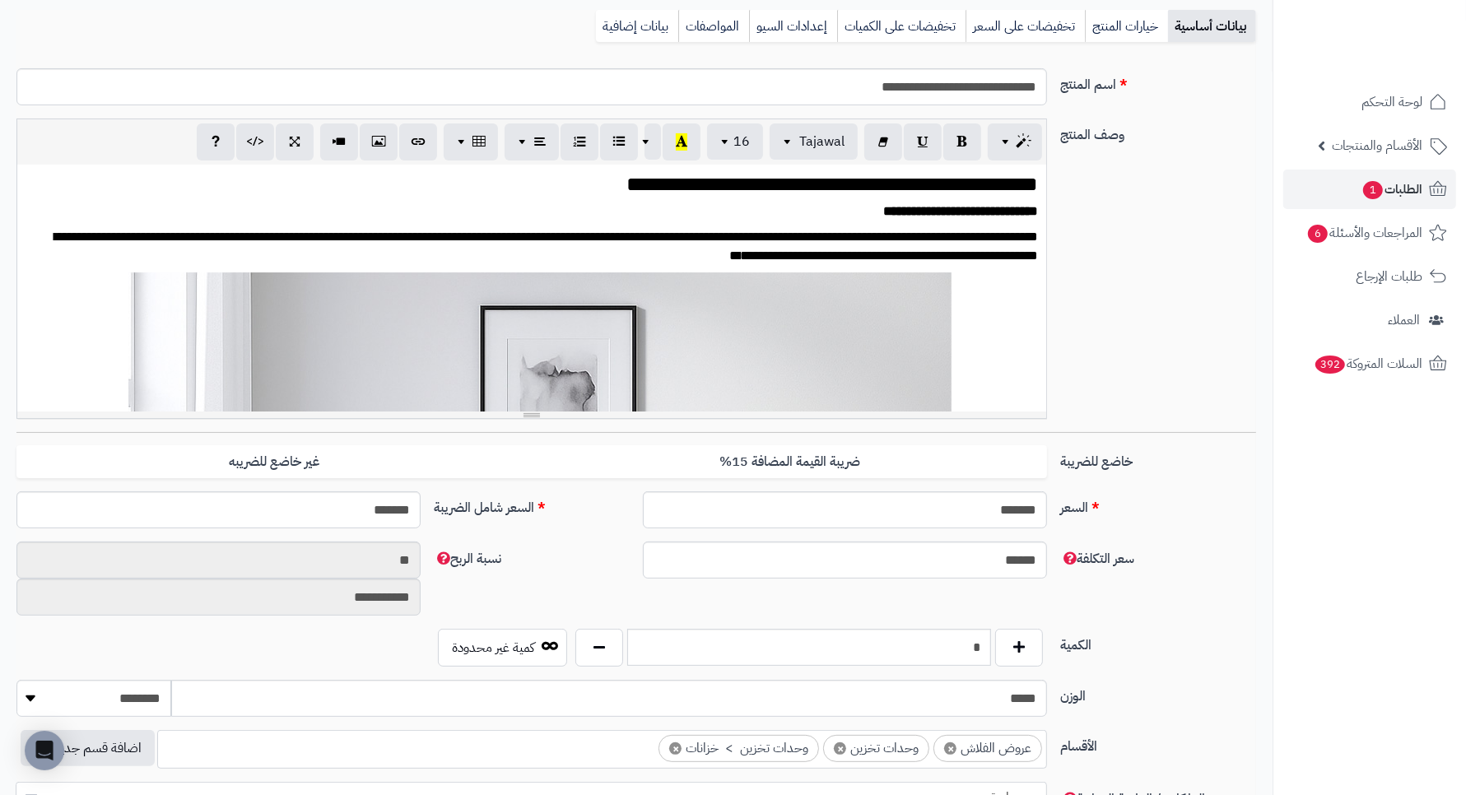
scroll to position [103, 0]
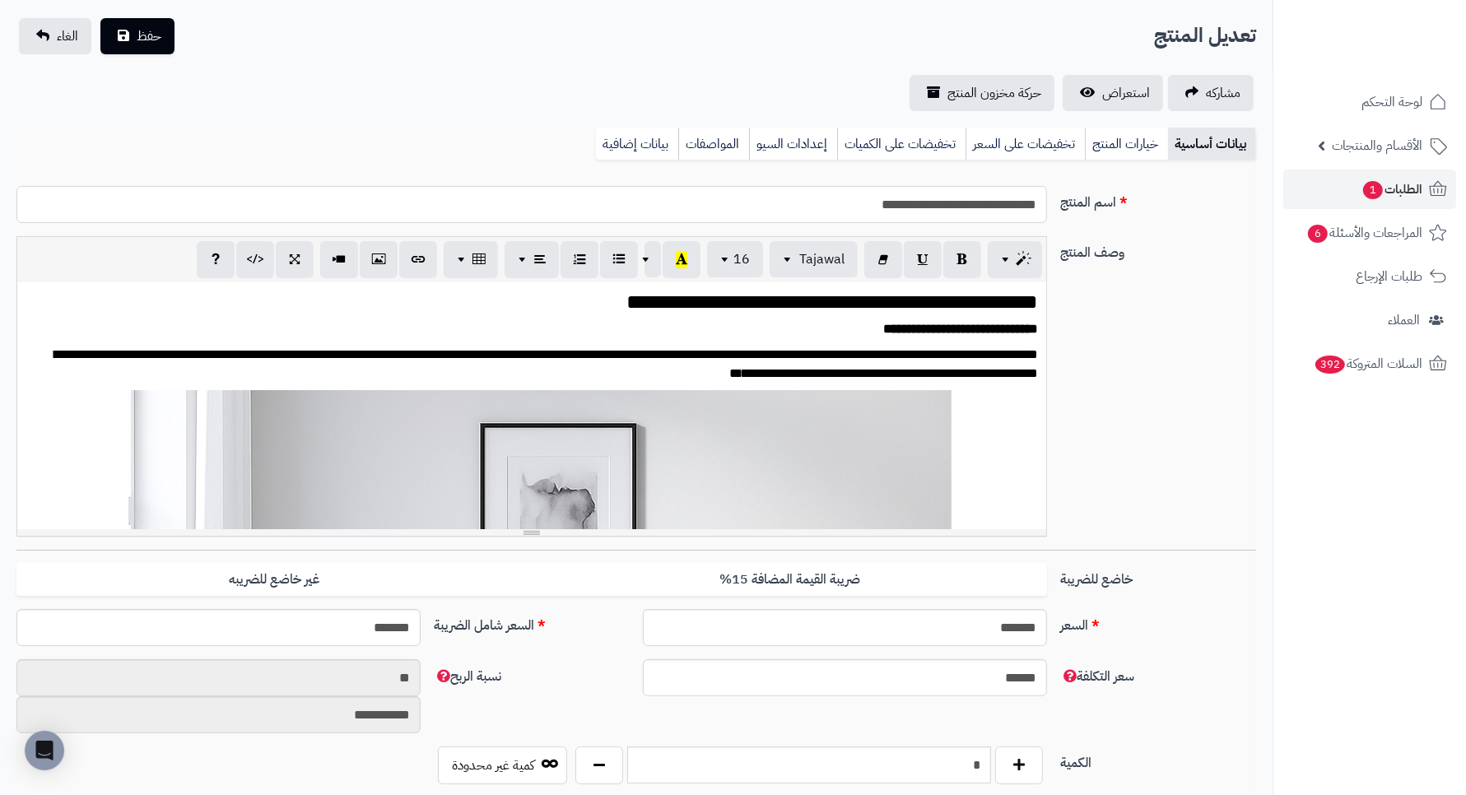
click at [895, 204] on input "**********" at bounding box center [531, 204] width 1030 height 37
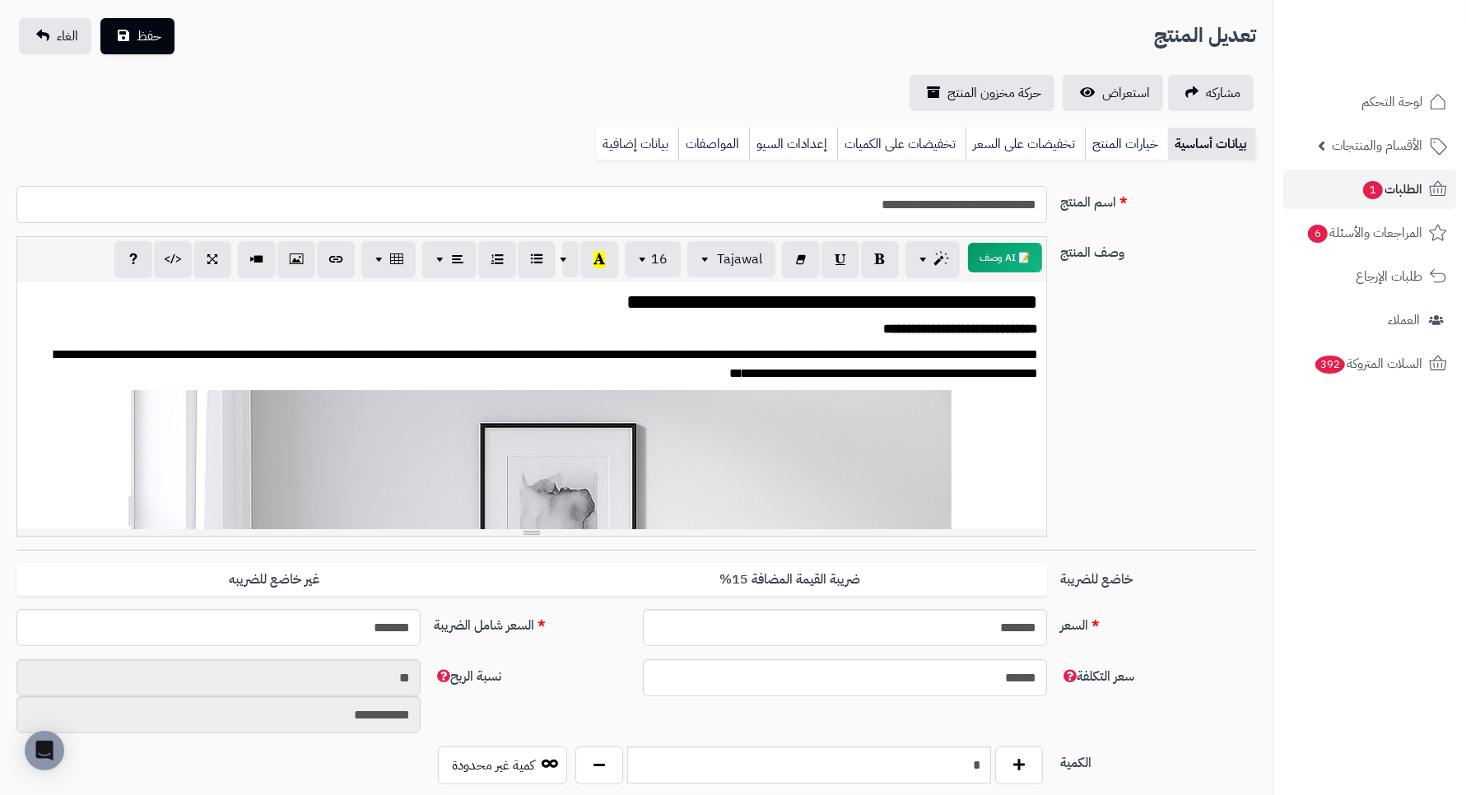
click at [895, 204] on input "**********" at bounding box center [531, 204] width 1030 height 37
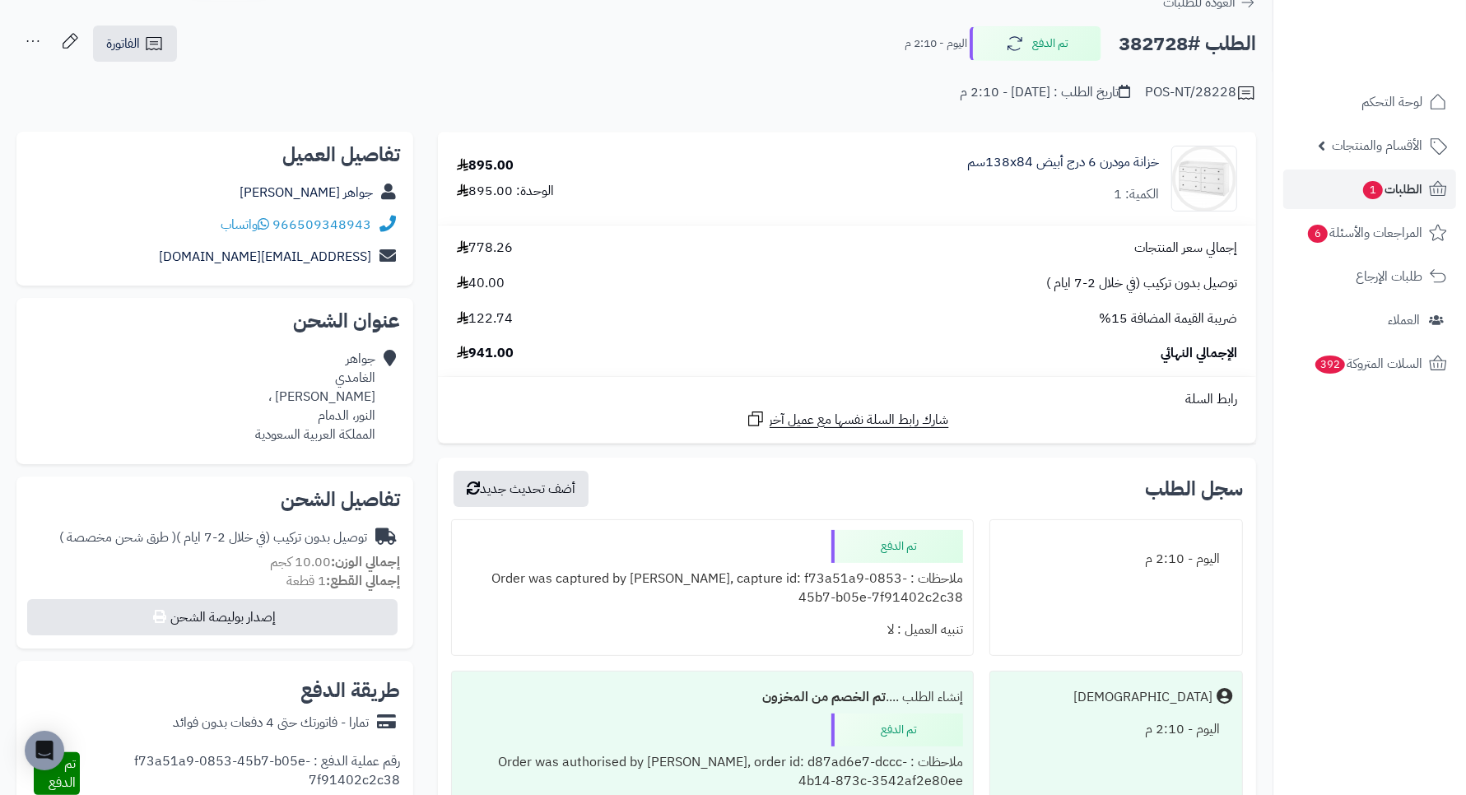
scroll to position [103, 0]
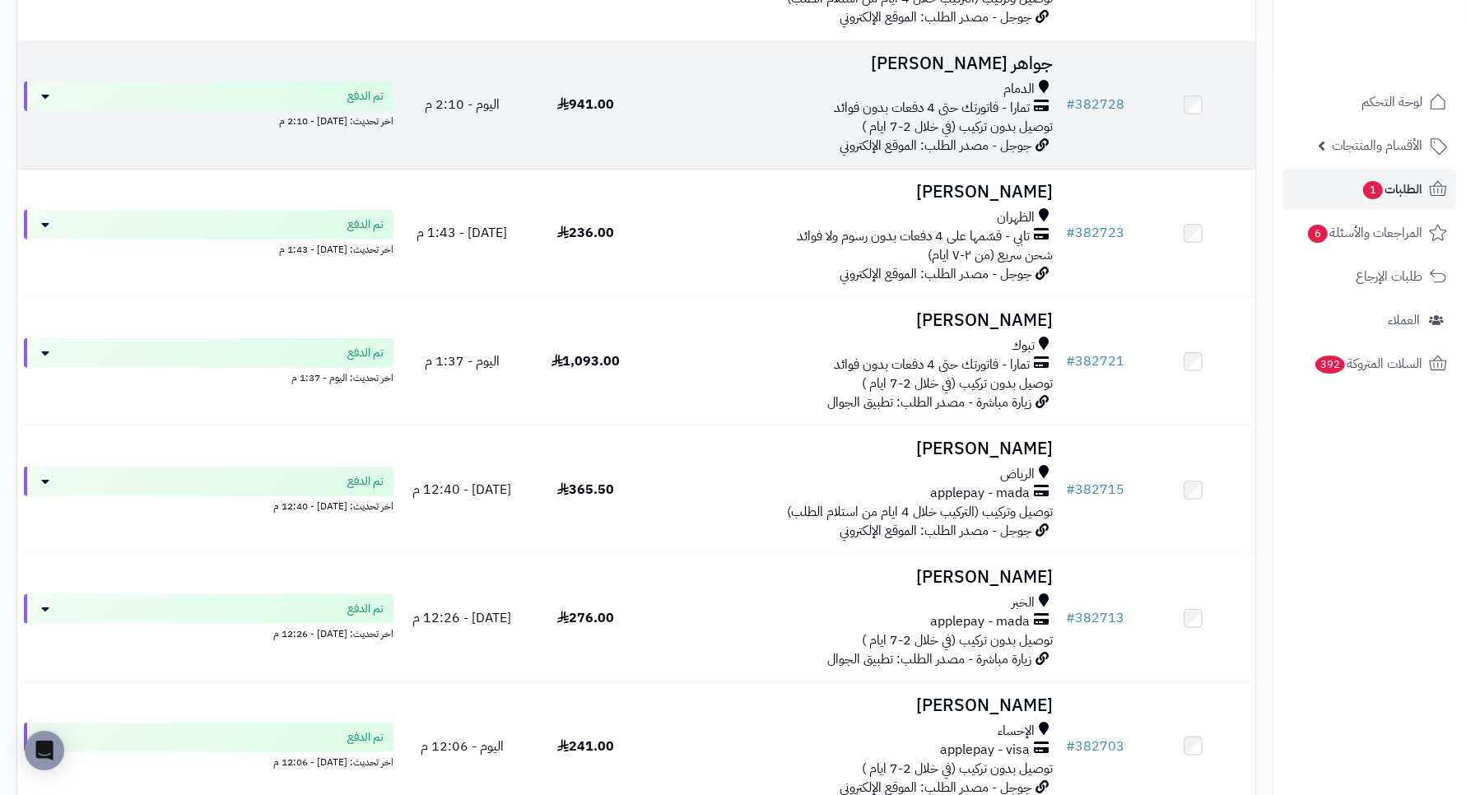
scroll to position [617, 0]
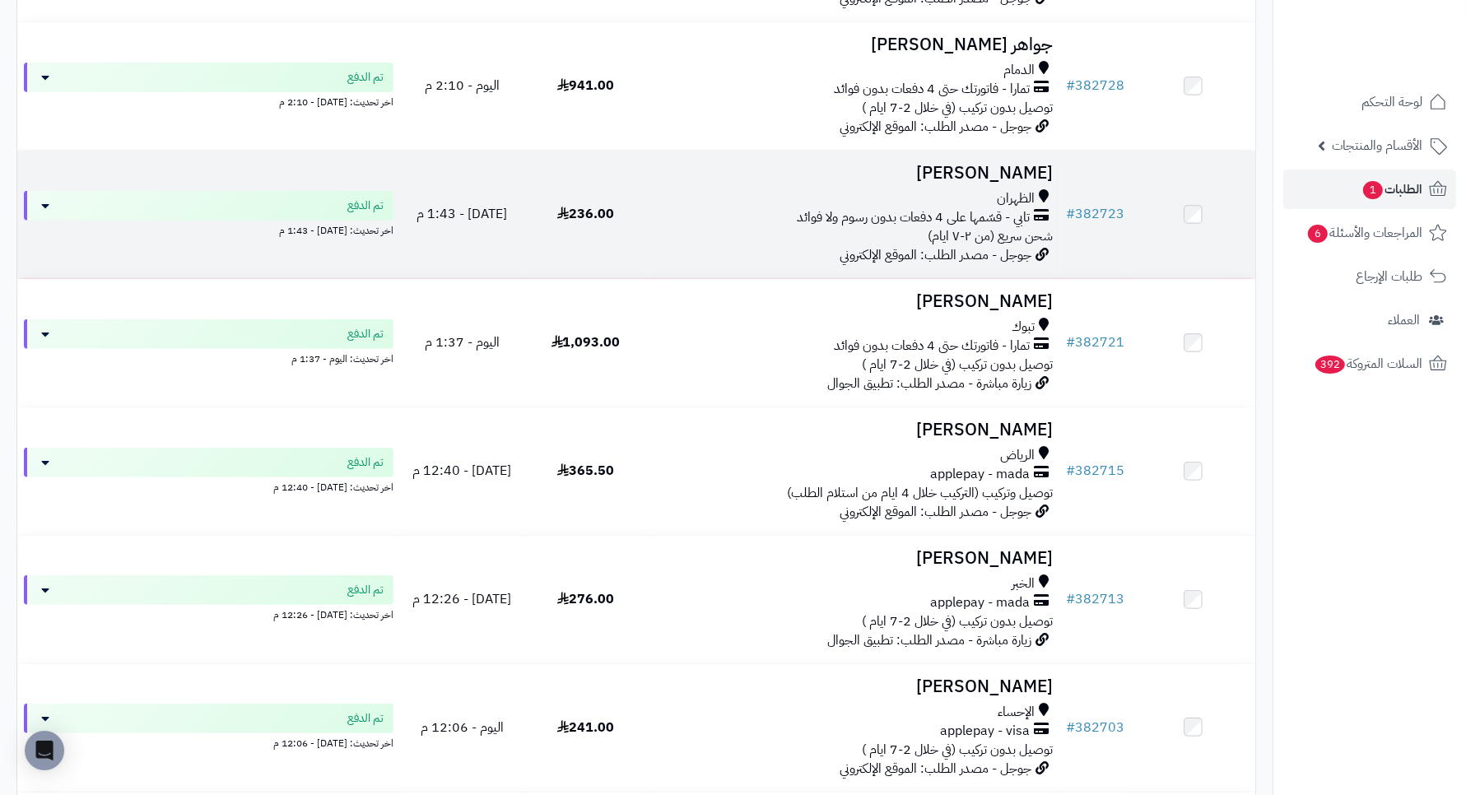
click at [1001, 179] on h3 "[PERSON_NAME]" at bounding box center [853, 173] width 399 height 19
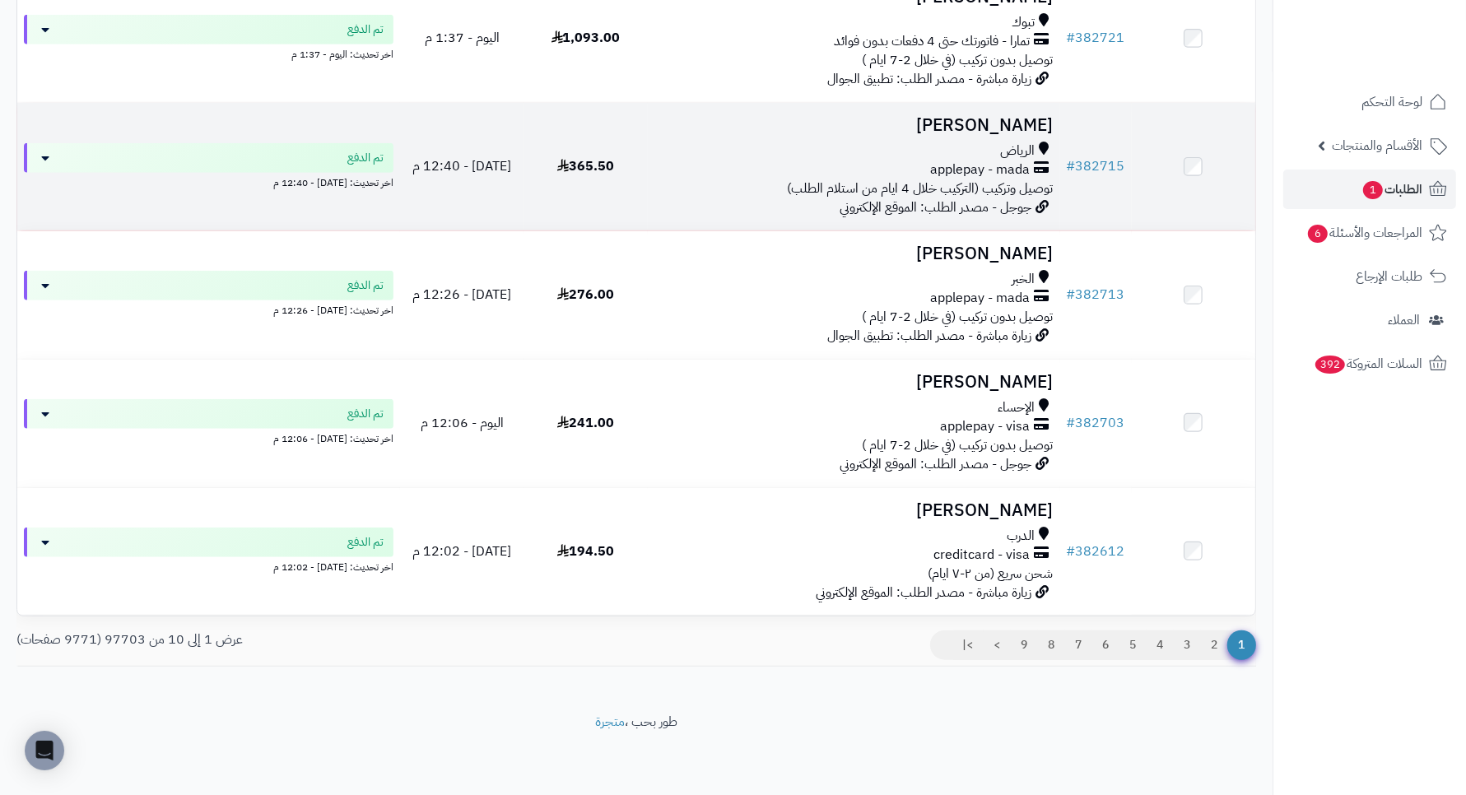
scroll to position [926, 0]
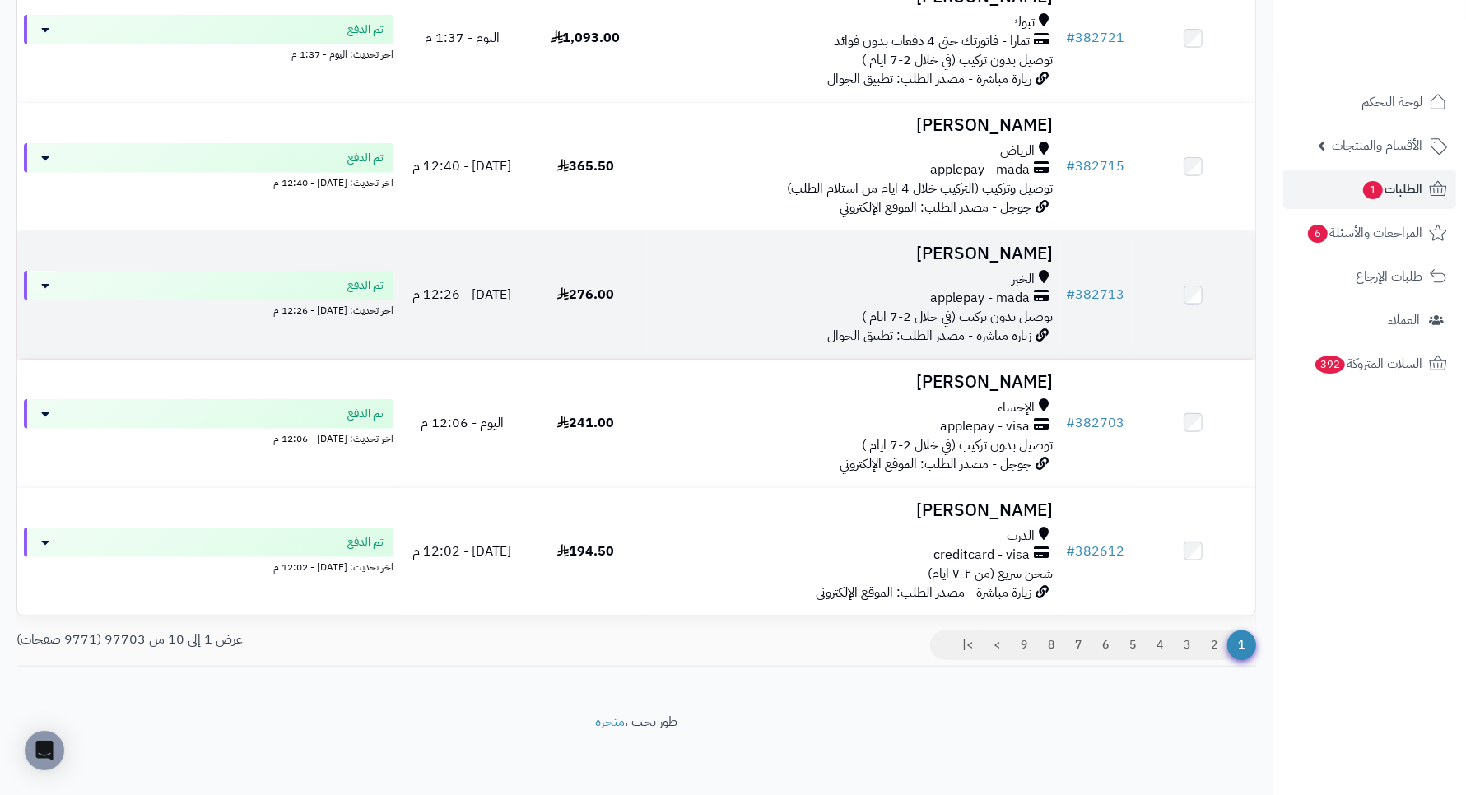
click at [1014, 262] on h3 "[PERSON_NAME]" at bounding box center [853, 253] width 399 height 19
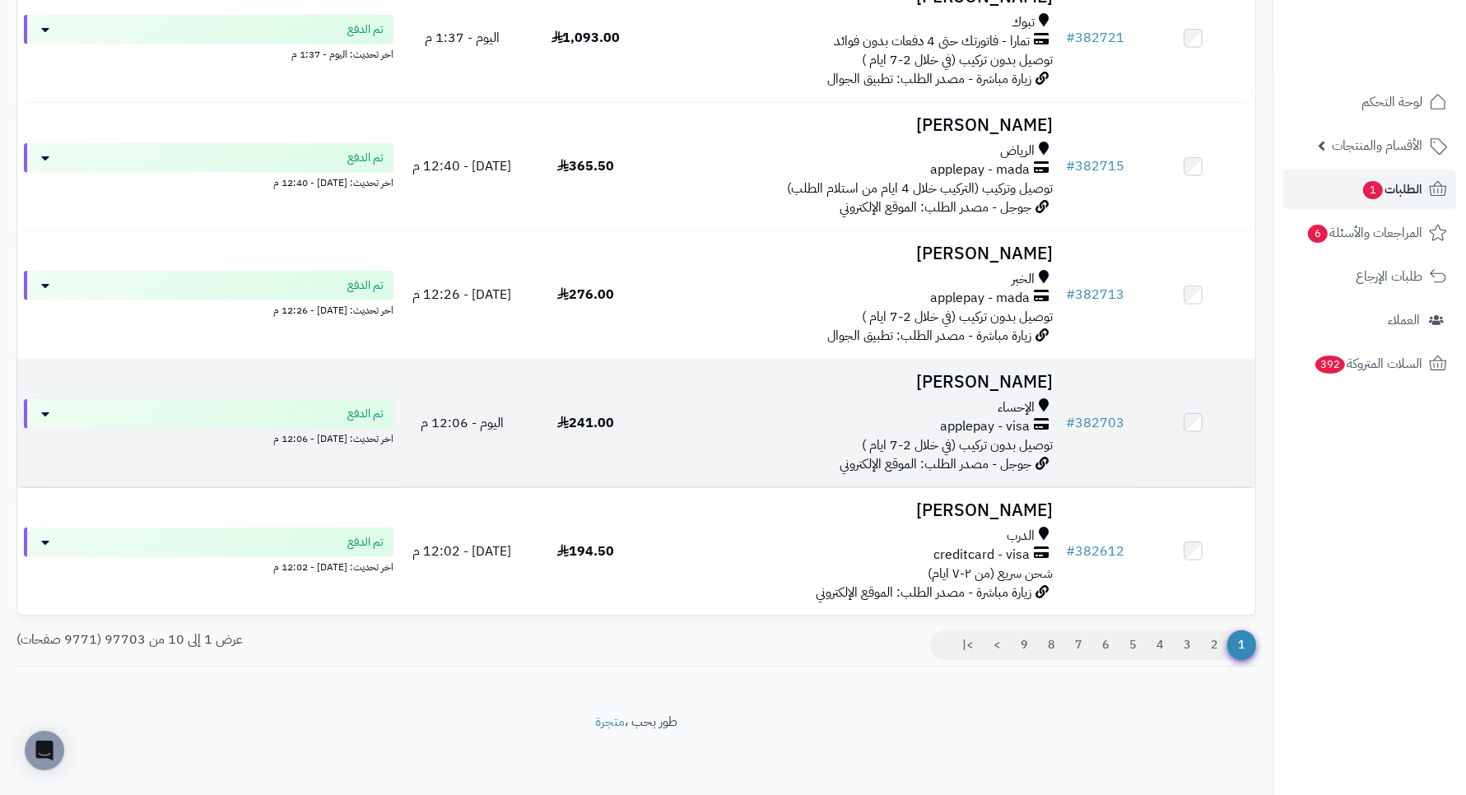
click at [974, 377] on h3 "[PERSON_NAME]" at bounding box center [853, 382] width 399 height 19
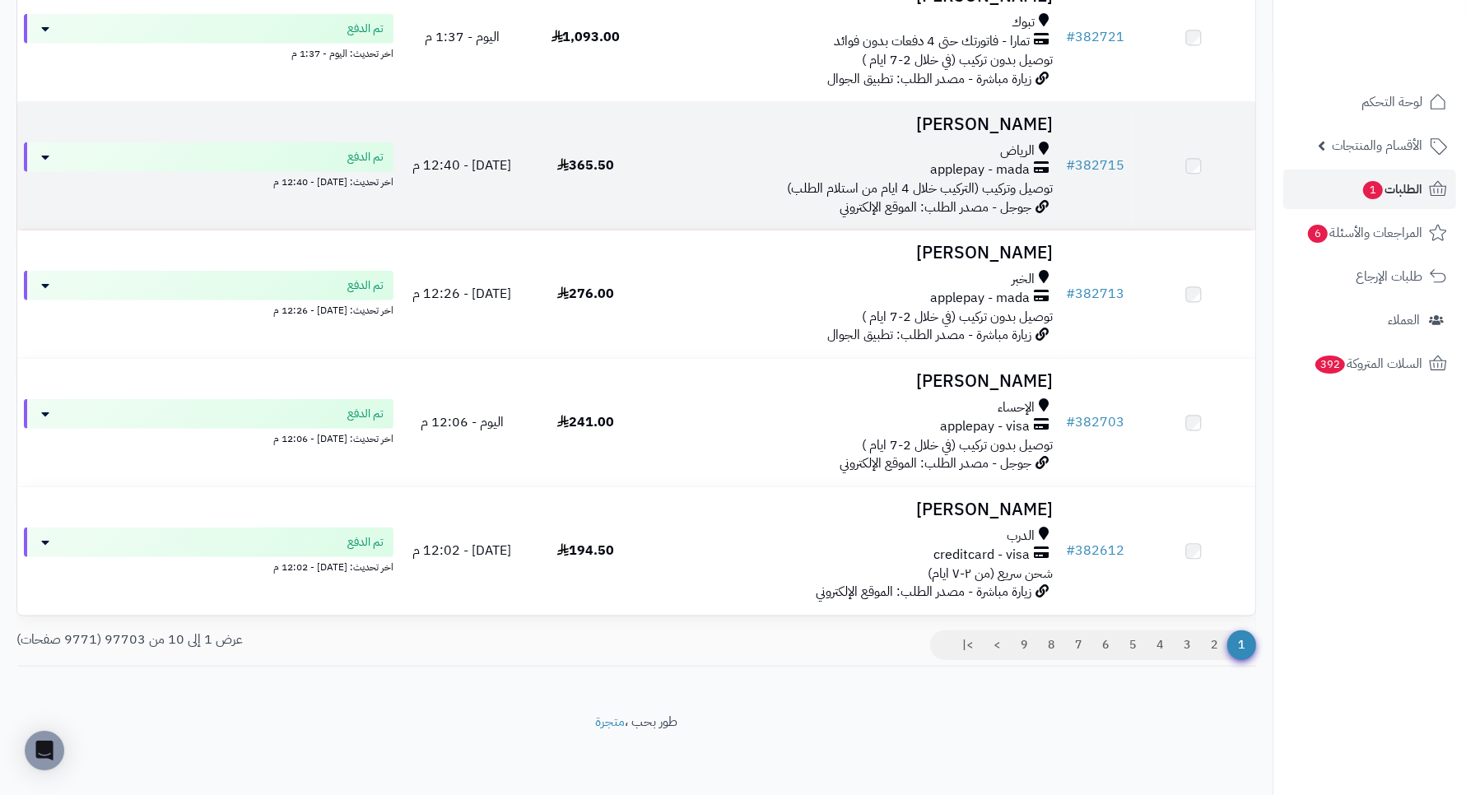
scroll to position [937, 0]
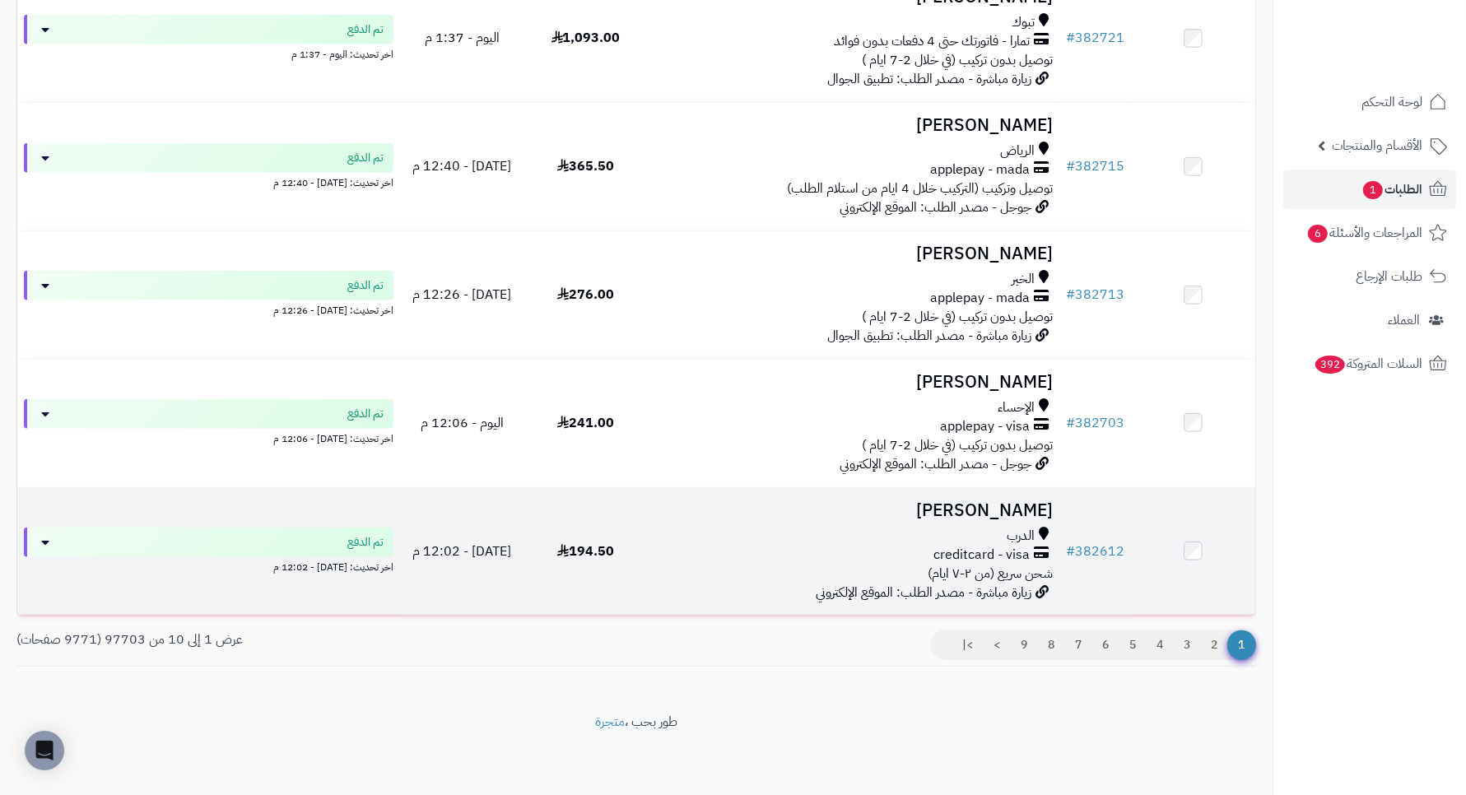
click at [1005, 506] on h3 "[PERSON_NAME]" at bounding box center [853, 510] width 399 height 19
